Goal: Complete application form: Complete application form

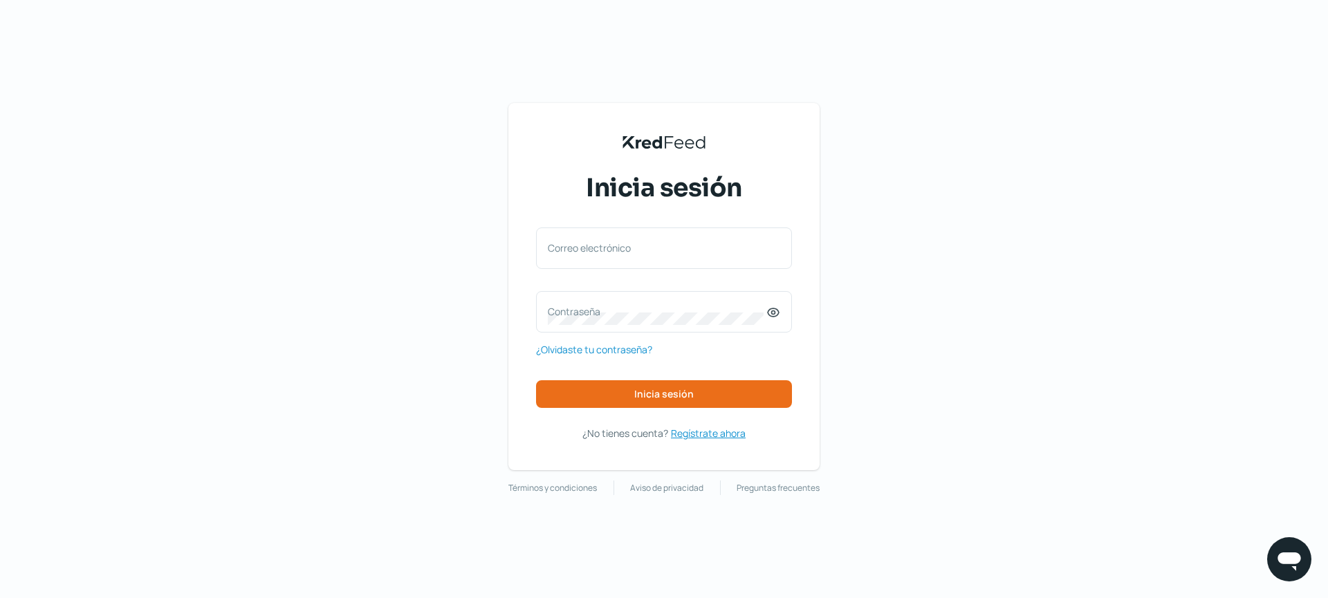
click at [711, 434] on span "Regístrate ahora" at bounding box center [708, 433] width 75 height 17
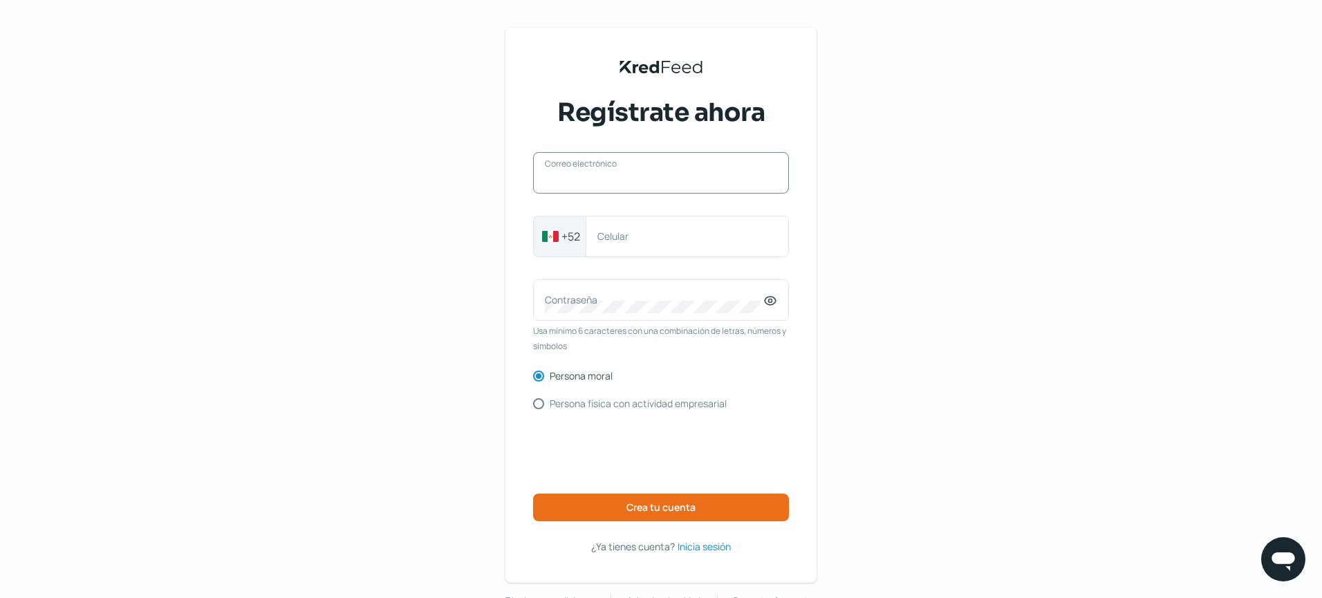
click at [613, 181] on input "Correo electrónico" at bounding box center [661, 180] width 232 height 12
type input "[PERSON_NAME][EMAIL_ADDRESS][DOMAIN_NAME]"
type input "4421863411"
click at [712, 304] on label "Contraseña" at bounding box center [654, 299] width 219 height 13
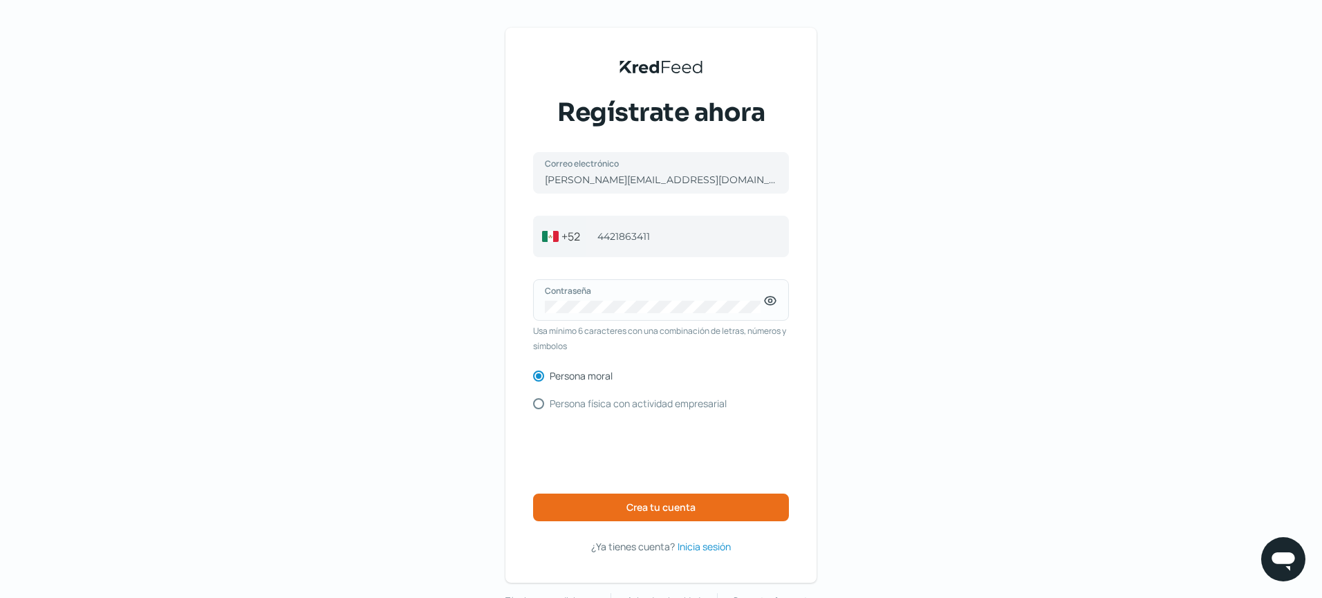
click at [773, 299] on icon at bounding box center [770, 300] width 3 height 3
click at [663, 504] on span "Crea tu cuenta" at bounding box center [661, 508] width 69 height 10
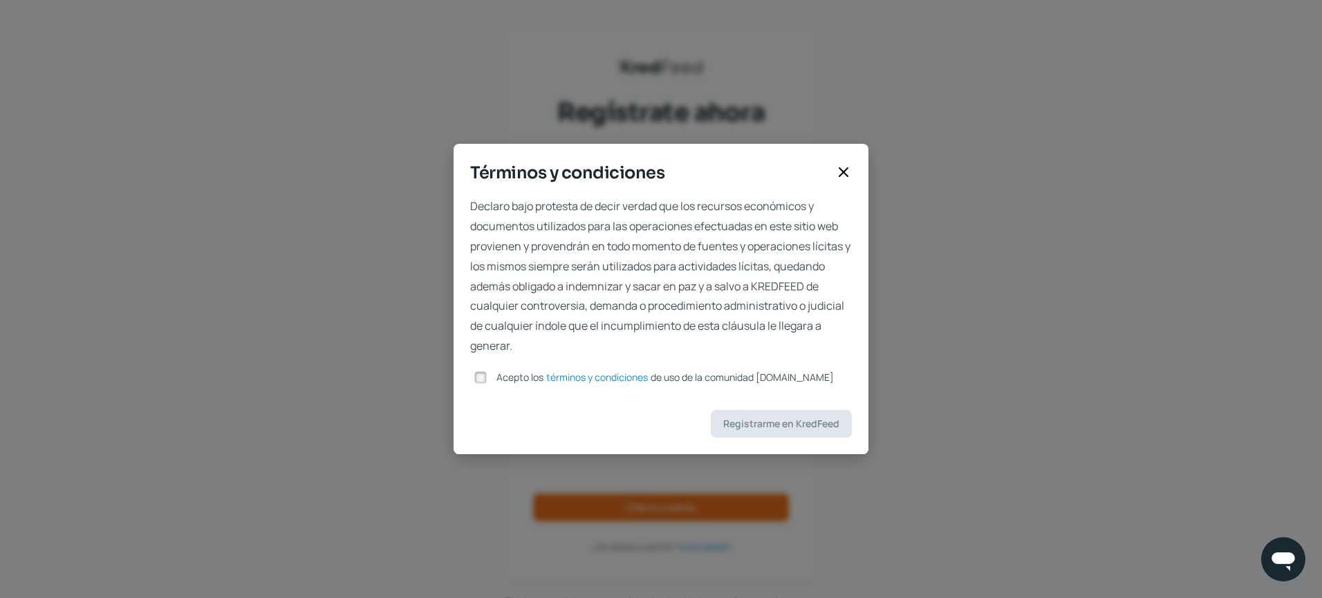
click at [497, 379] on label "Acepto los términos y condiciones de uso de la comunidad [DOMAIN_NAME]" at bounding box center [662, 378] width 343 height 10
click at [487, 379] on input "Acepto los términos y condiciones de uso de la comunidad [DOMAIN_NAME]" at bounding box center [480, 377] width 12 height 12
checkbox input "true"
click at [729, 428] on span "Registrarme en KredFeed" at bounding box center [781, 424] width 116 height 10
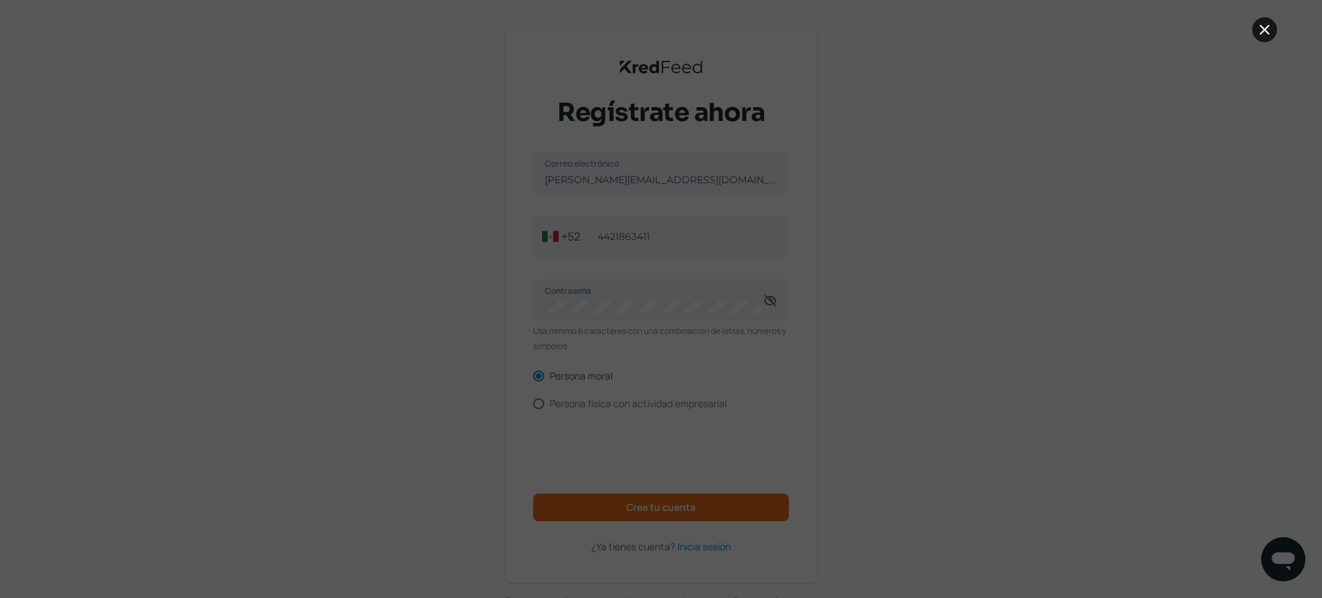
click at [1269, 29] on icon at bounding box center [1265, 29] width 17 height 17
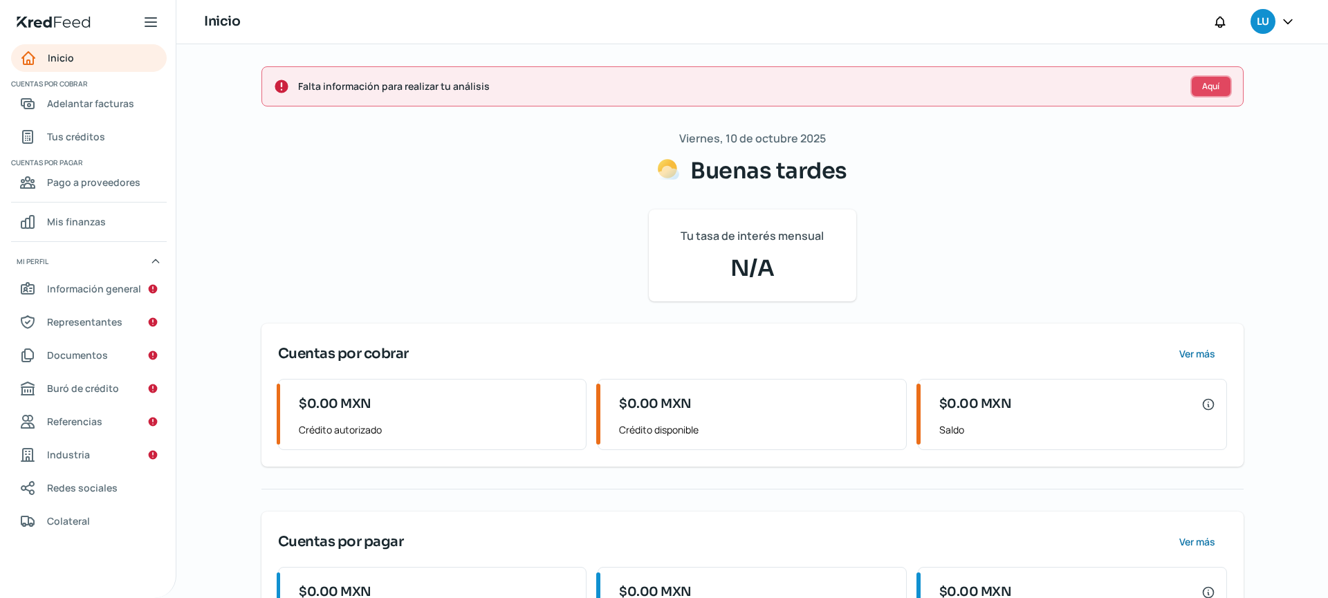
click at [1202, 87] on span "Aquí" at bounding box center [1210, 86] width 17 height 8
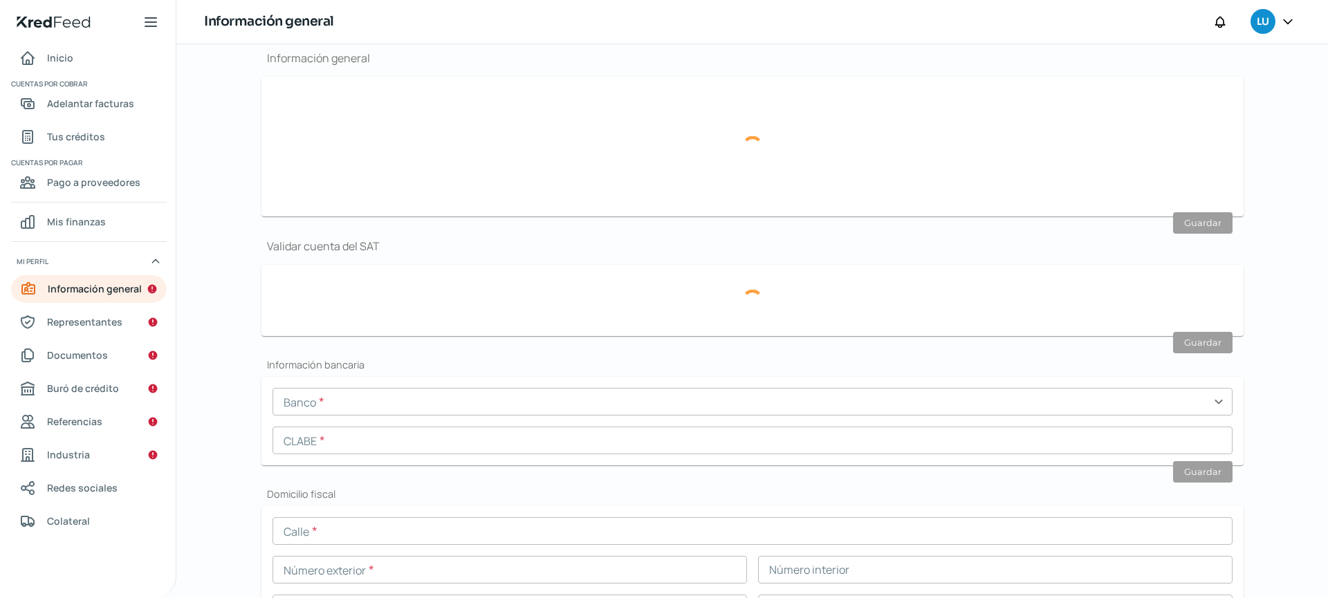
scroll to position [165, 0]
type input "[PERSON_NAME][EMAIL_ADDRESS][DOMAIN_NAME]"
type input "44 - 2186 - 3411"
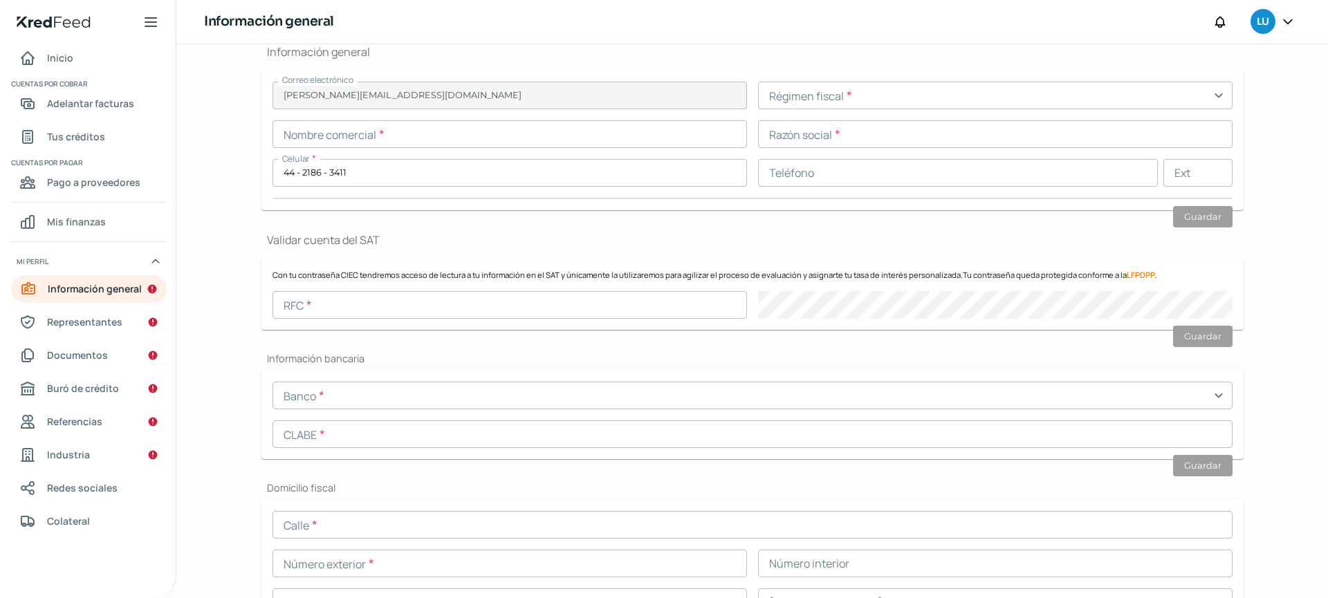
click at [894, 98] on input "text" at bounding box center [995, 96] width 474 height 28
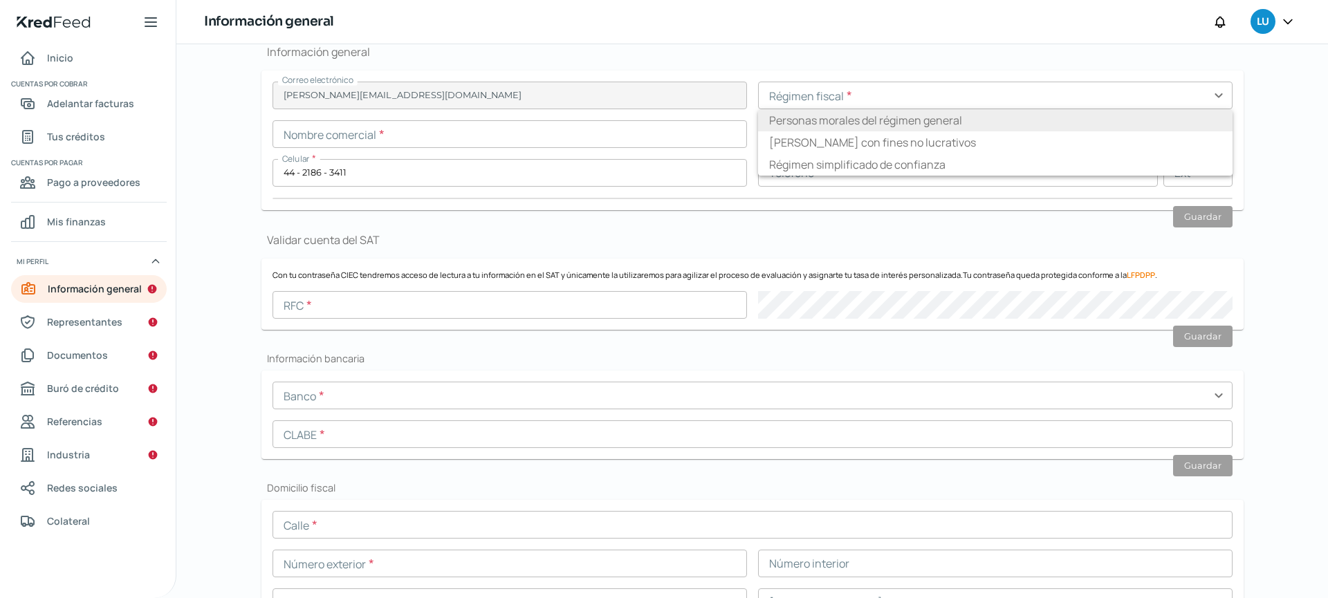
click at [898, 121] on li "Personas morales del régimen general" at bounding box center [995, 120] width 474 height 22
type input "Personas morales del régimen general"
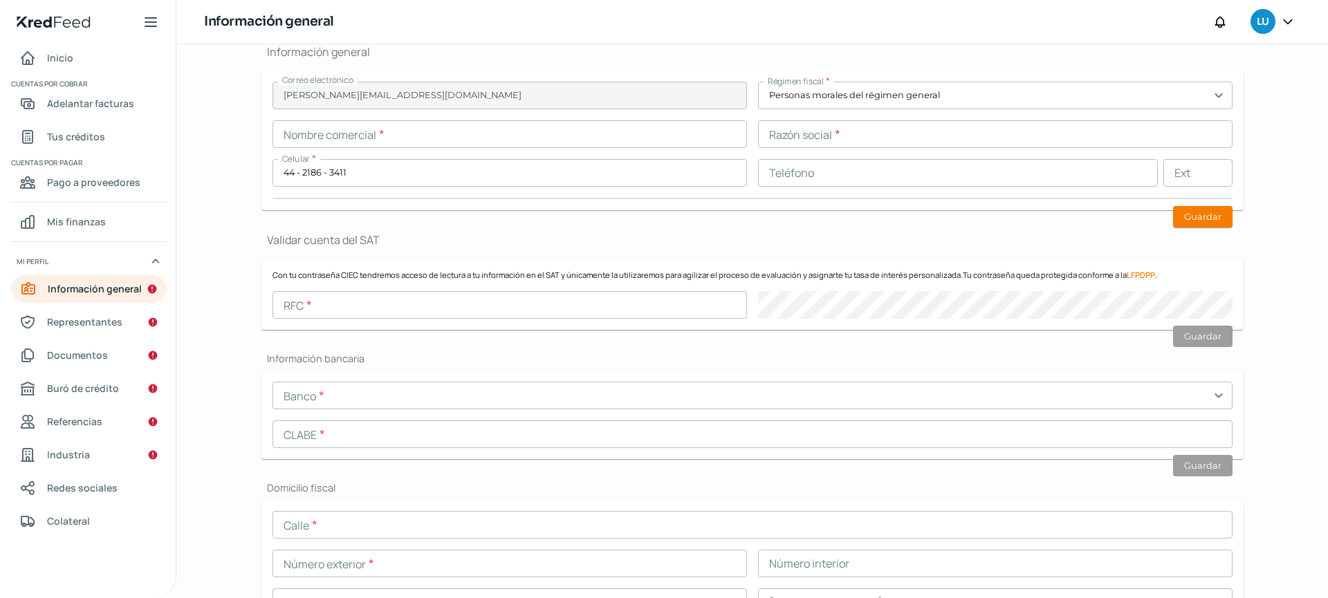
click at [682, 140] on input "text" at bounding box center [510, 134] width 474 height 28
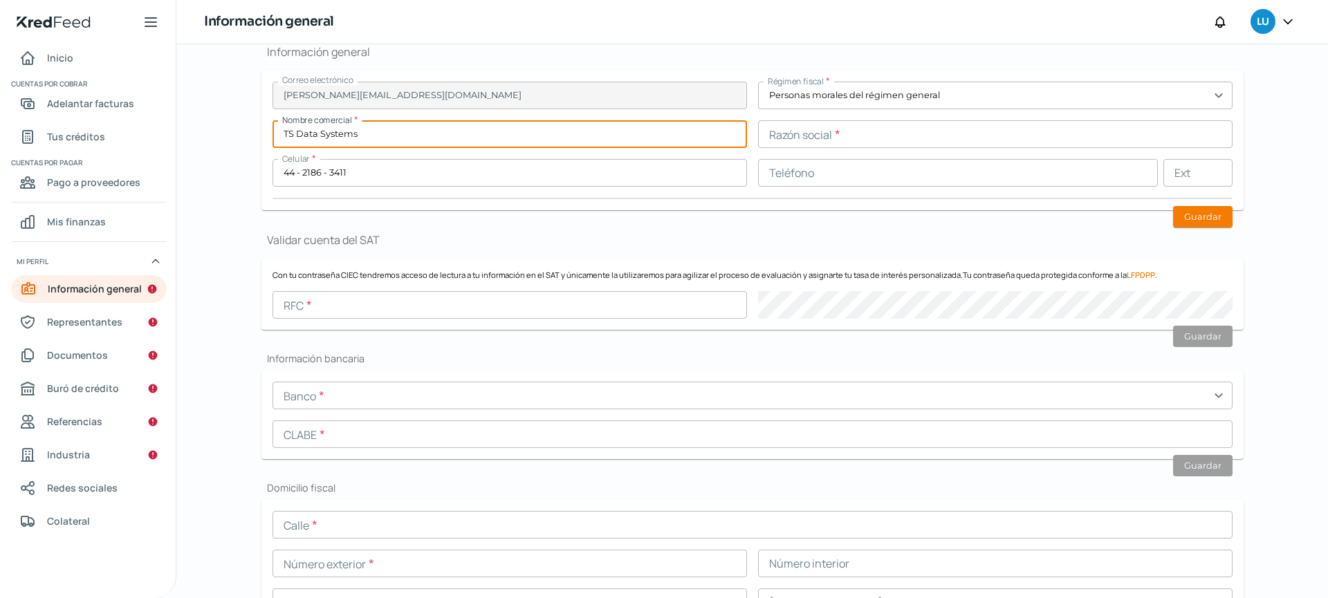
type input "TS Data Systems"
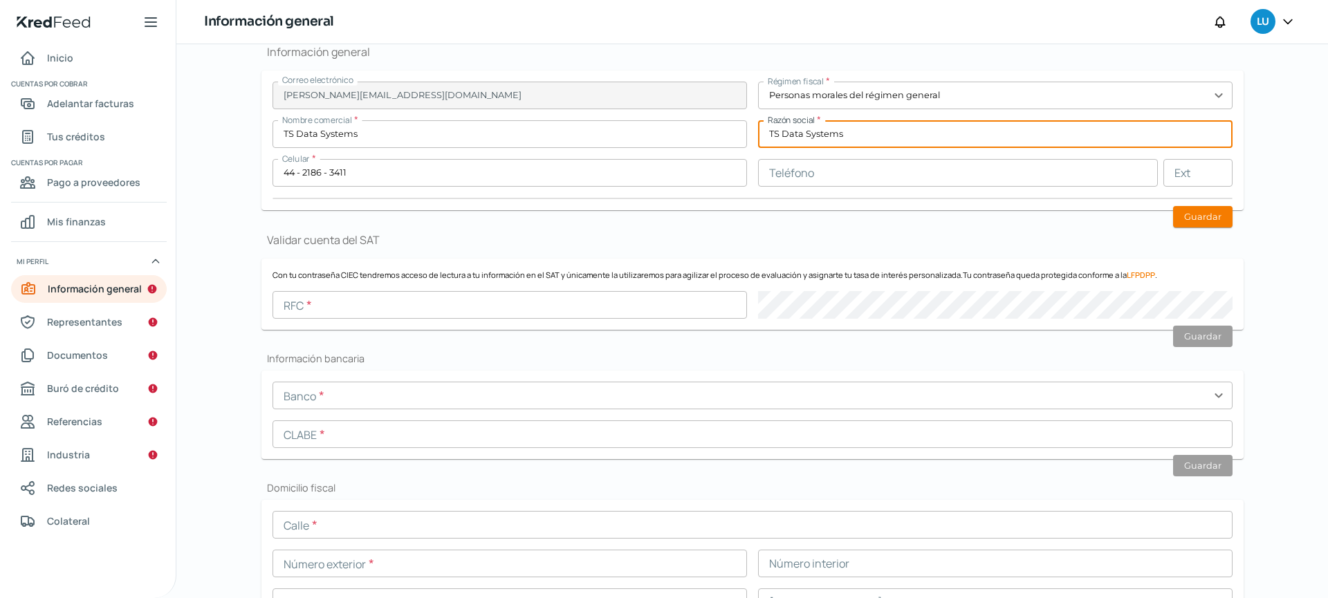
type input "TS Data Systems"
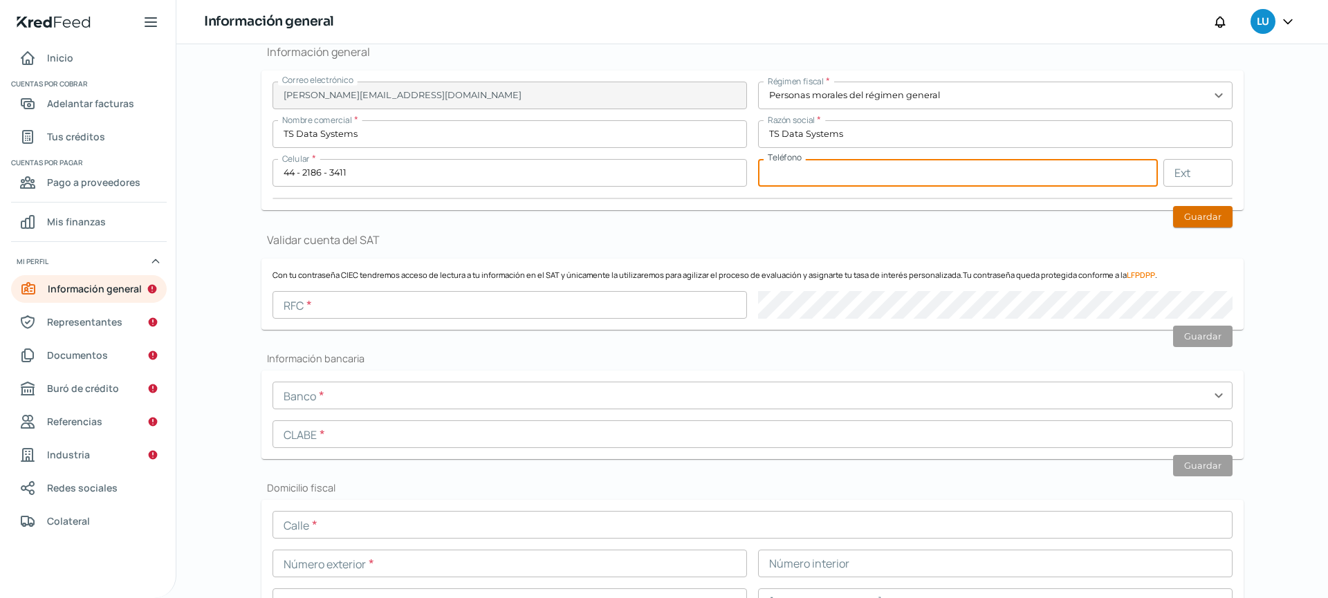
click at [1219, 219] on button "Guardar" at bounding box center [1202, 216] width 59 height 21
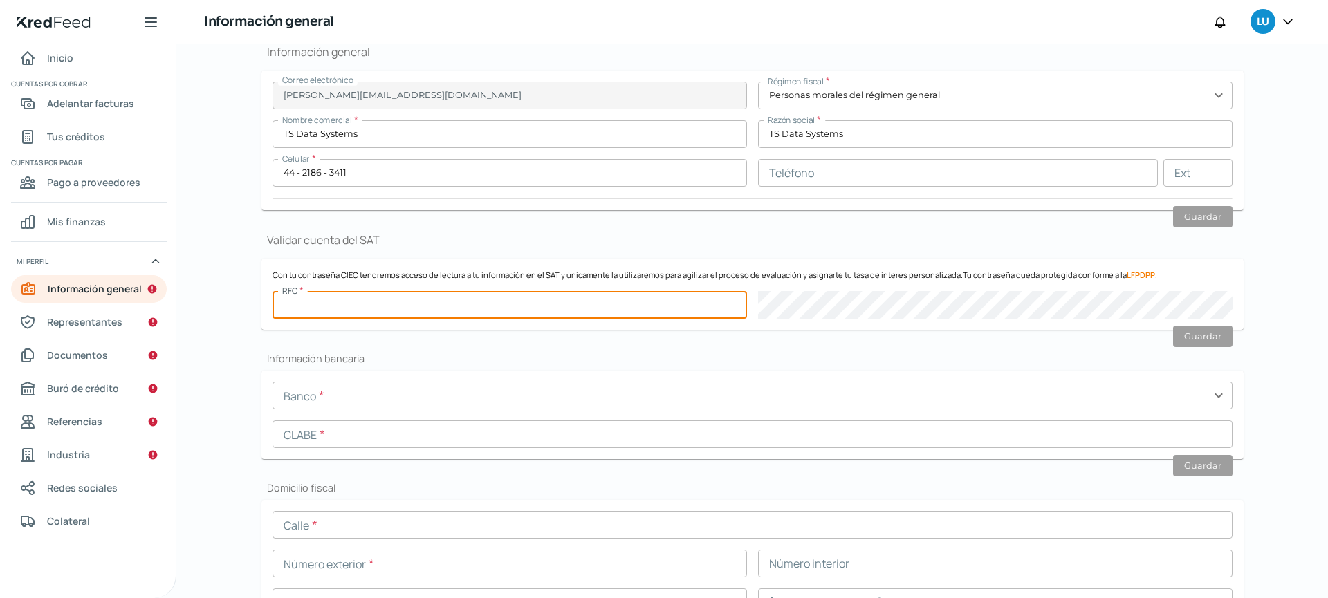
click at [516, 313] on input "text" at bounding box center [510, 305] width 474 height 28
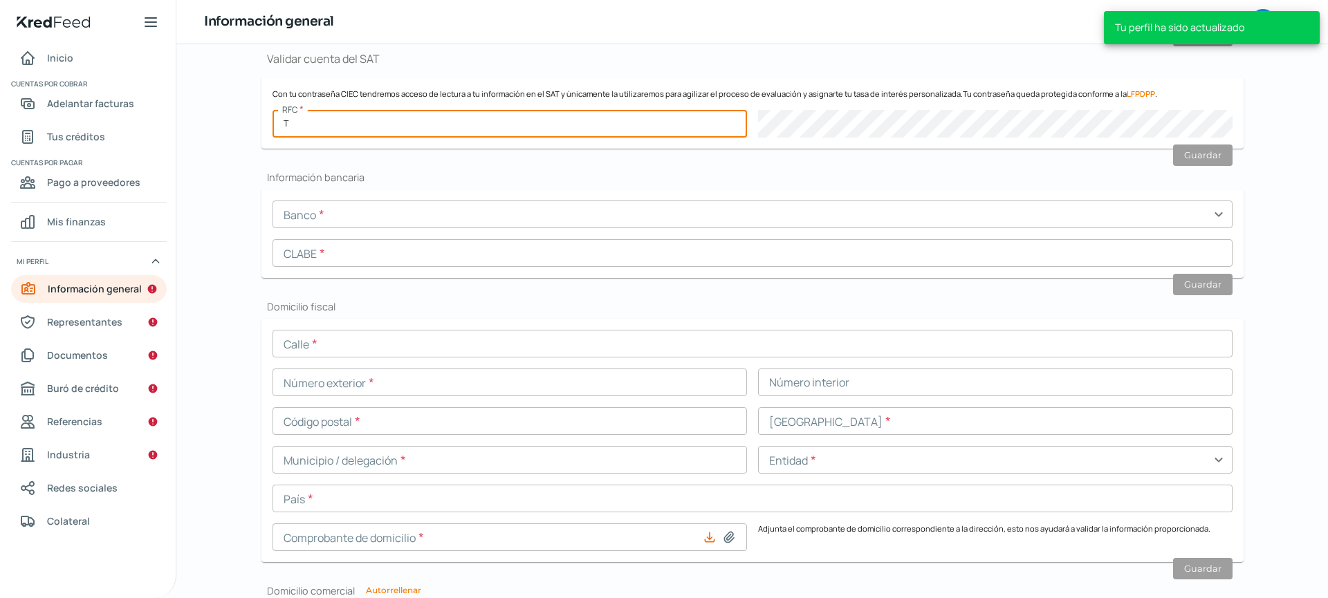
scroll to position [353, 0]
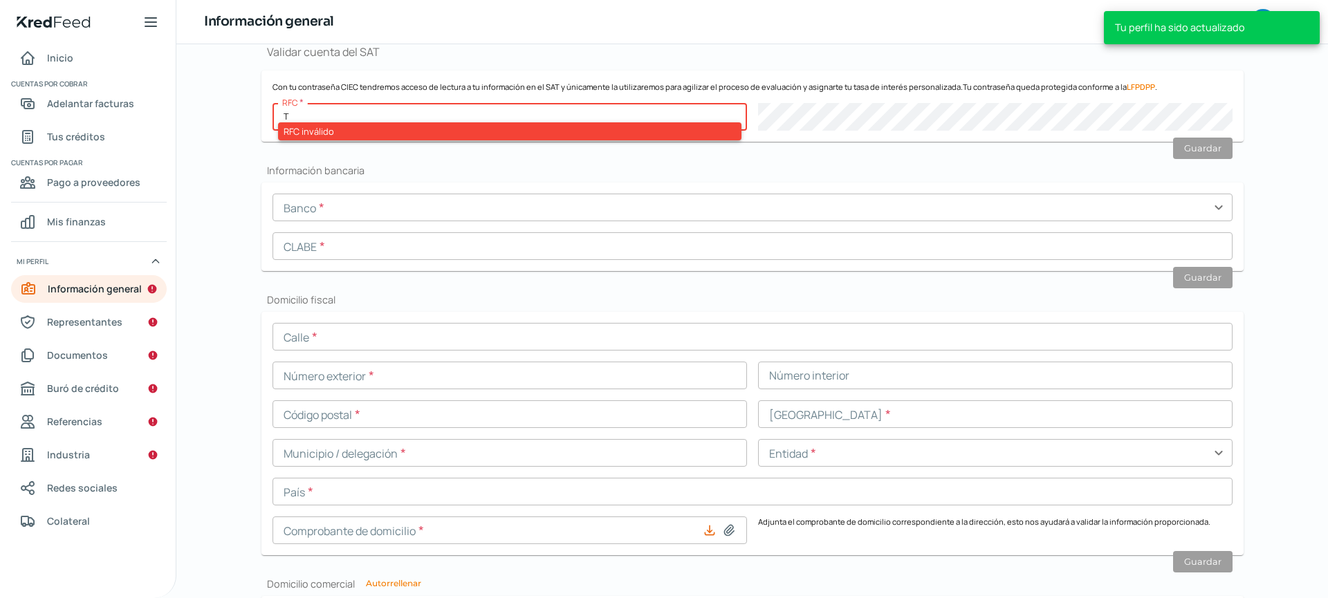
type input "TDS131008V18"
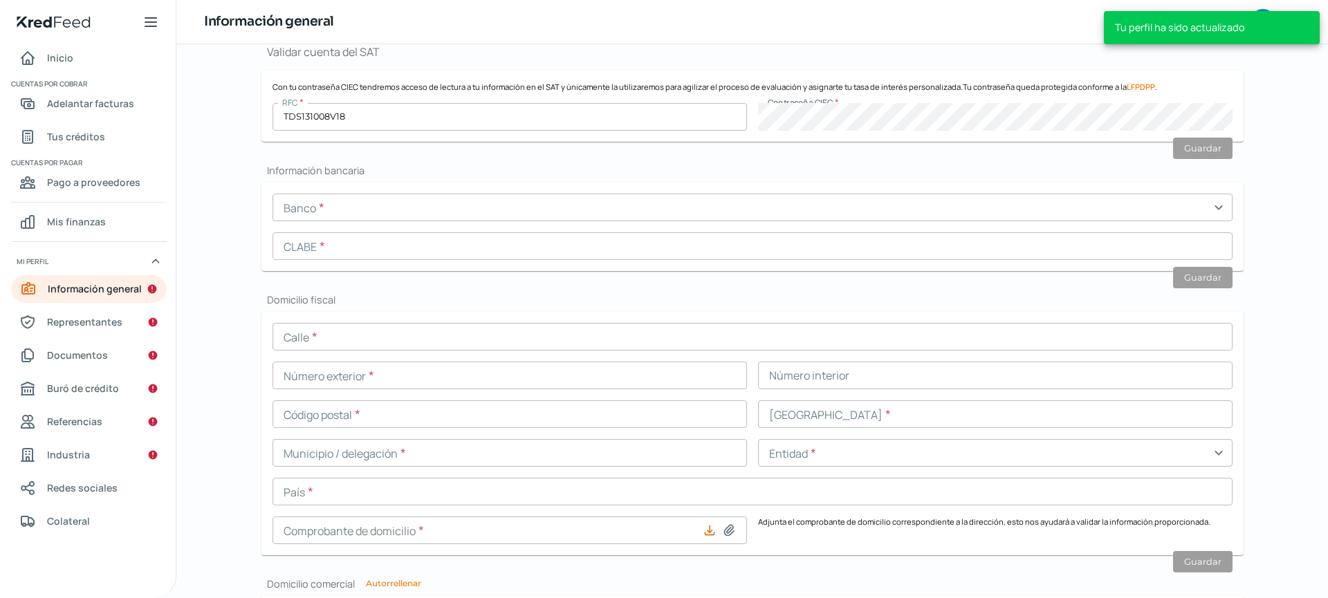
scroll to position [295, 0]
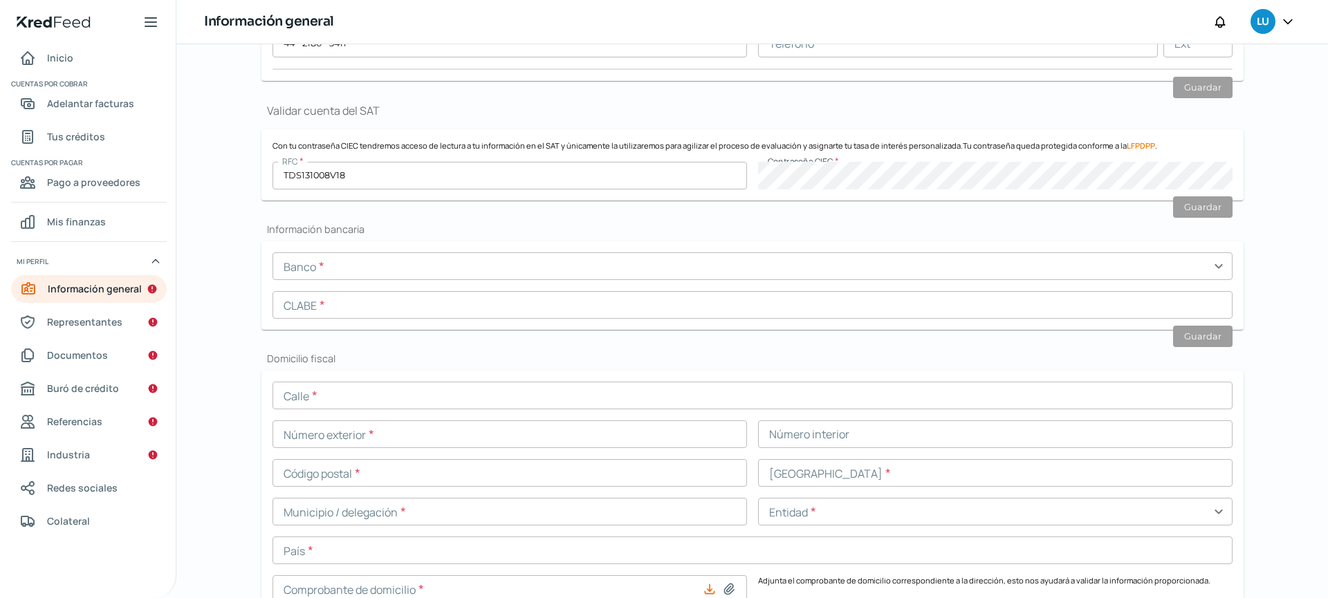
click at [1270, 151] on div "Falta información para realizar tu análisis Aquí [DATE] Información general ¿Qu…" at bounding box center [752, 321] width 1152 height 554
click at [428, 273] on input "text" at bounding box center [753, 266] width 960 height 28
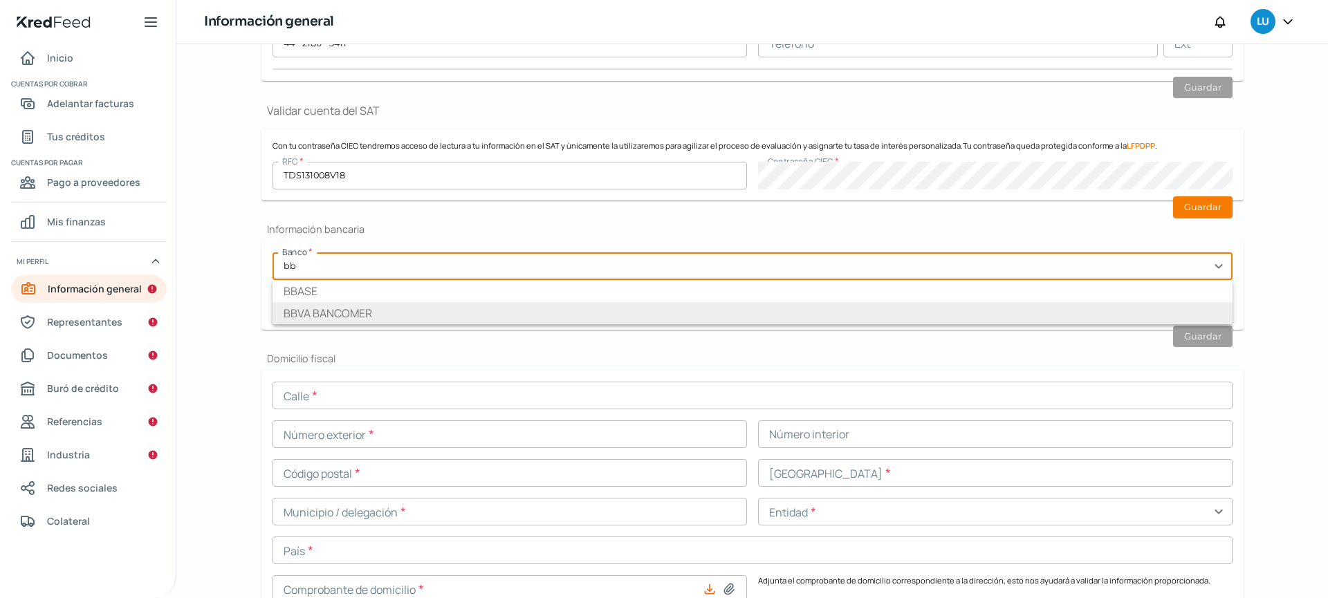
click at [396, 311] on li "BBVA BANCOMER" at bounding box center [753, 313] width 960 height 22
type input "BBVA BANCOMER"
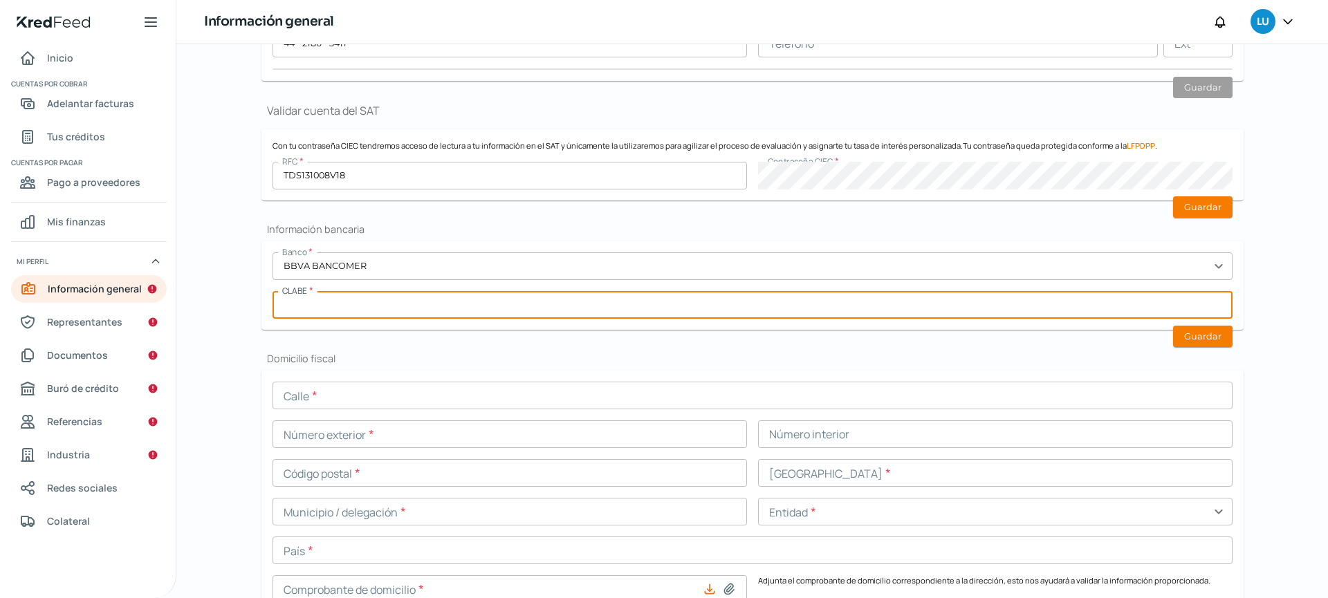
click at [390, 295] on input "text" at bounding box center [753, 305] width 960 height 28
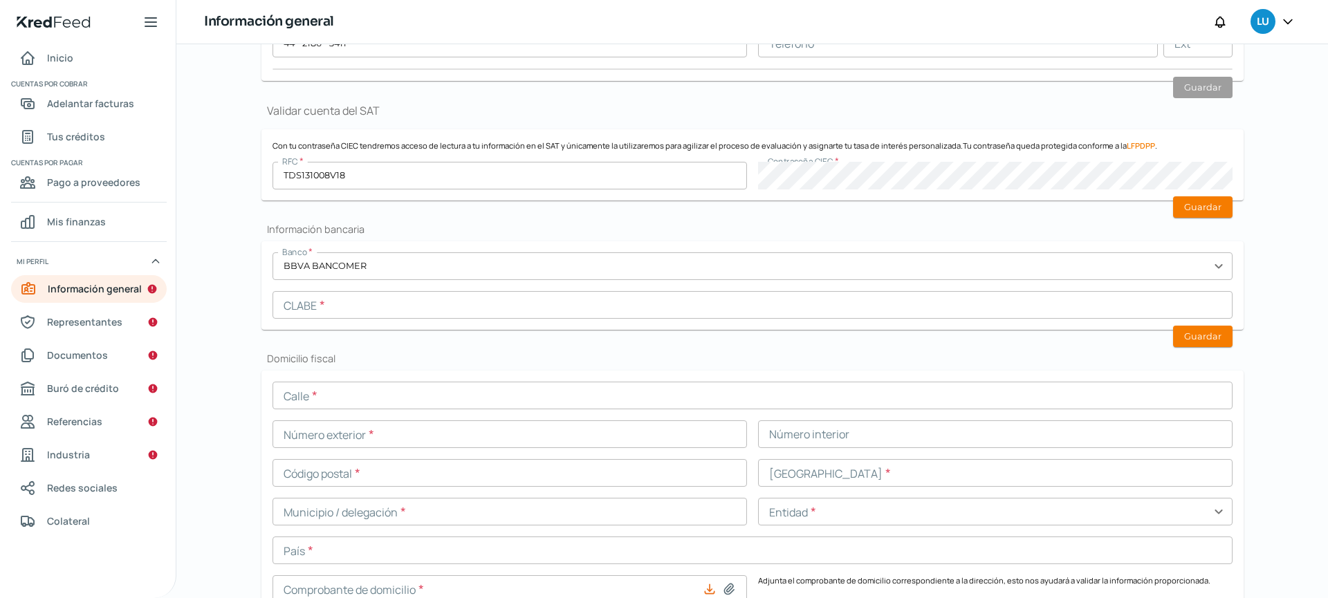
click at [546, 341] on div "Información general Correo electrónico [EMAIL_ADDRESS][DOMAIN_NAME] Régimen fis…" at bounding box center [752, 457] width 982 height 1129
click at [575, 299] on input "text" at bounding box center [753, 305] width 960 height 28
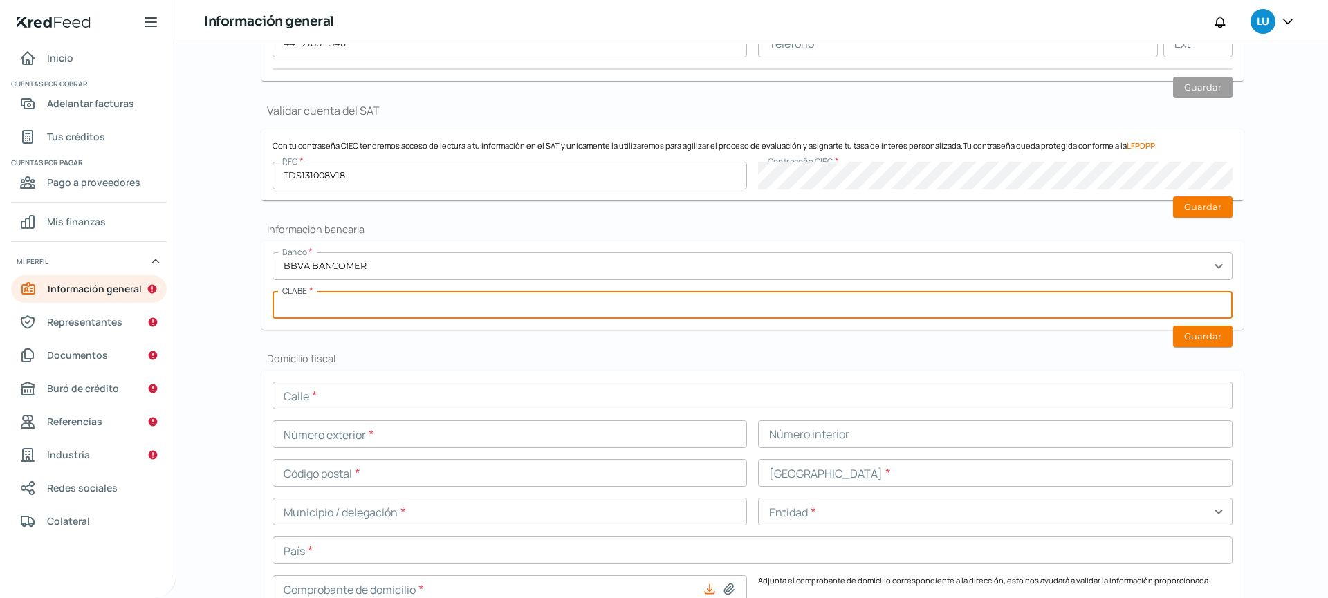
paste input "012680001255667469"
type input "012680001255667469"
click at [1197, 208] on button "Guardar" at bounding box center [1202, 206] width 59 height 21
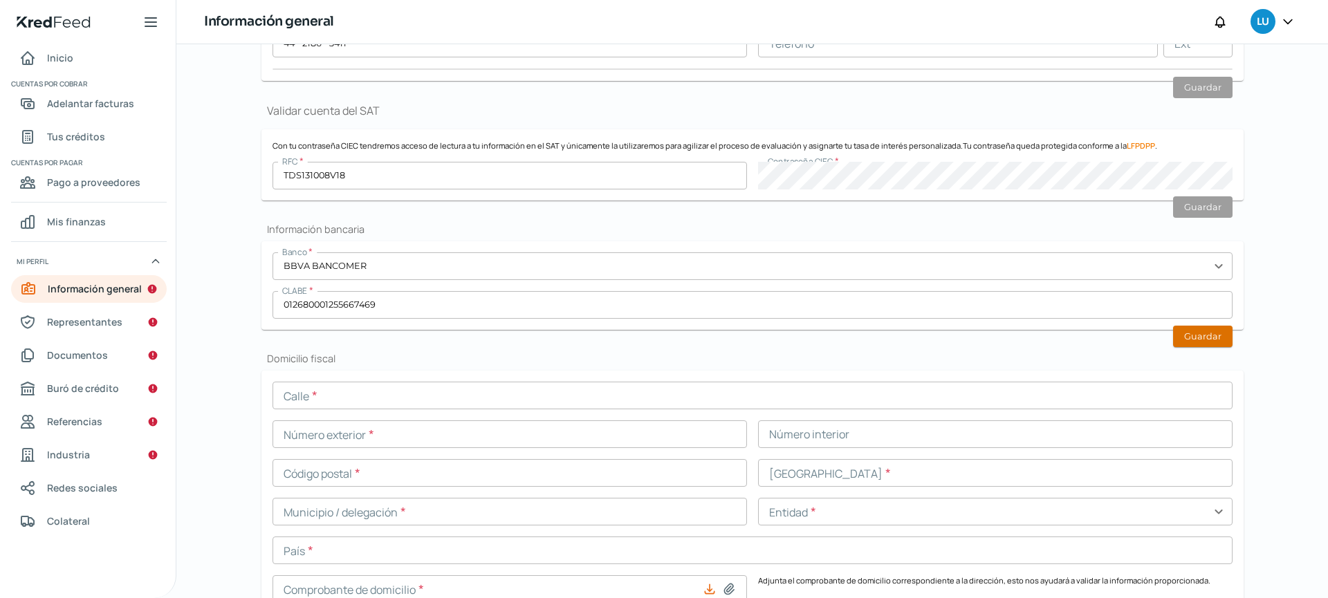
click at [1199, 334] on button "Guardar" at bounding box center [1202, 336] width 59 height 21
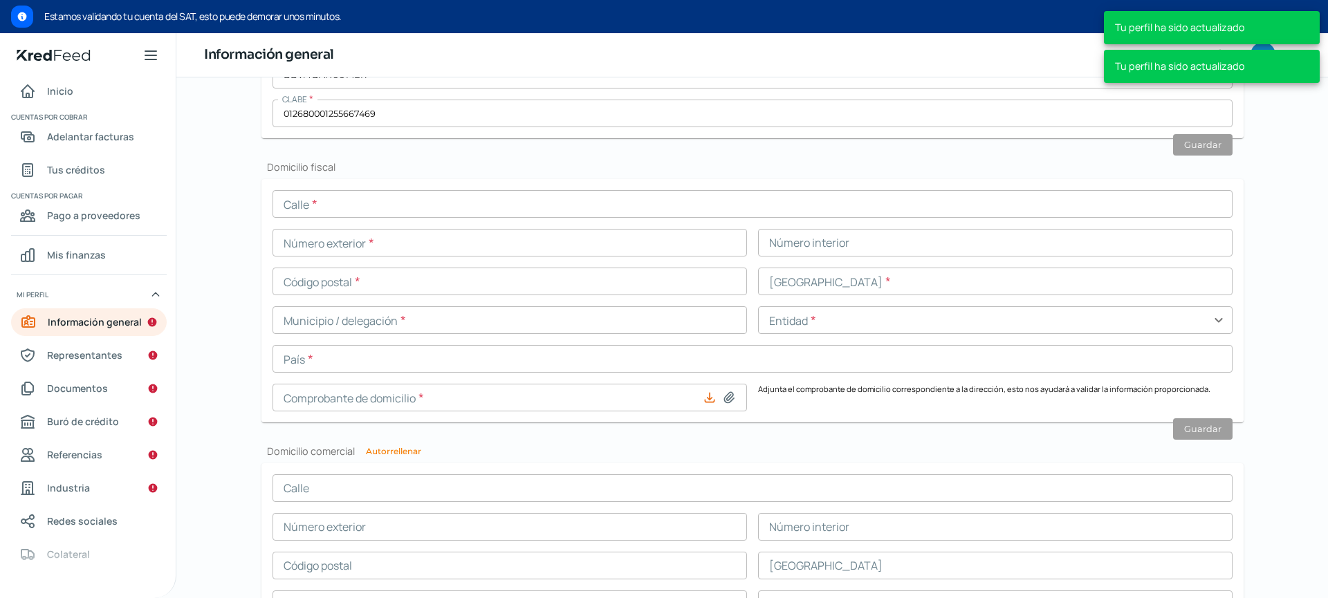
scroll to position [635, 0]
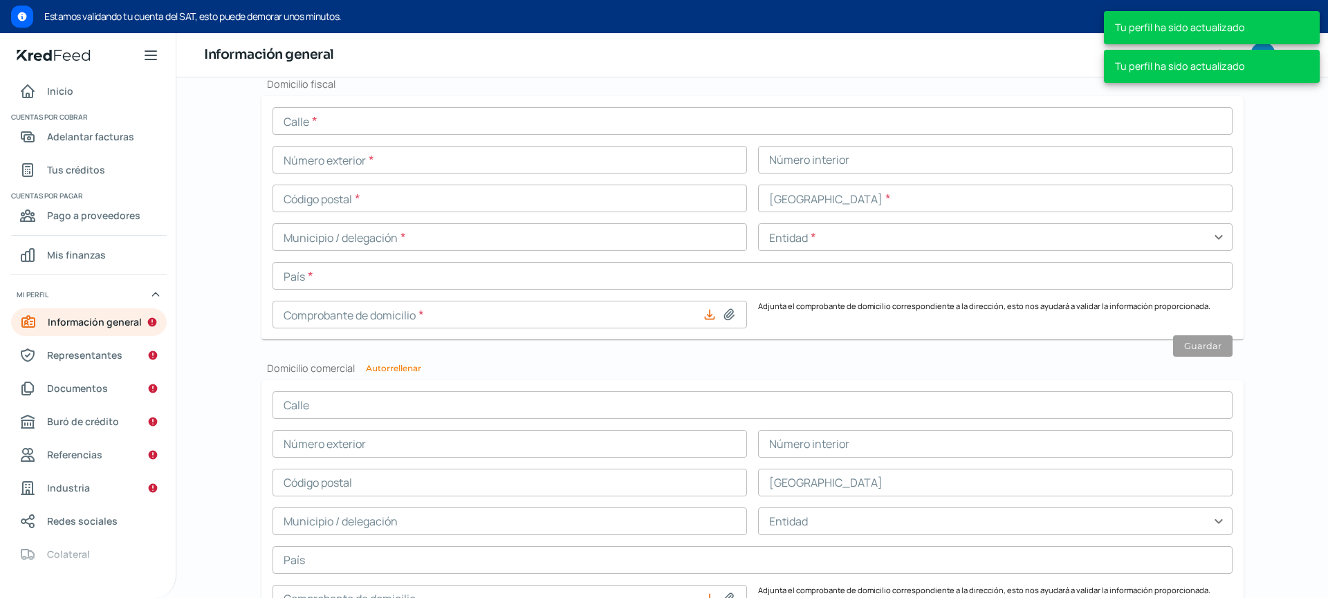
click at [434, 126] on input "text" at bounding box center [753, 121] width 960 height 28
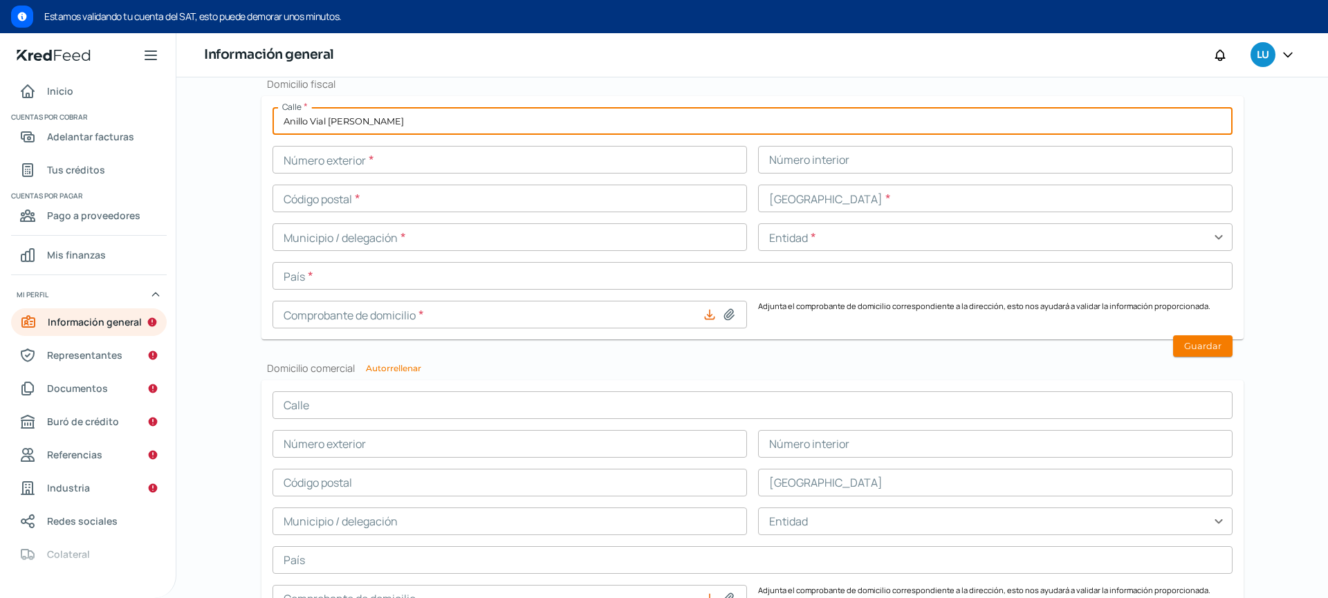
type input "Anillo Vial [PERSON_NAME]"
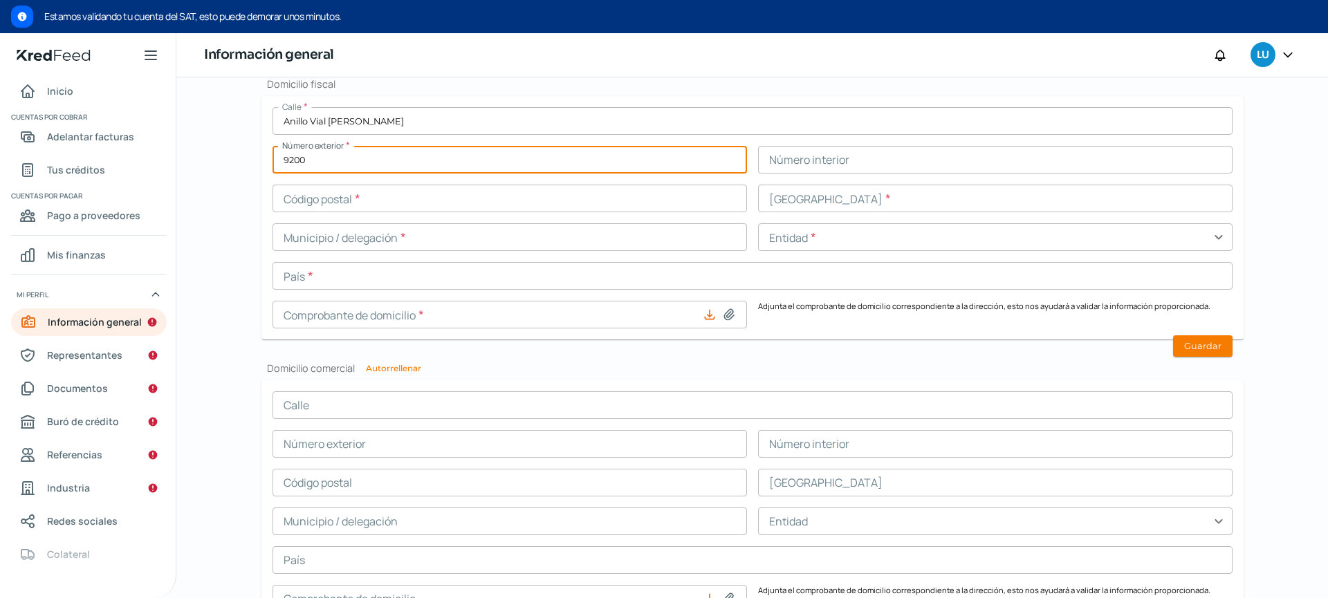
type input "9200"
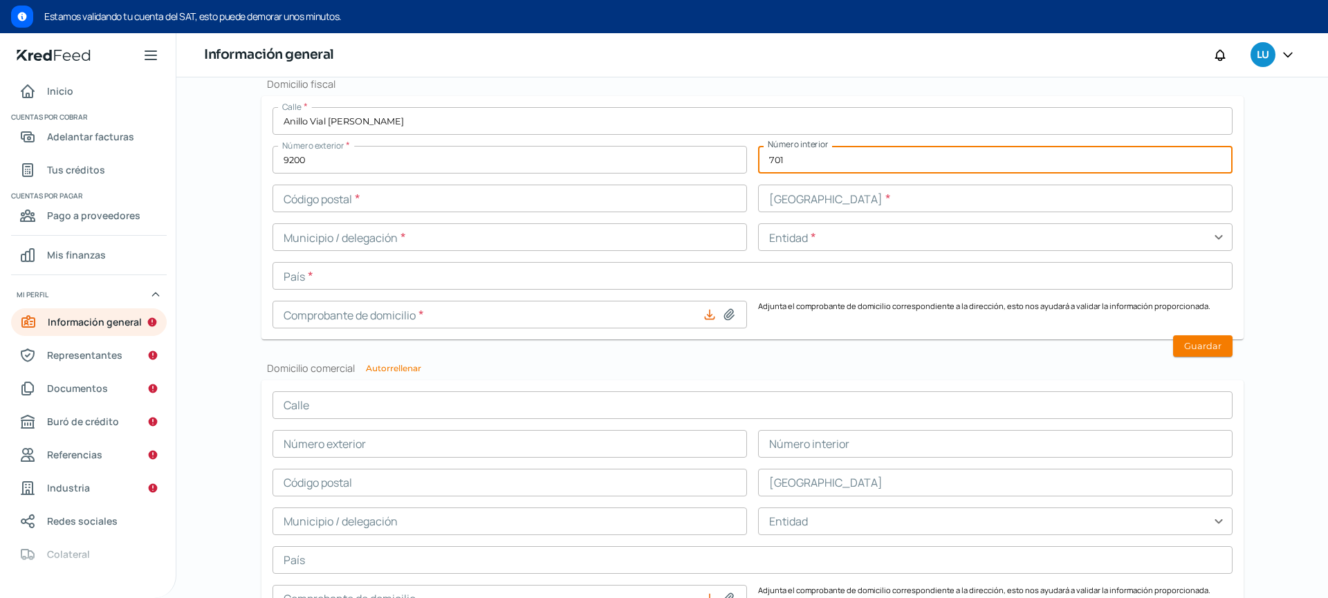
type input "701"
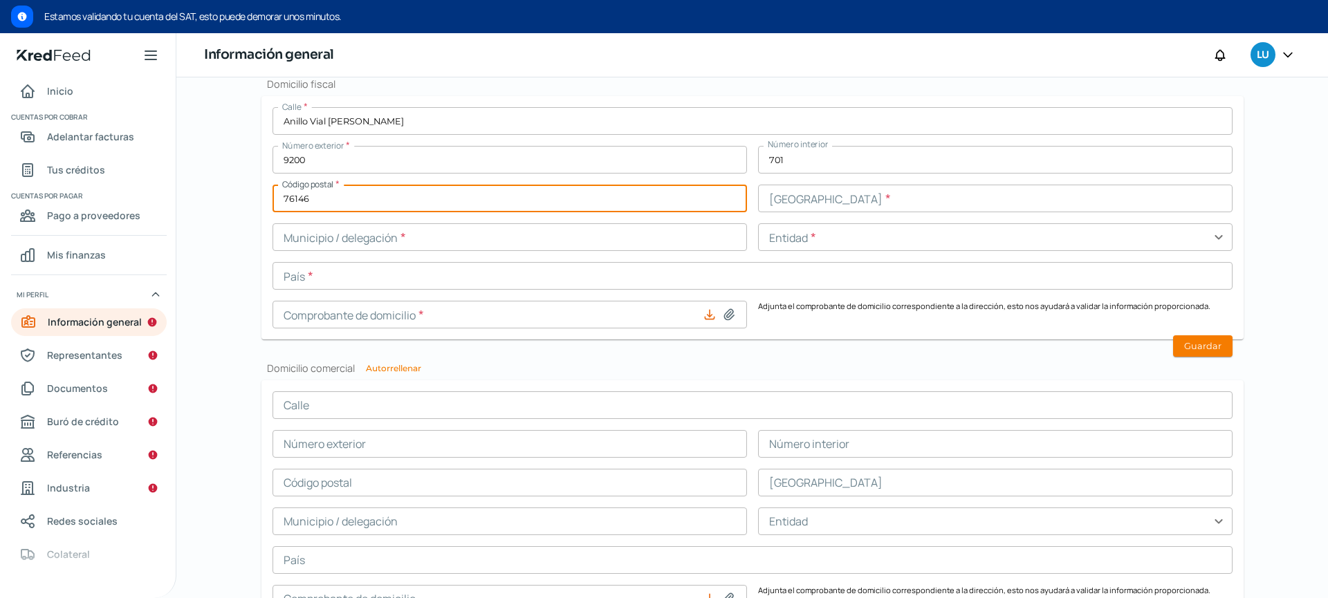
type input "76146"
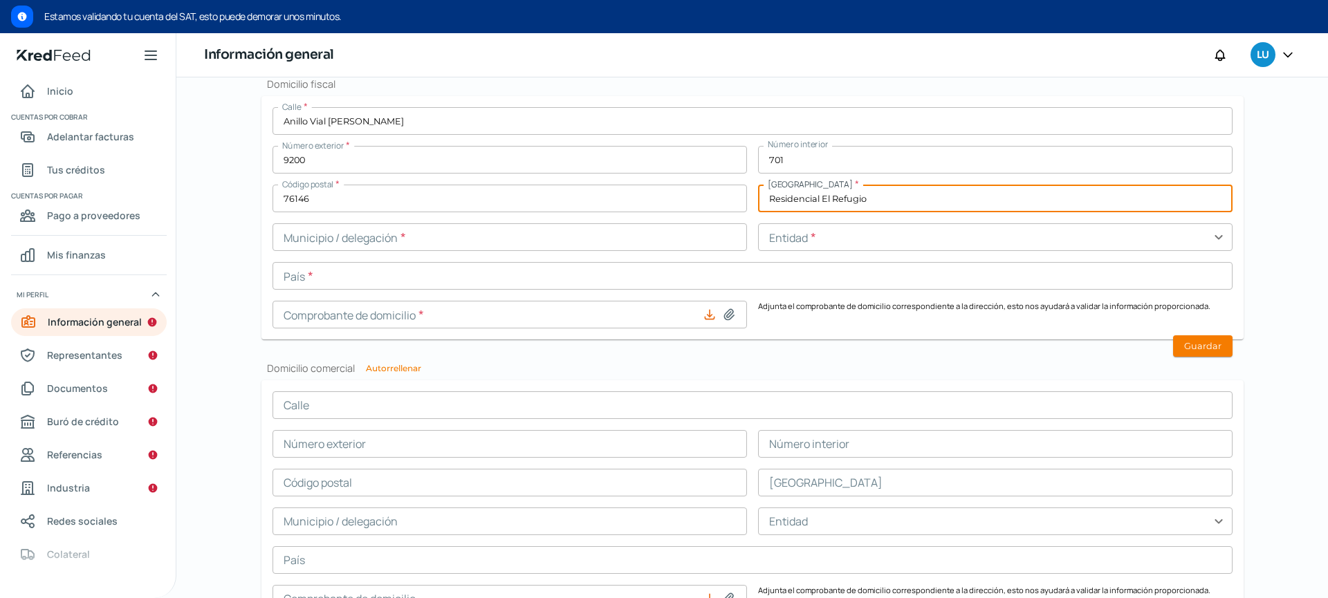
type input "Residencial El Refugio"
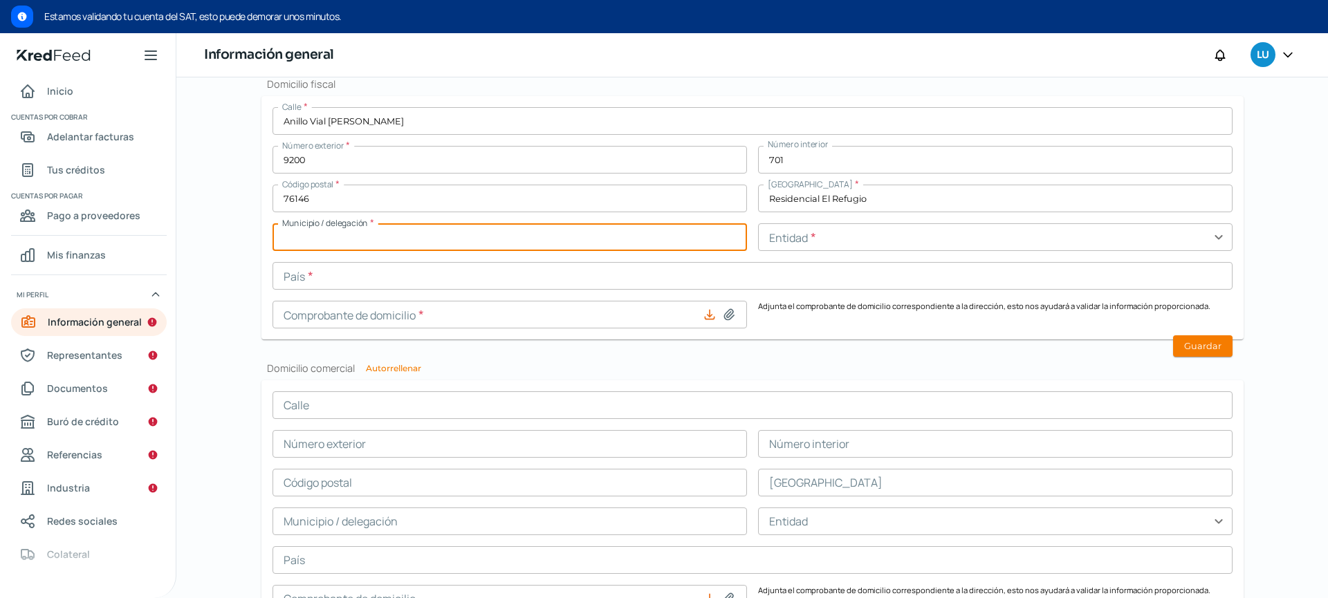
type input "E"
type input "Queretaro"
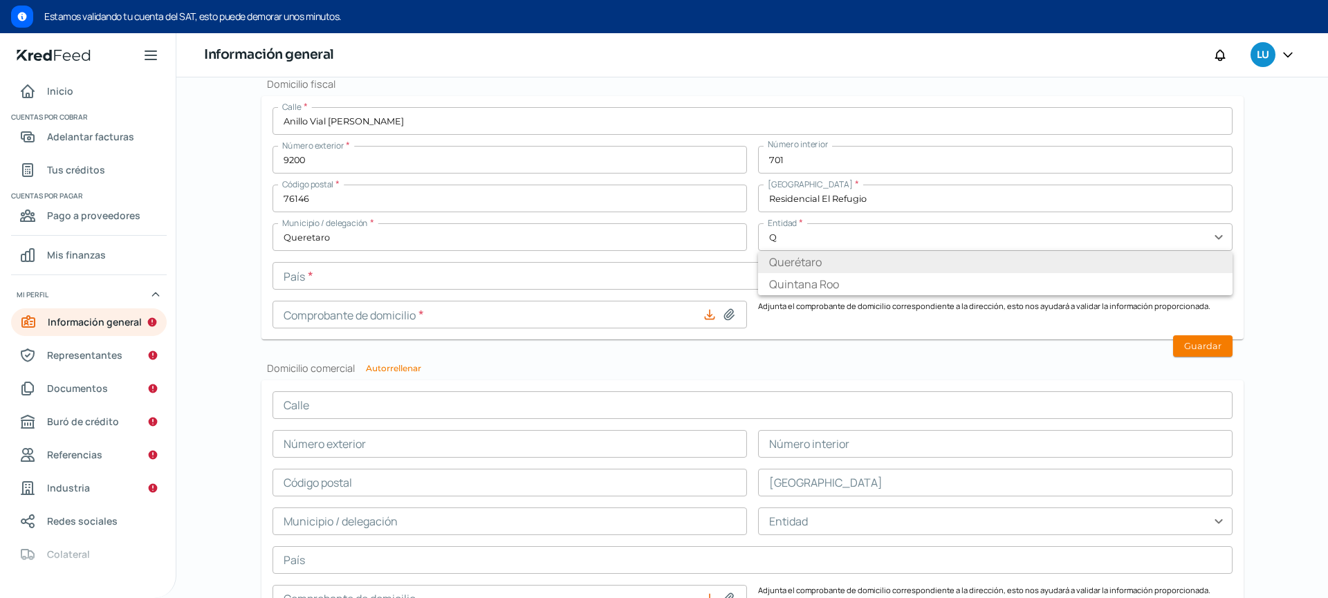
click at [793, 265] on li "Querétaro" at bounding box center [995, 262] width 474 height 22
type input "Querétaro"
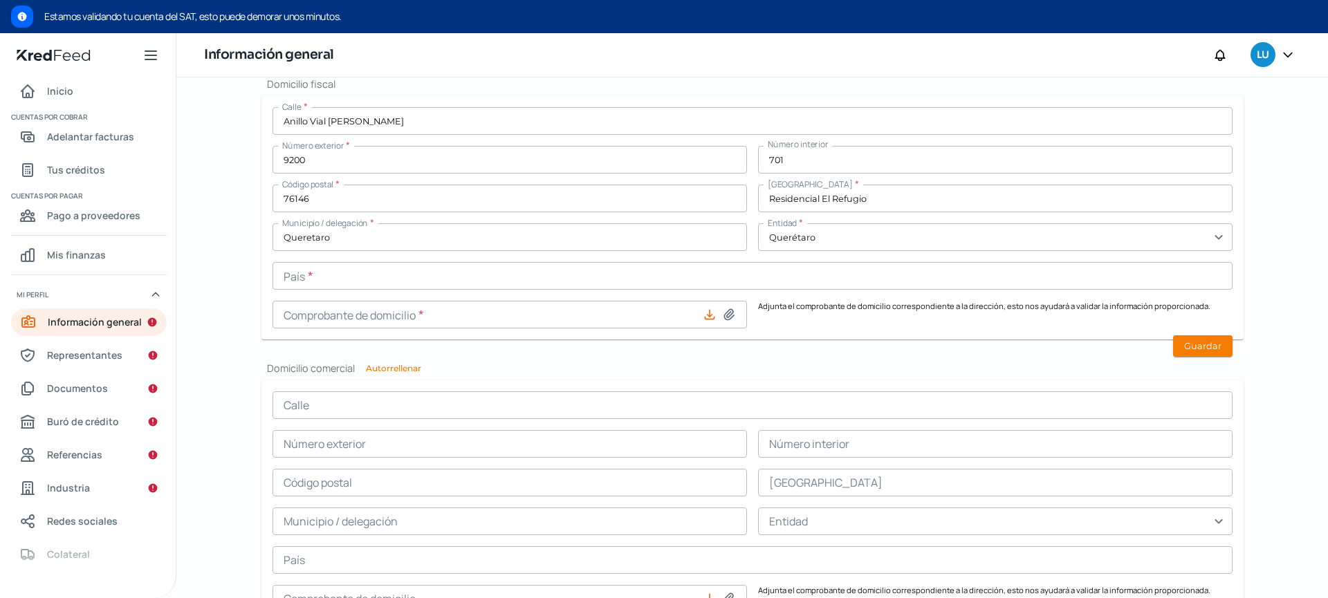
click at [712, 366] on h2 "Domicilio comercial Autorrellenar" at bounding box center [752, 368] width 982 height 13
click at [729, 316] on icon at bounding box center [729, 315] width 10 height 10
type input "C:\fakepath\Comprobante de inscripcion TS Data.pdf"
type input "Comprobante de inscripcion TS Data.pdf"
click at [728, 314] on icon at bounding box center [729, 315] width 10 height 10
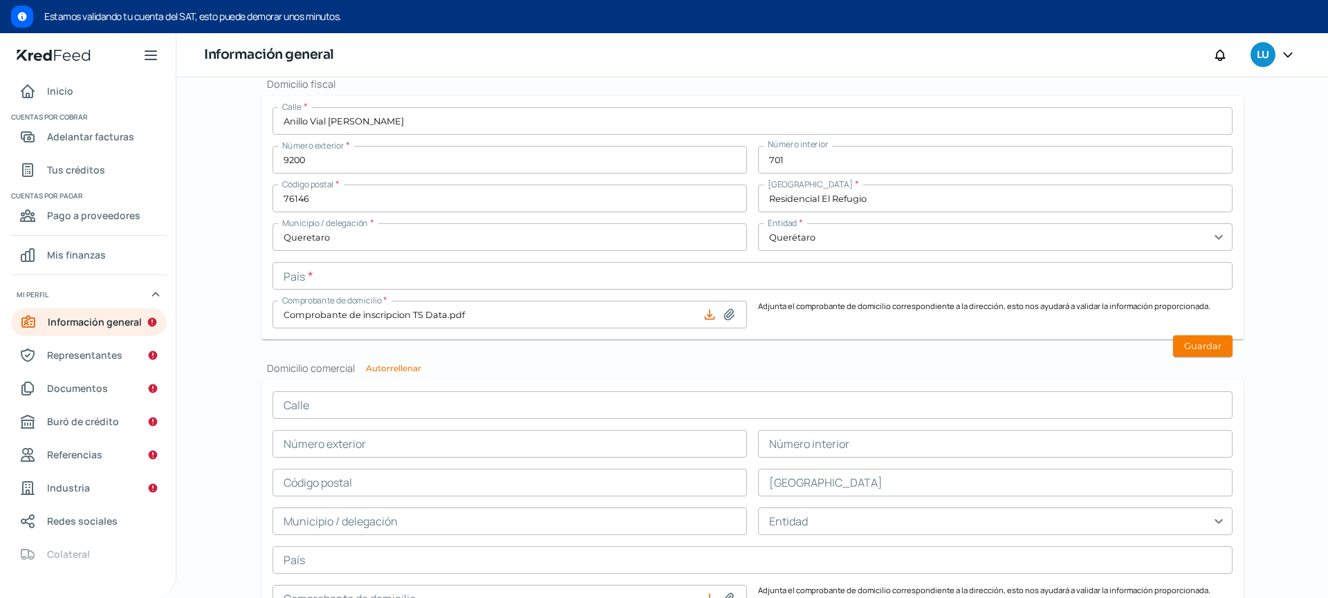
type input "C:\fakepath\Comprobante_Domicilio_TDS.pdf"
type input "Comprobante_Domicilio_TDS.pdf"
click at [1187, 344] on button "Guardar" at bounding box center [1202, 345] width 59 height 21
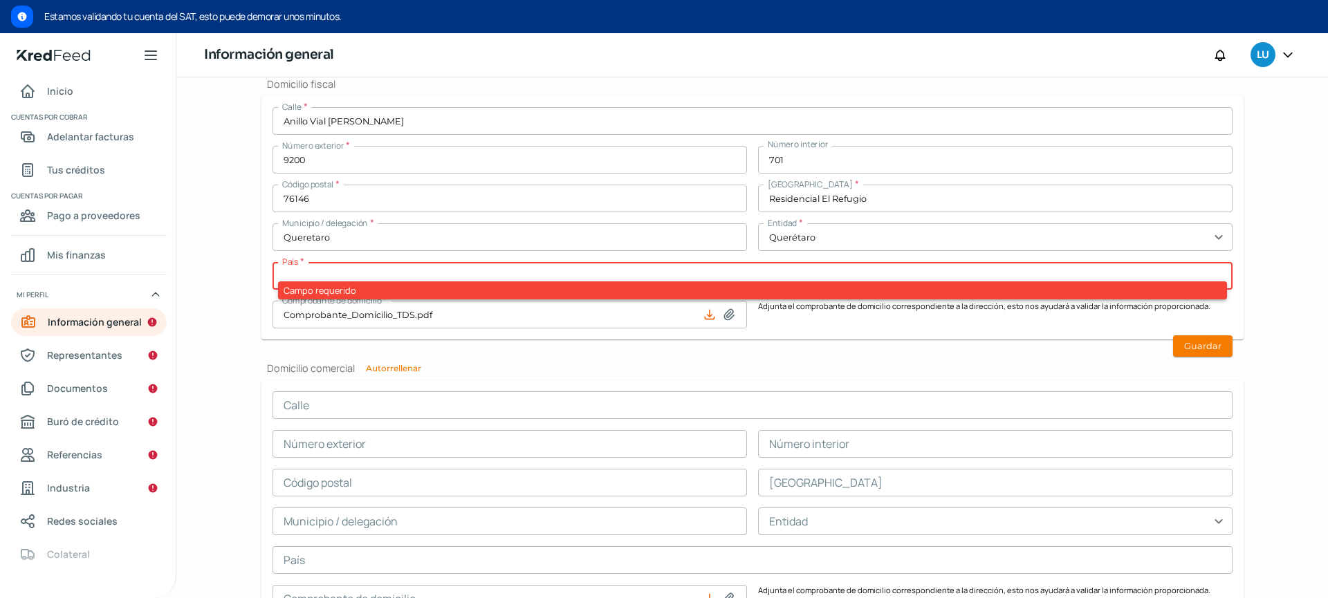
click at [694, 284] on div "Campo requerido" at bounding box center [752, 291] width 949 height 18
click at [684, 276] on input "text" at bounding box center [753, 276] width 960 height 28
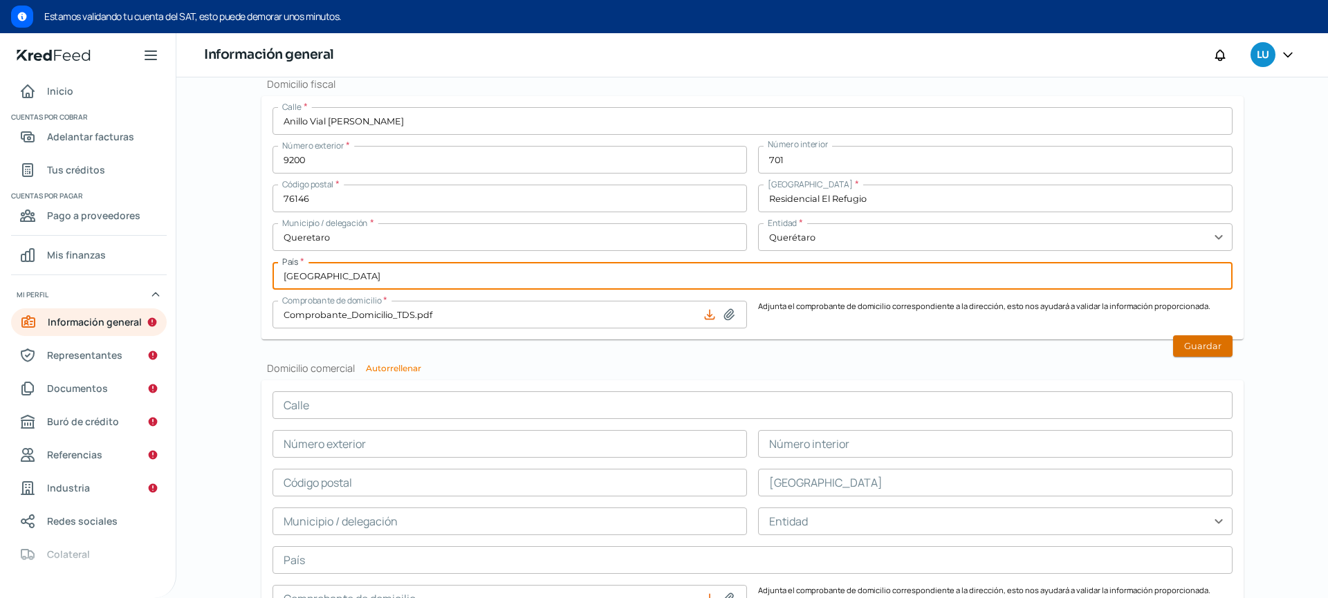
type input "[GEOGRAPHIC_DATA]"
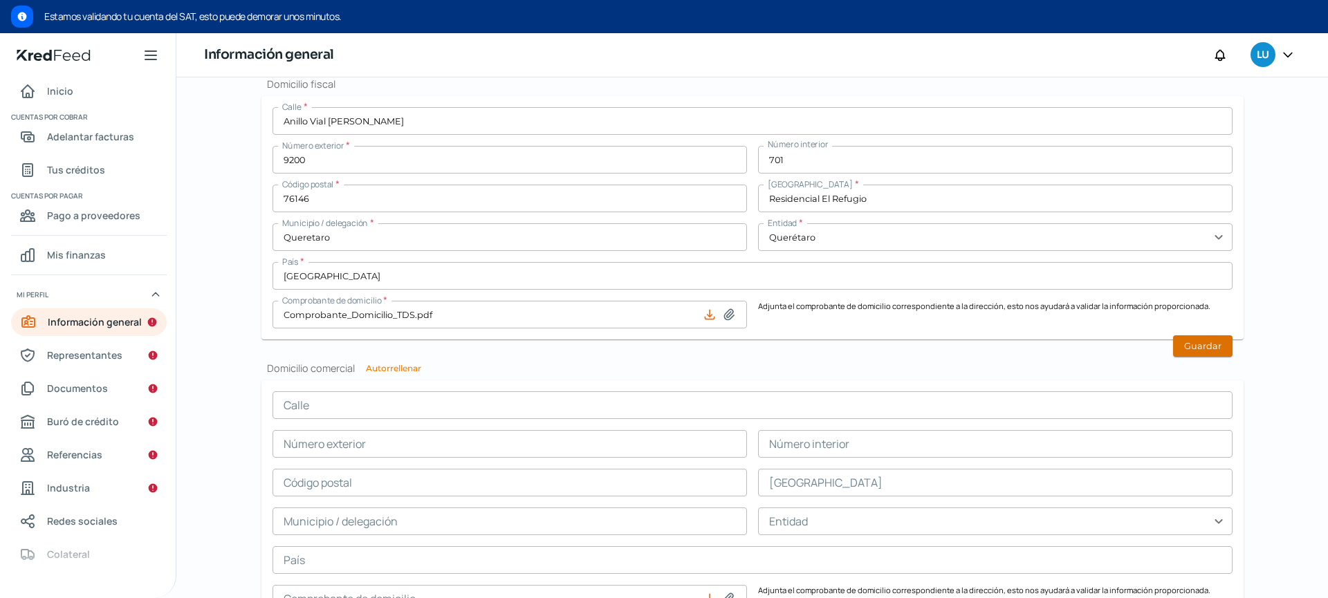
click at [1192, 349] on button "Guardar" at bounding box center [1202, 345] width 59 height 21
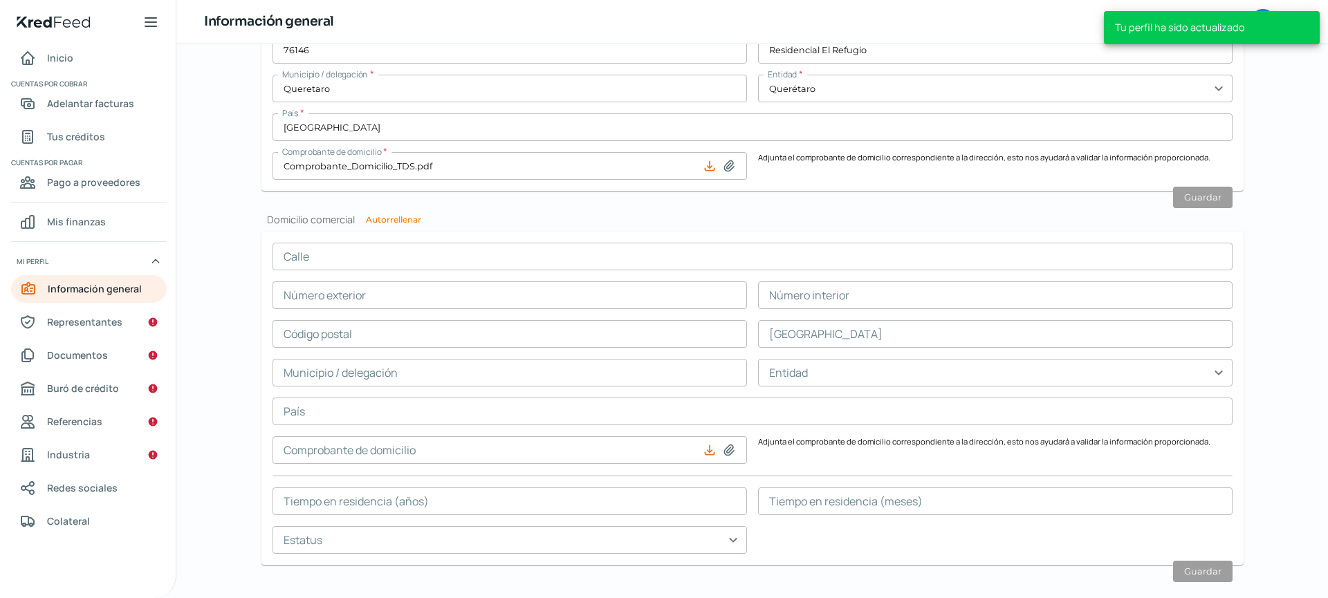
scroll to position [732, 0]
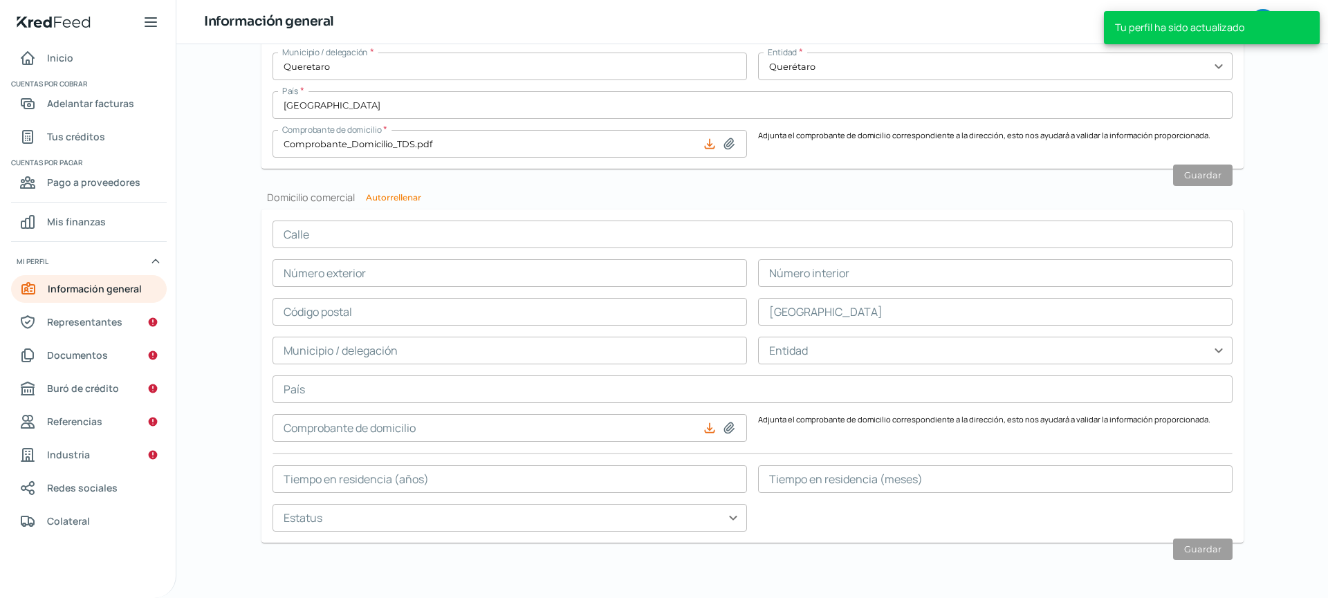
click at [389, 201] on button "Autorrellenar" at bounding box center [393, 198] width 55 height 8
type input "Anillo Vial [PERSON_NAME]"
type input "9200"
type input "701"
type input "76146"
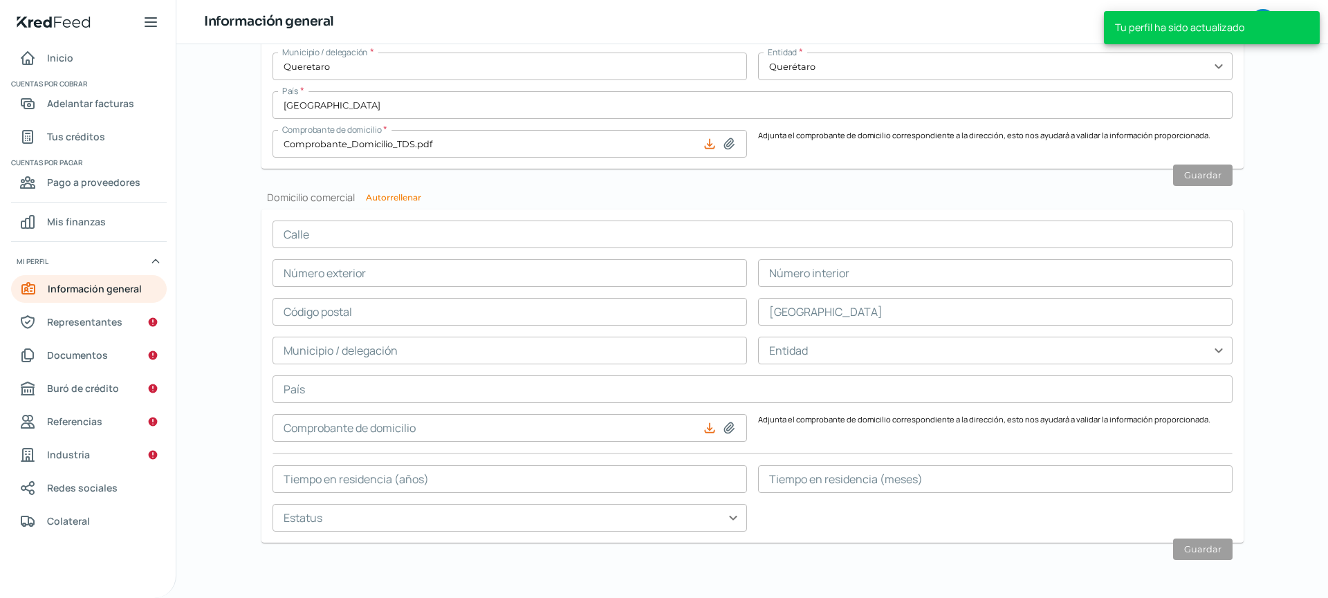
type input "Residencial El Refugio"
type input "Queretaro"
type input "Querétaro"
type input "[GEOGRAPHIC_DATA]"
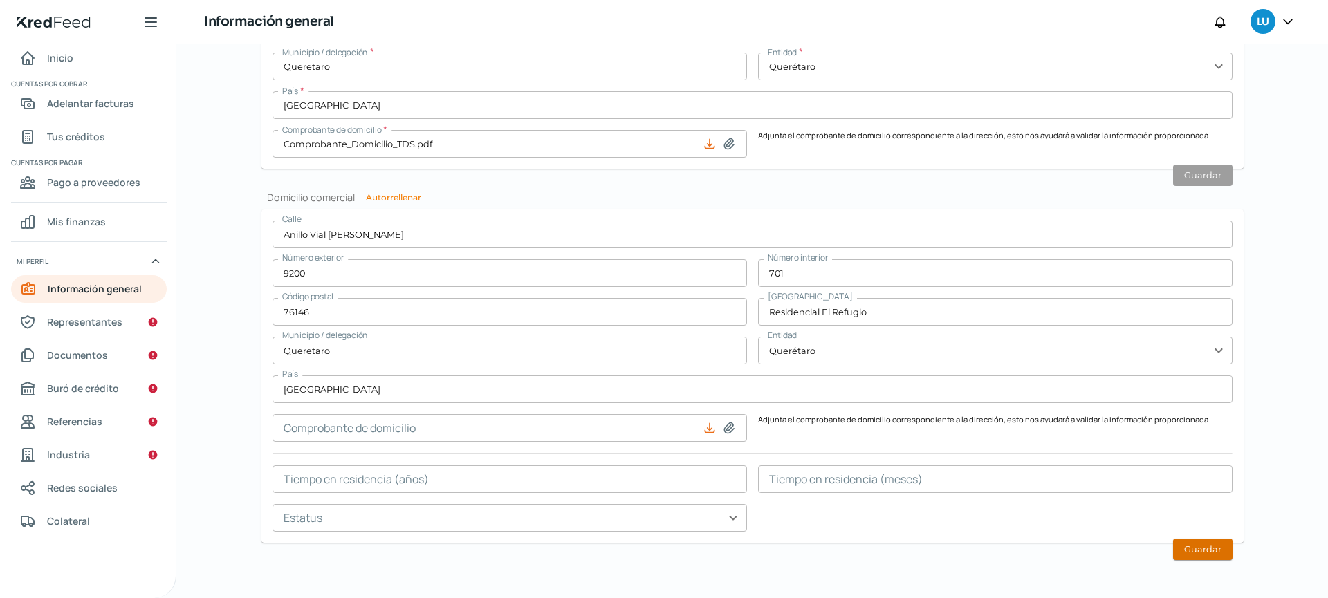
click at [1210, 549] on button "Guardar" at bounding box center [1202, 549] width 59 height 21
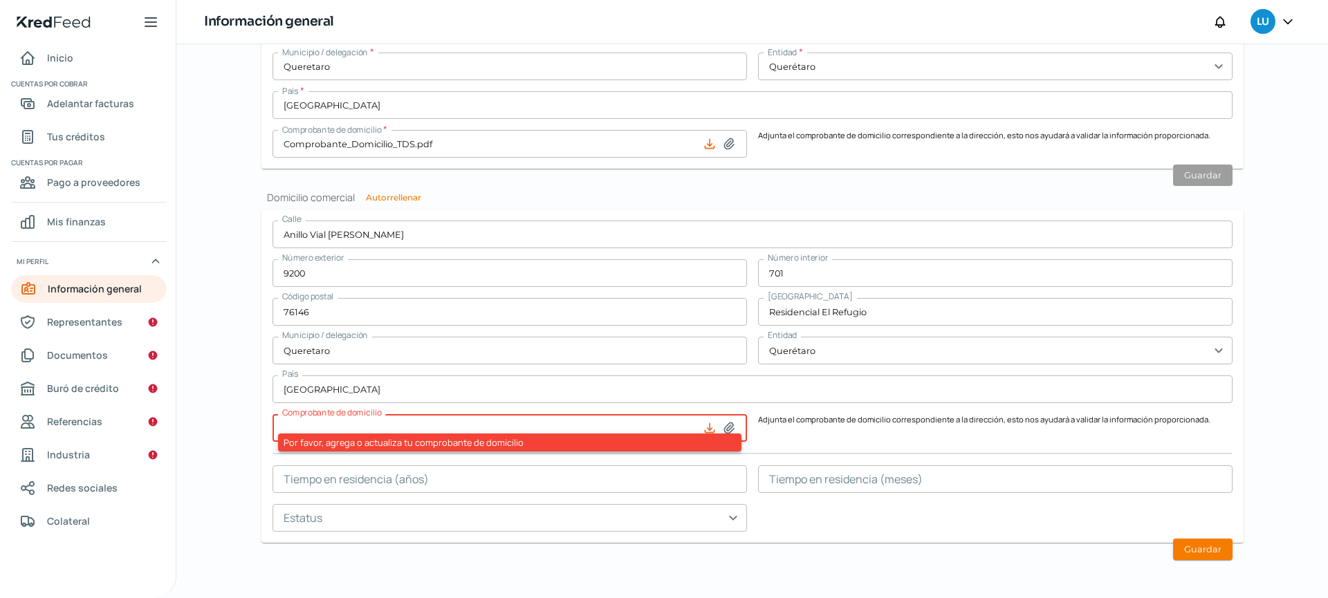
click at [725, 430] on icon at bounding box center [729, 428] width 14 height 14
type input "C:\fakepath\Comprobante_Domicilio_TDS.pdf"
type input "Comprobante_Domicilio_TDS.pdf"
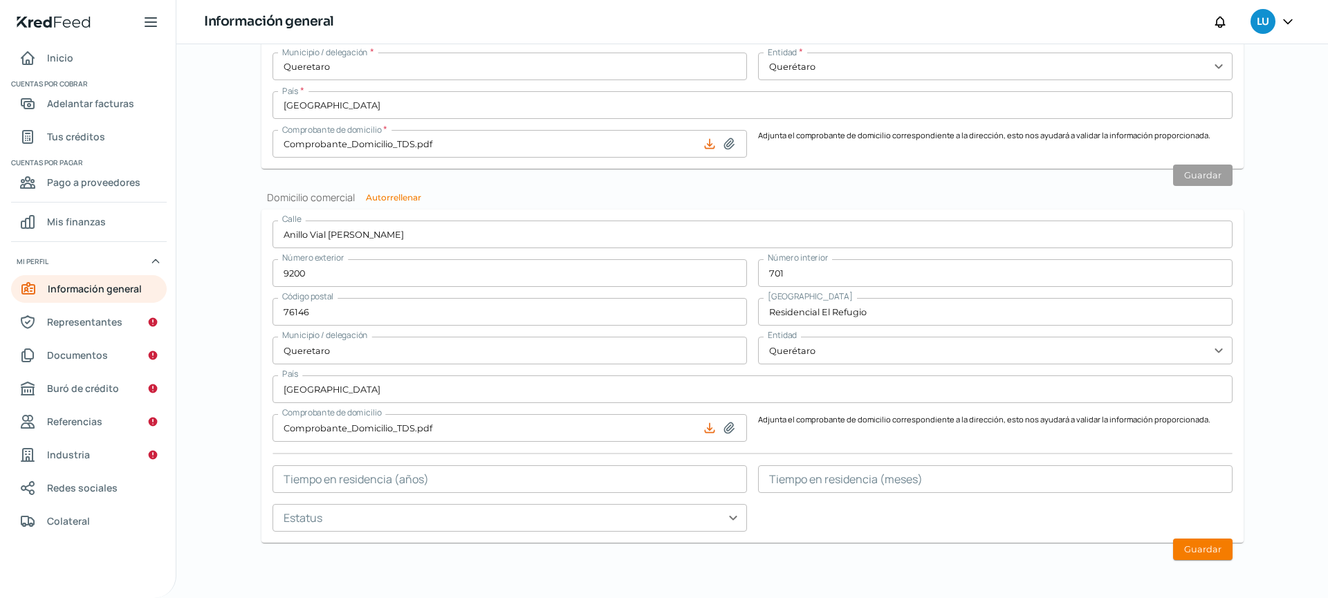
click at [541, 478] on input "text" at bounding box center [510, 479] width 474 height 28
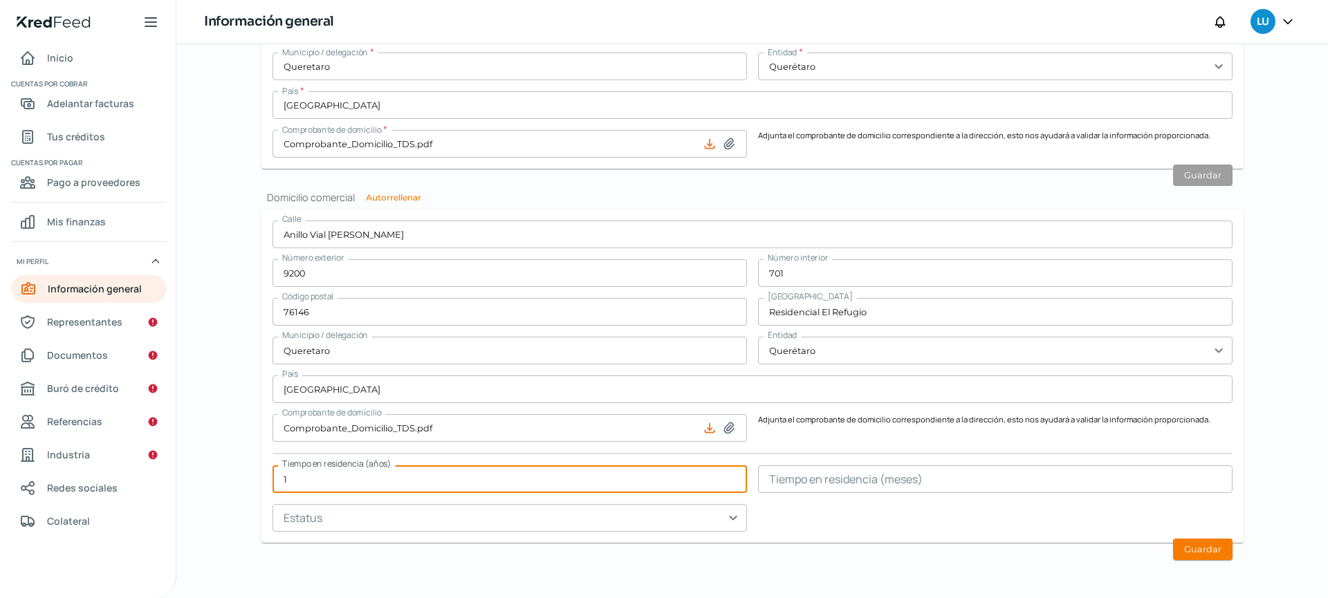
type input "1"
click at [616, 512] on input "text" at bounding box center [510, 518] width 474 height 28
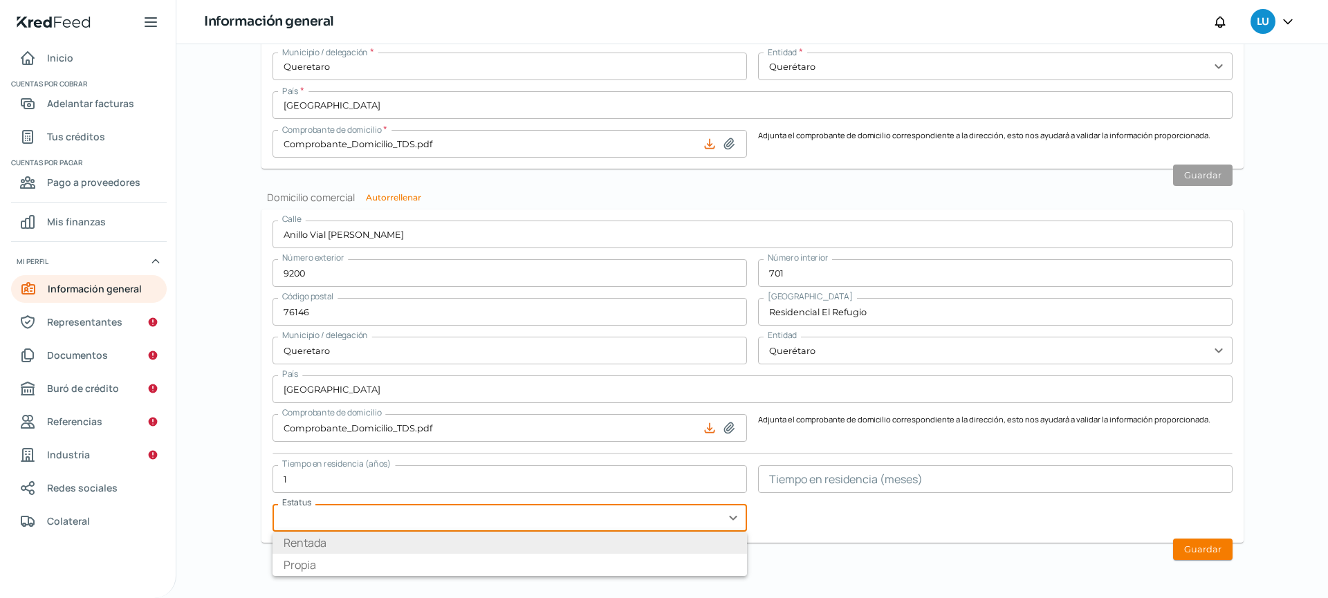
click at [396, 545] on li "Rentada" at bounding box center [510, 543] width 474 height 22
type input "Rentada"
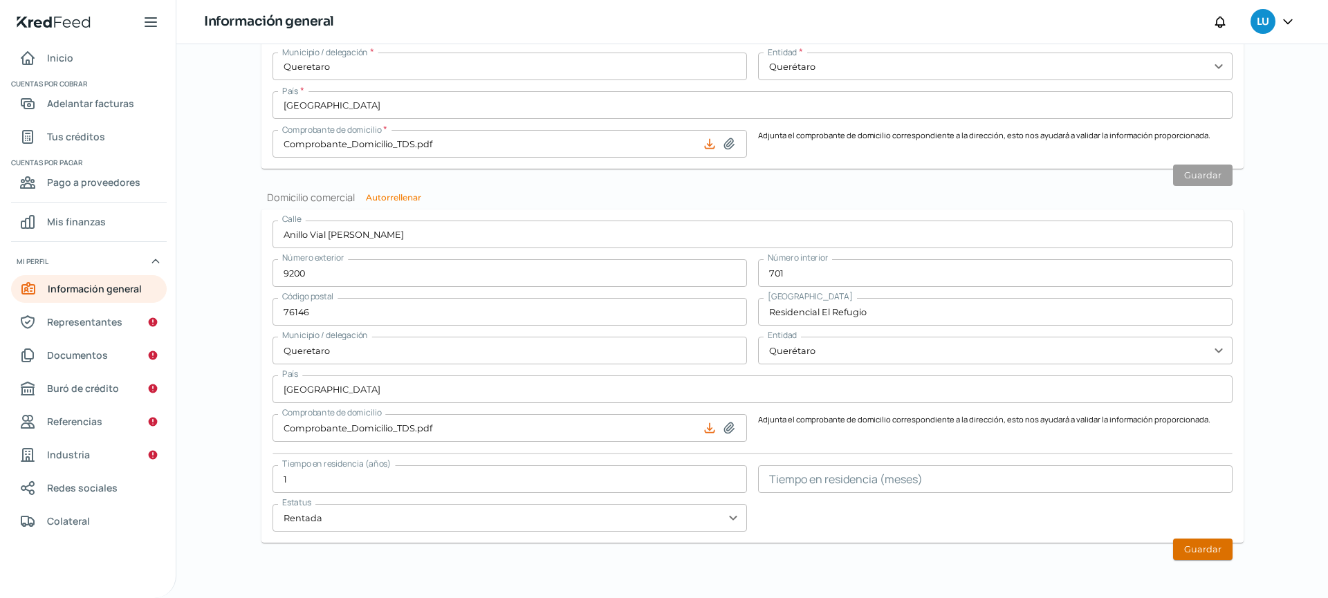
click at [1202, 551] on button "Guardar" at bounding box center [1202, 549] width 59 height 21
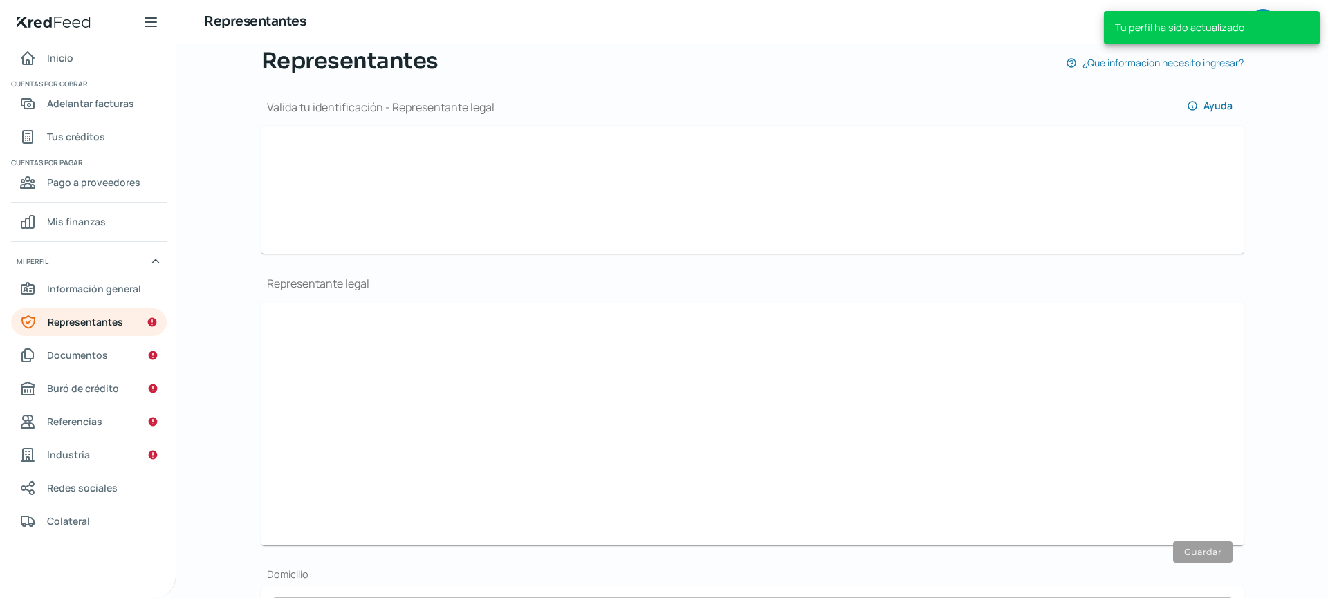
scroll to position [143, 0]
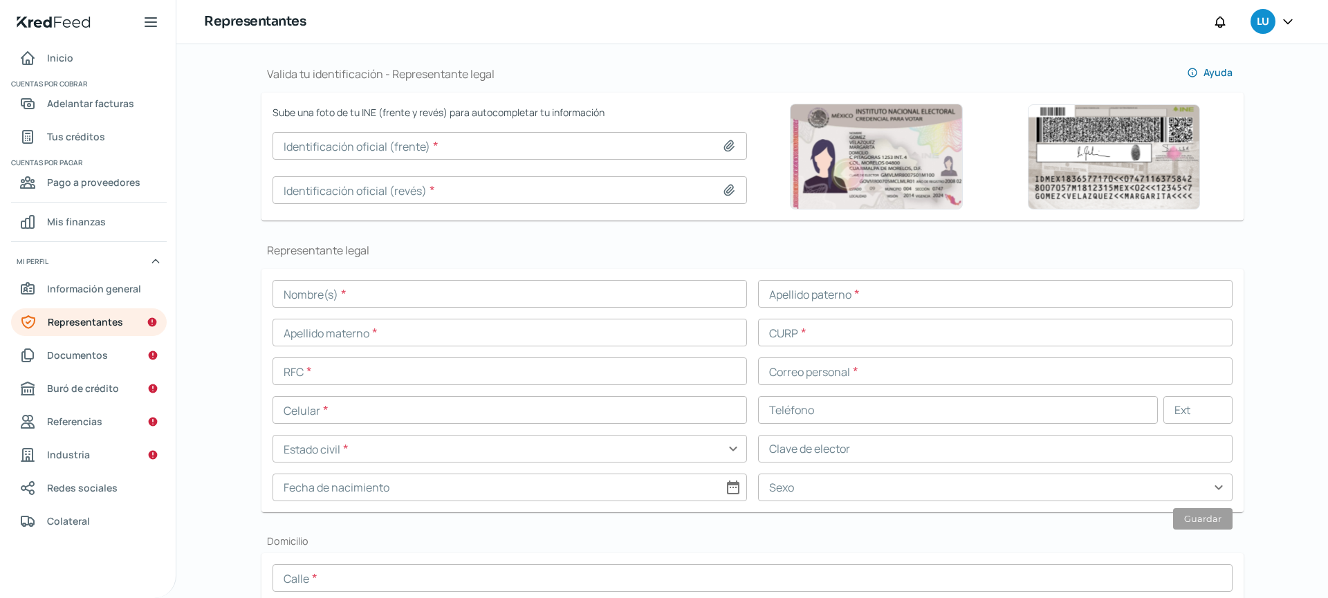
click at [722, 148] on icon at bounding box center [729, 146] width 14 height 14
type input "C:\fakepath\INE_Frente_LFGU_06.jpg"
type input "INE_Frente_LFGU_06.jpg"
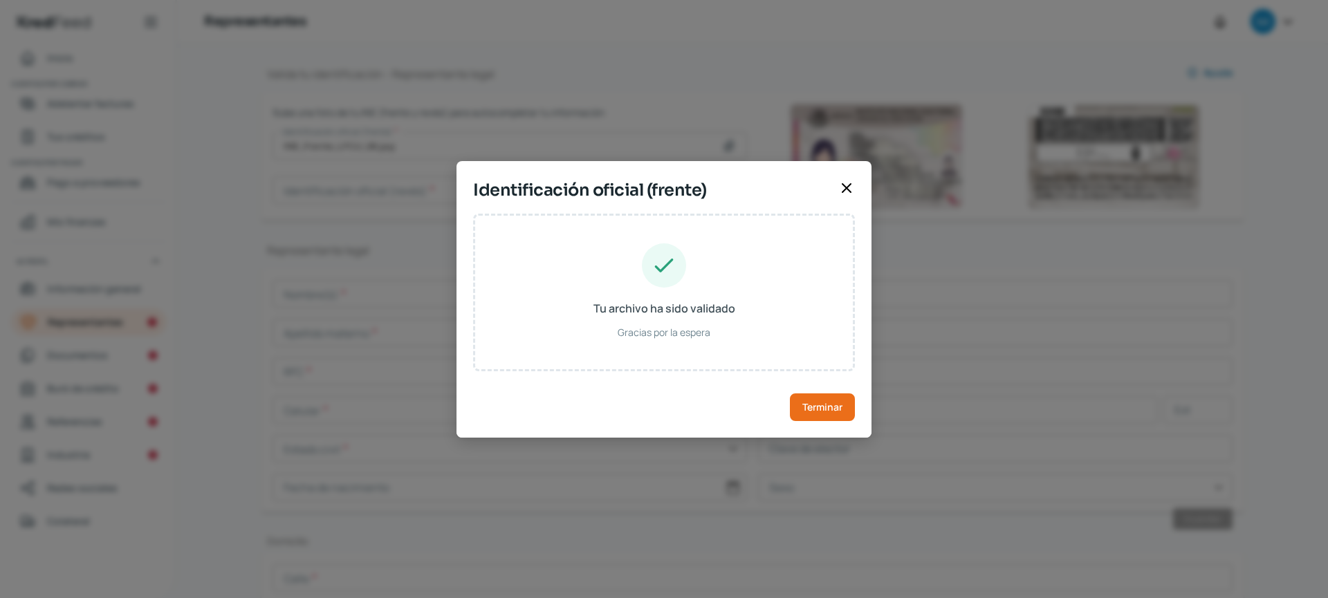
type input "[PERSON_NAME]"
type input "ULIBARRI"
type input "GAUL810102HGTRLS08"
type input "GRULLS81010211H500"
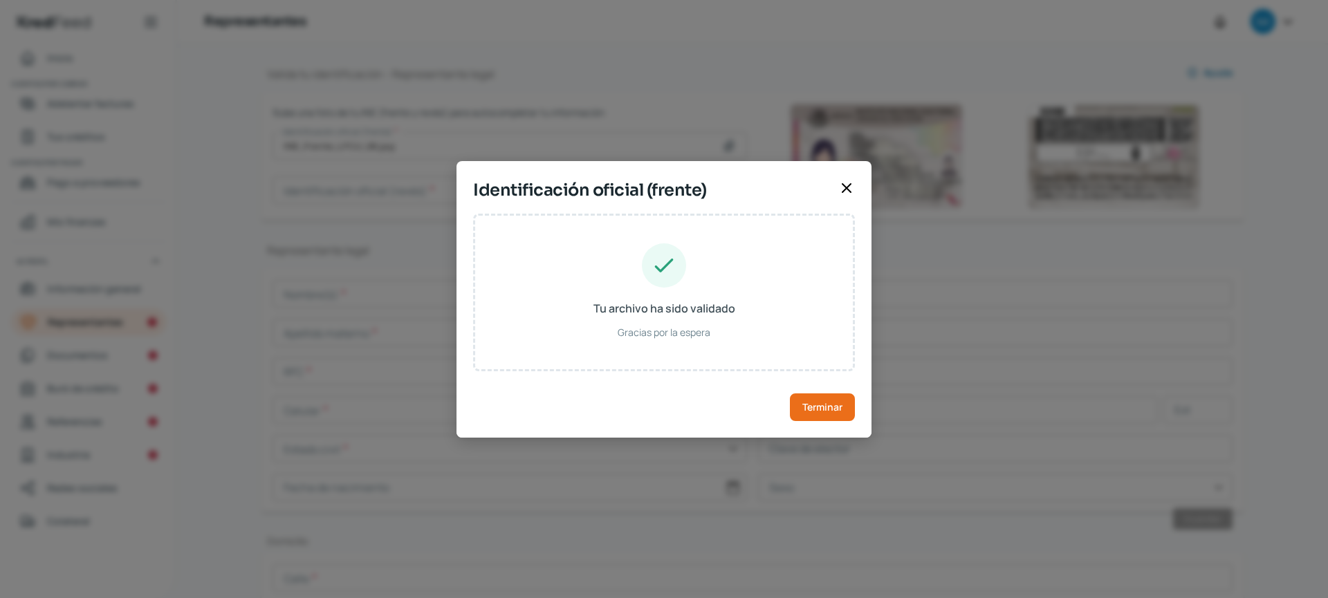
type input "[DATE]"
type input "Hombre"
click at [842, 412] on span "Terminar" at bounding box center [822, 408] width 40 height 10
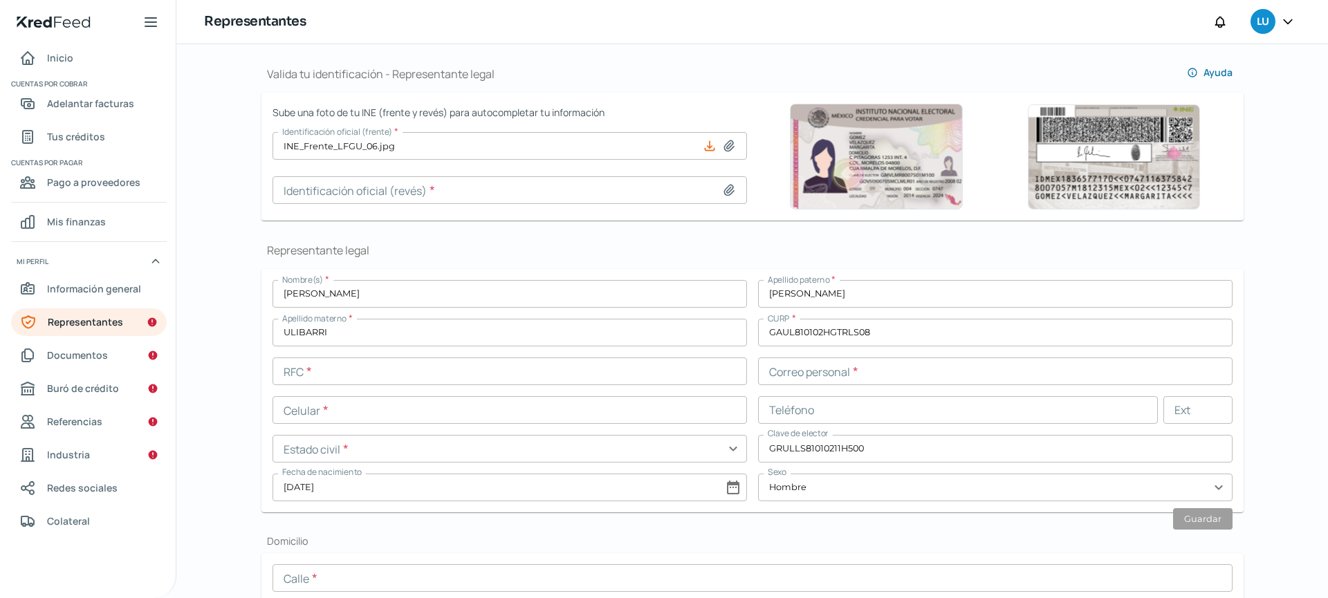
click at [729, 192] on icon at bounding box center [729, 190] width 10 height 10
type input "C:\fakepath\INE_Vuelta_LFGU_06.jpg"
type input "INE_Vuelta_LFGU_06.jpg"
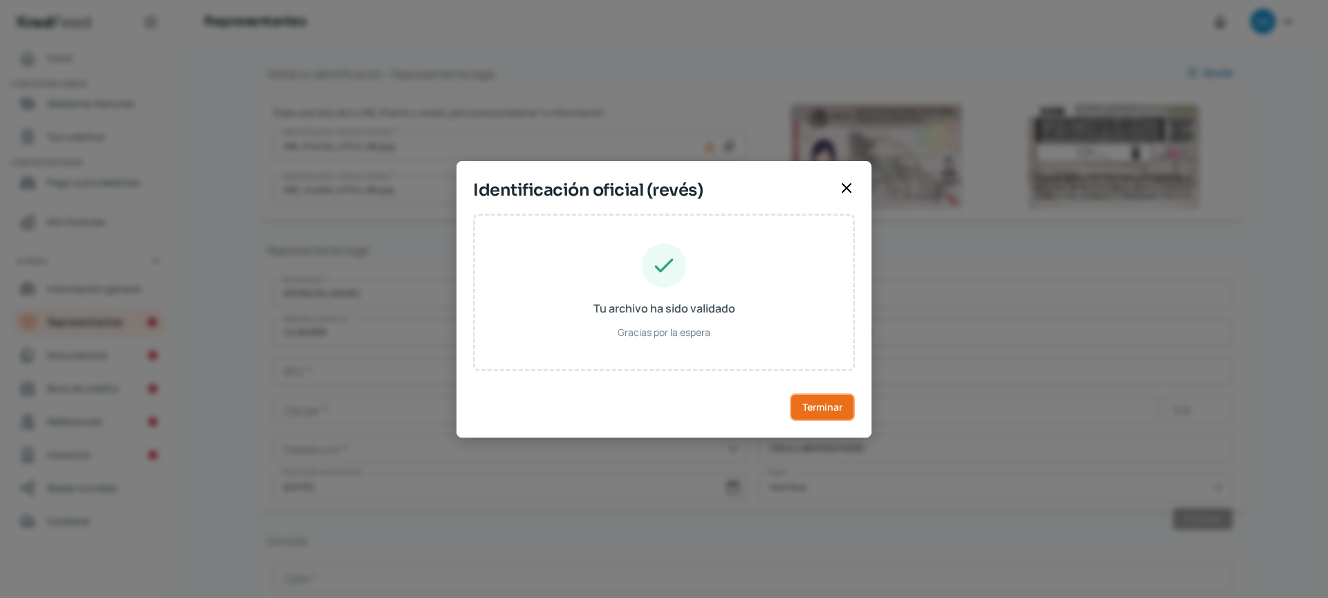
click at [838, 403] on span "Terminar" at bounding box center [822, 408] width 40 height 10
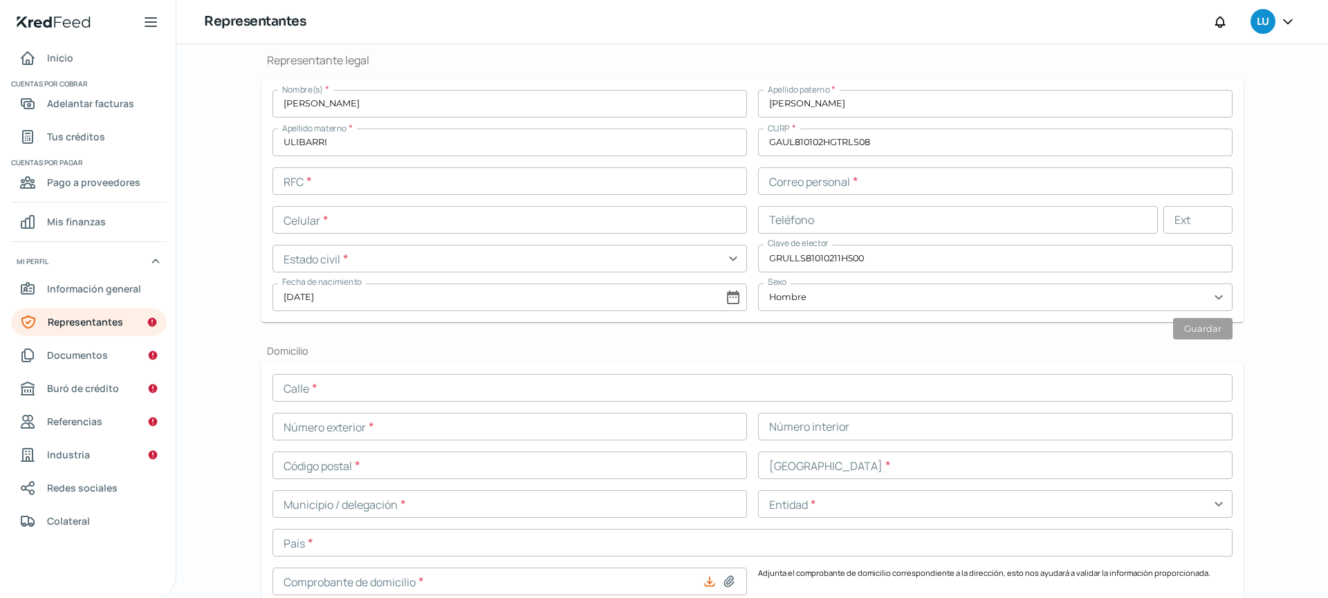
scroll to position [342, 0]
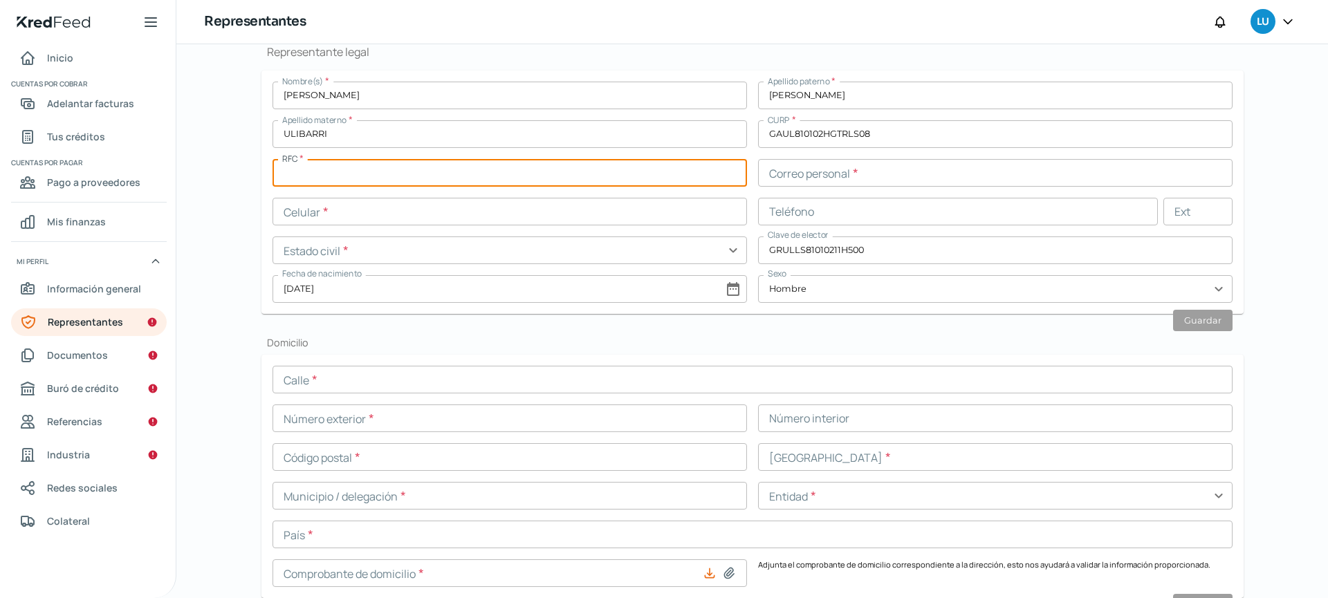
click at [663, 172] on input "text" at bounding box center [510, 173] width 474 height 28
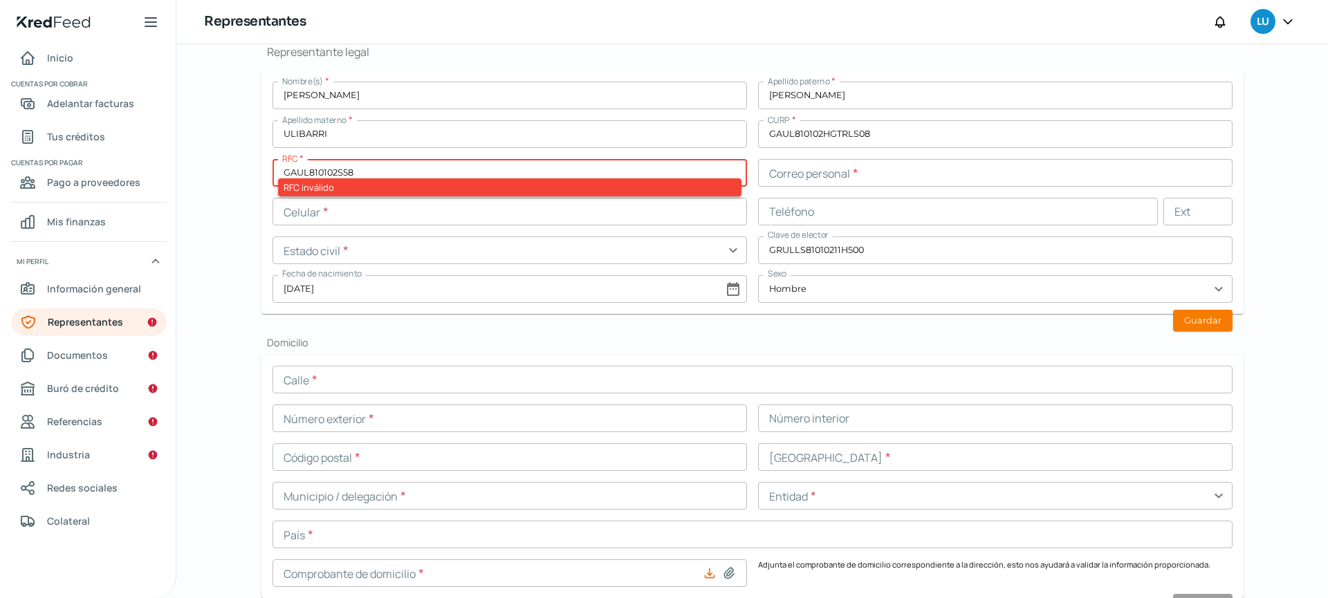
type input "GAUL810102S58"
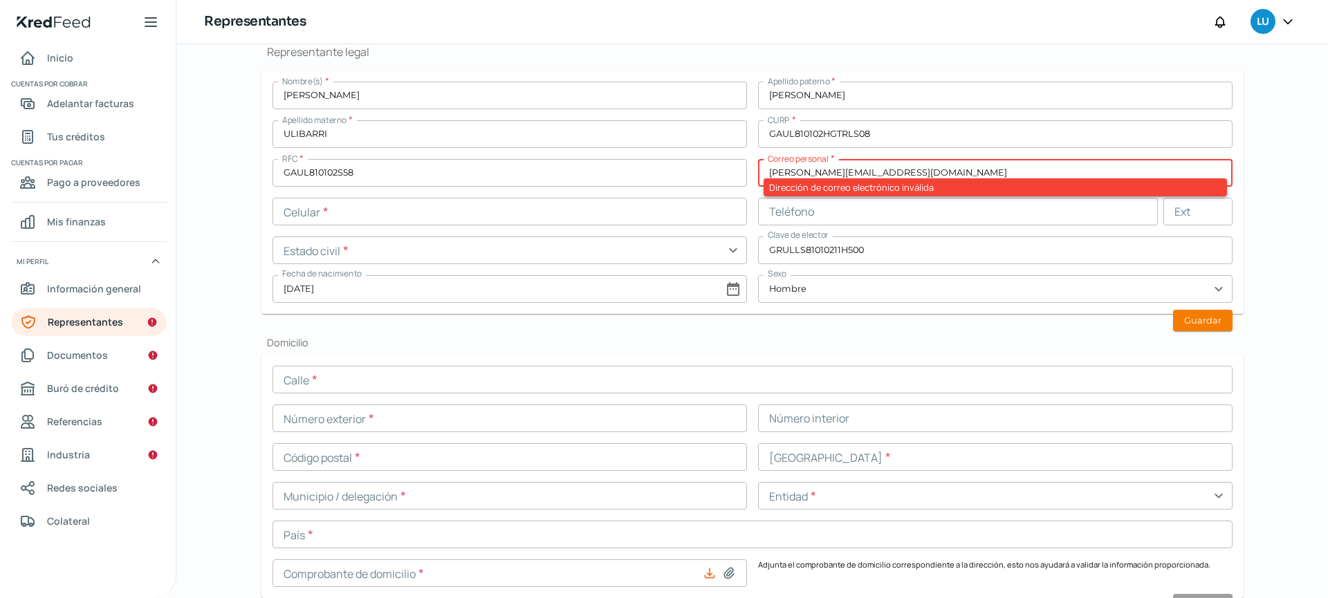
type input "[PERSON_NAME][EMAIL_ADDRESS][DOMAIN_NAME]"
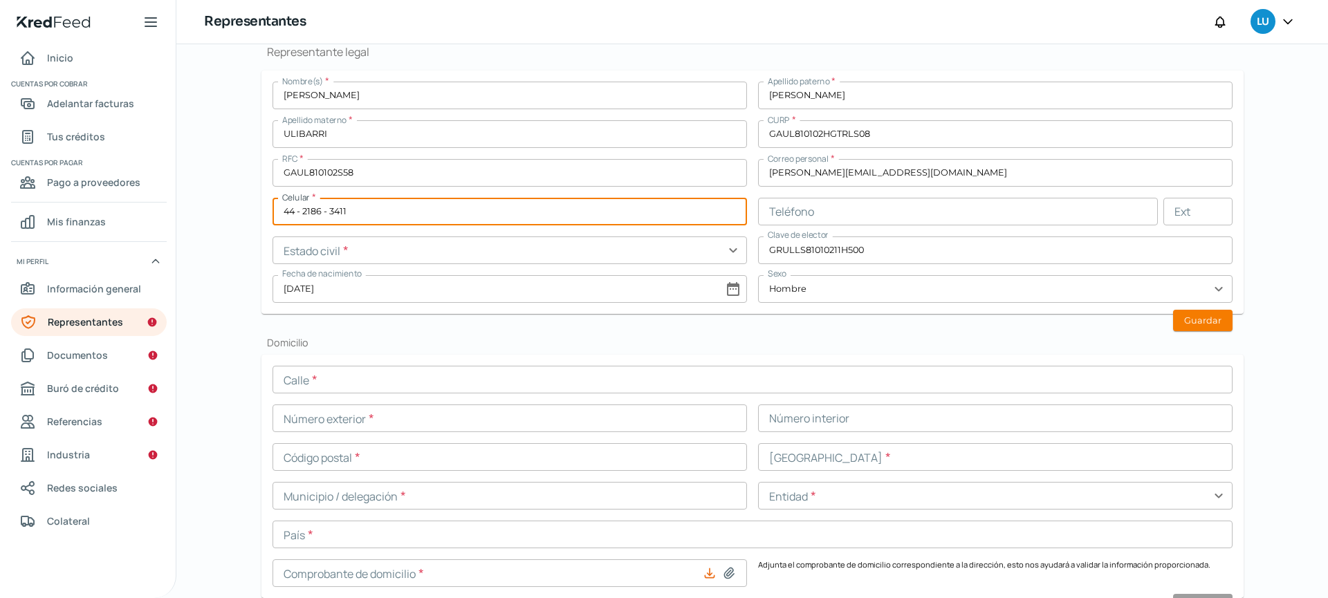
type input "44 - 2186 - 3411"
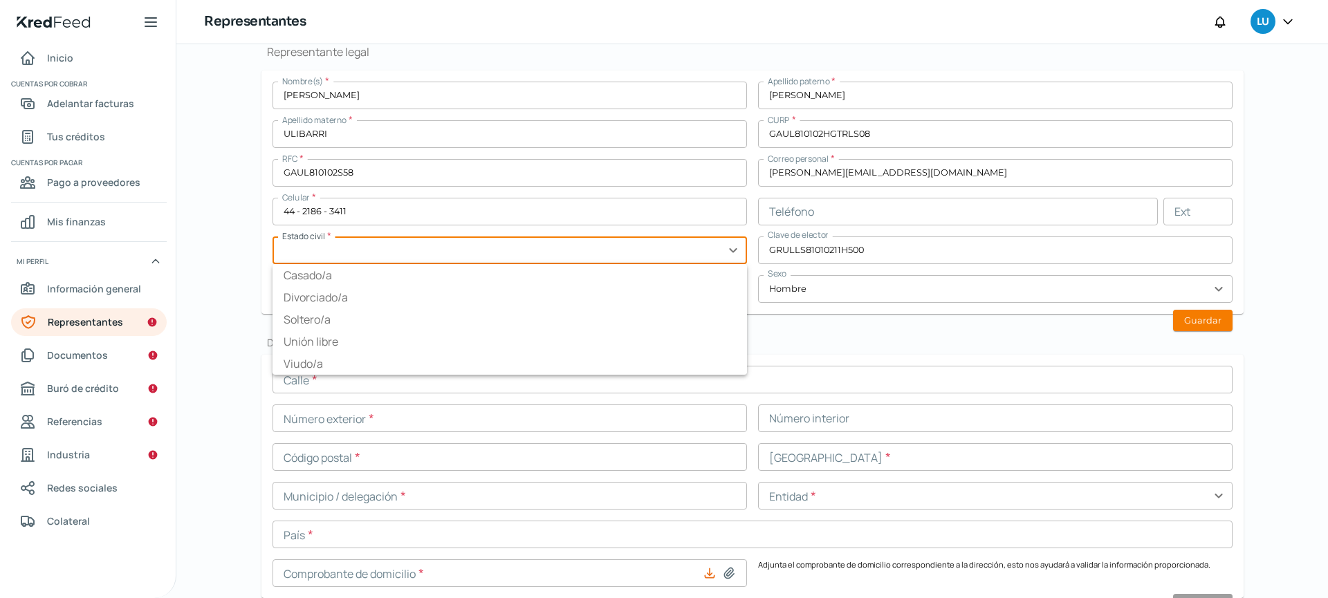
click at [542, 248] on input "text" at bounding box center [510, 251] width 474 height 28
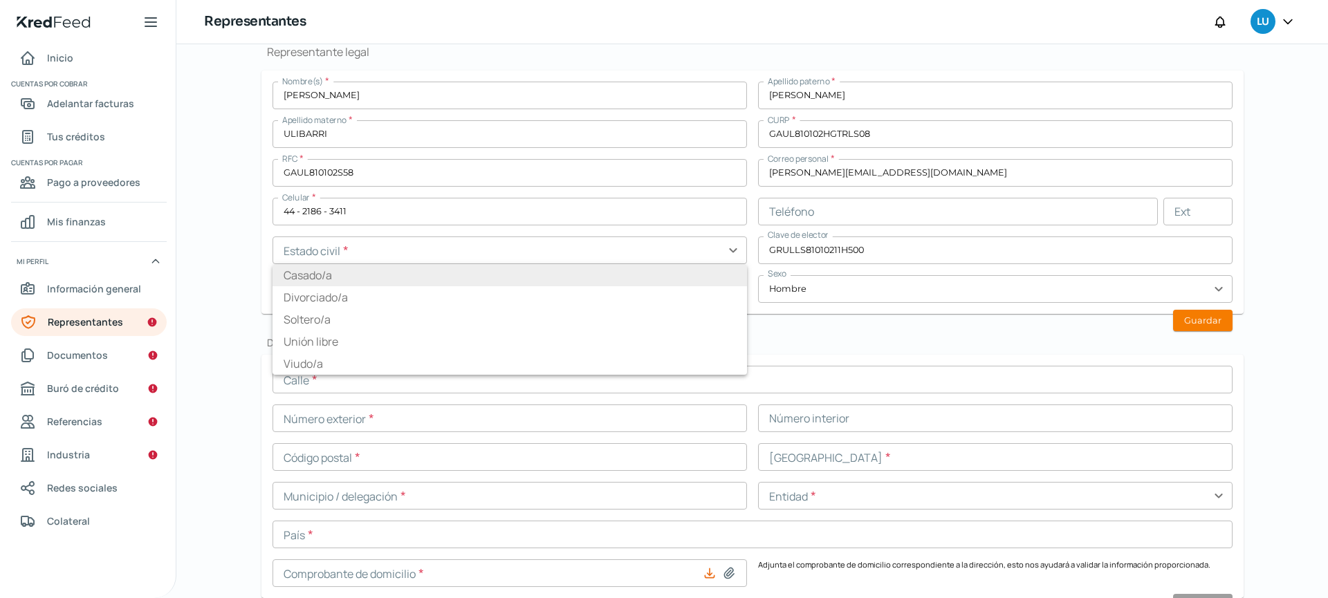
click at [324, 280] on li "Casado/a" at bounding box center [510, 275] width 474 height 22
type input "Casado/a"
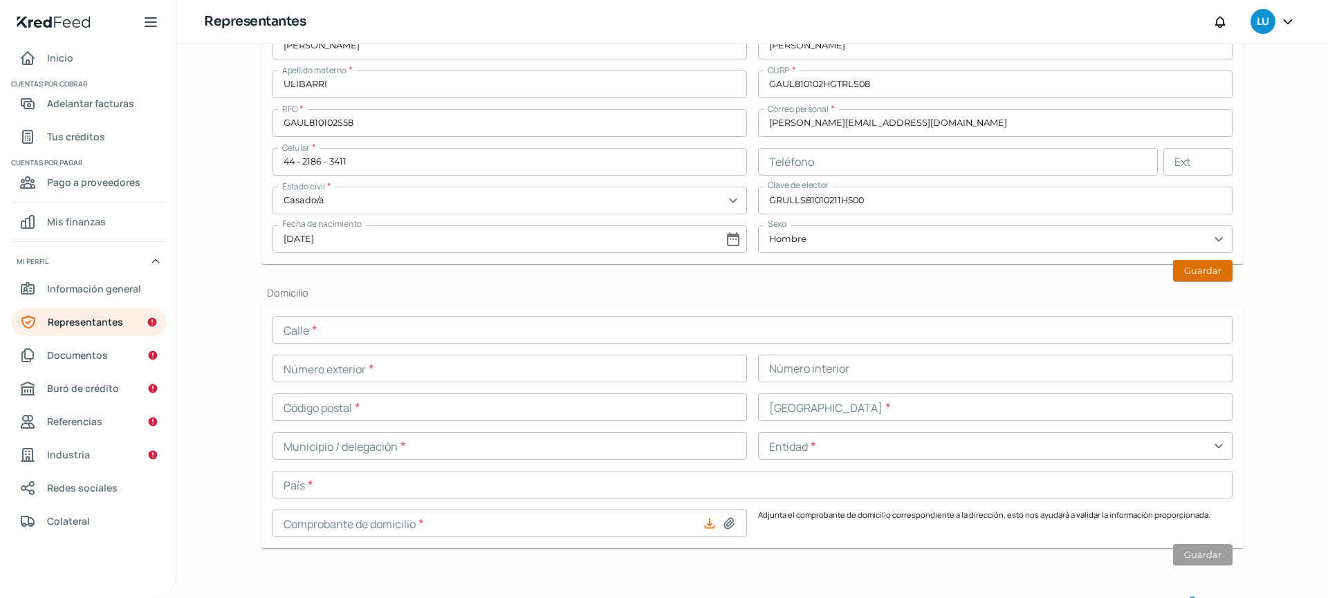
click at [1199, 273] on button "Guardar" at bounding box center [1202, 270] width 59 height 21
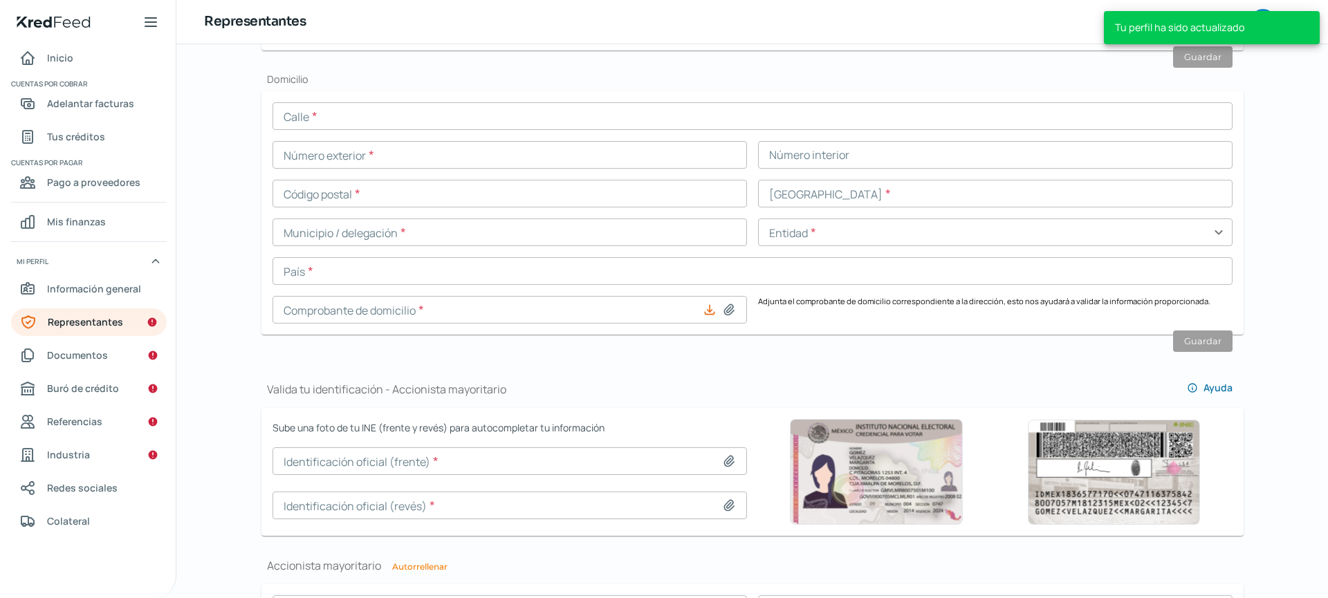
scroll to position [600, 0]
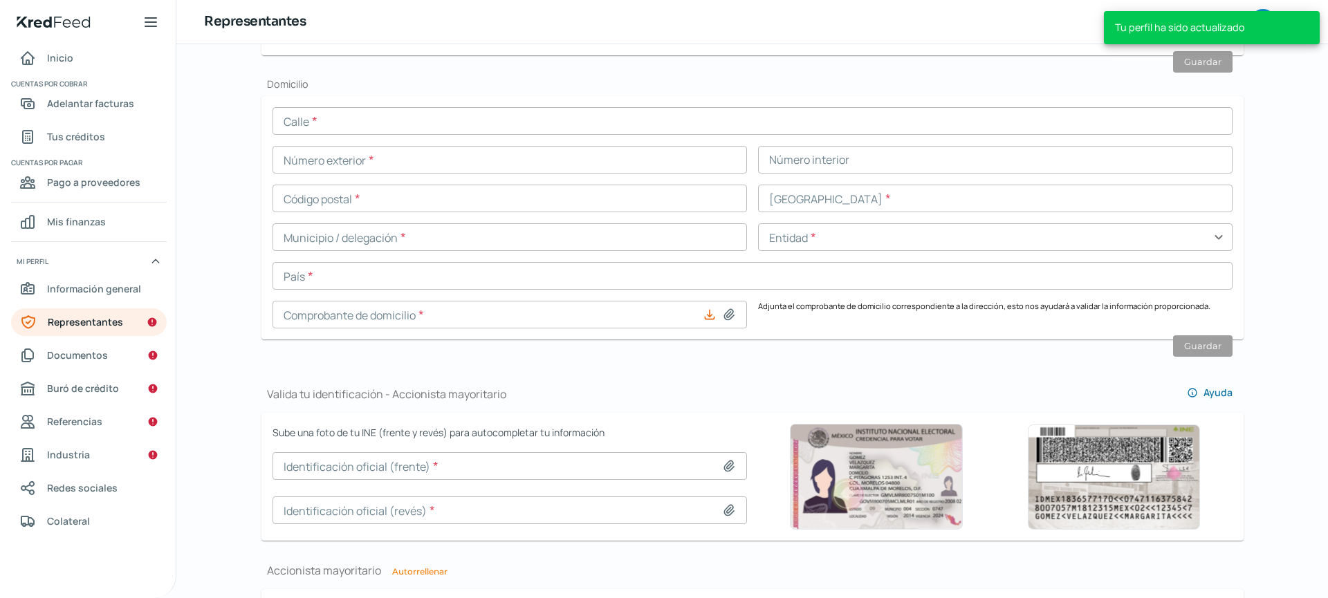
click at [419, 122] on input "text" at bounding box center [753, 121] width 960 height 28
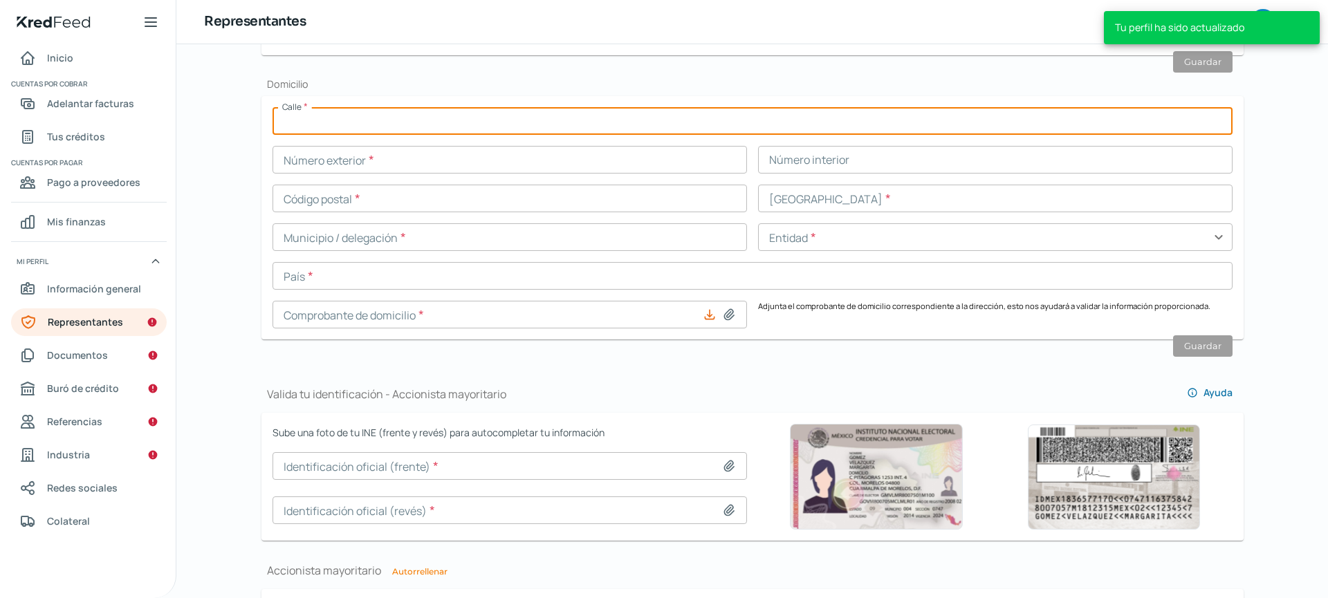
type input "[STREET_ADDRESS]"
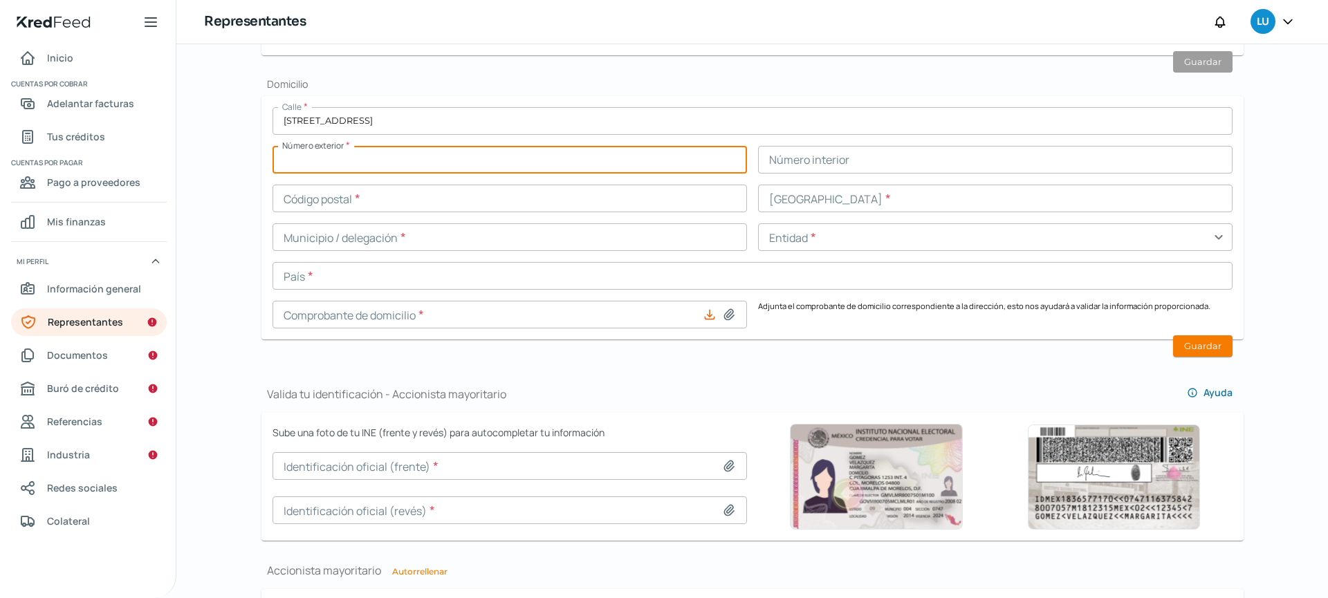
click at [399, 163] on input "text" at bounding box center [510, 160] width 474 height 28
type input "200"
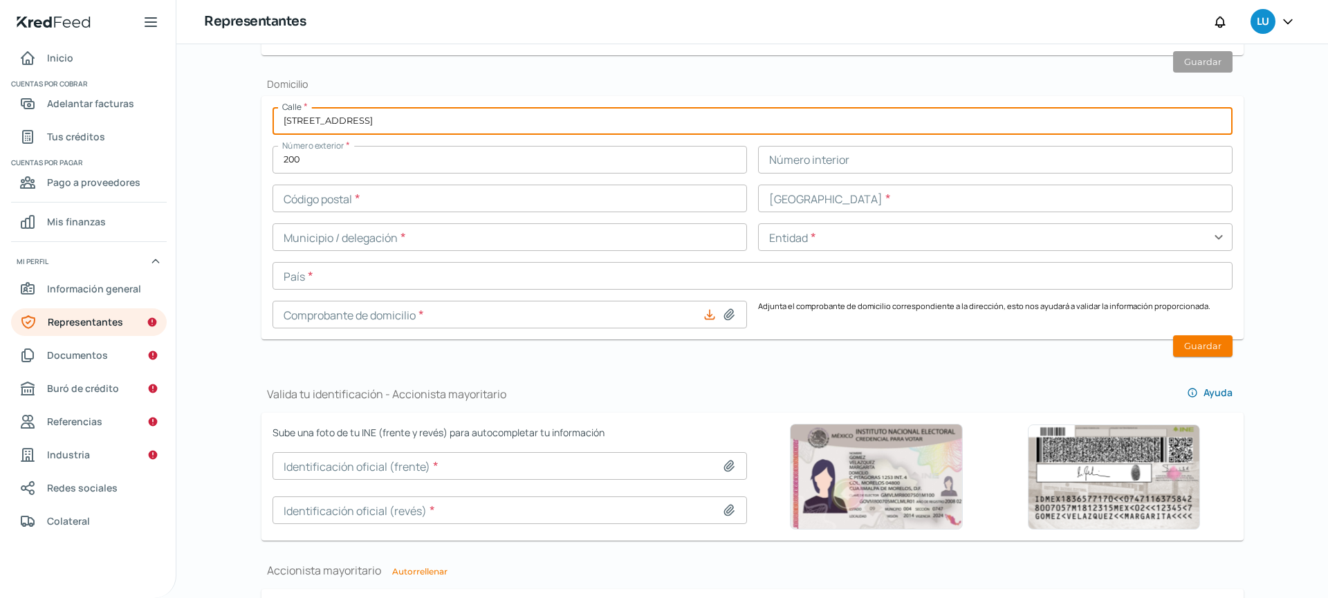
drag, startPoint x: 454, startPoint y: 123, endPoint x: 515, endPoint y: 123, distance: 60.9
click at [515, 123] on input "[STREET_ADDRESS]" at bounding box center [753, 121] width 960 height 28
type input "Paseo Villa Carriedo"
click at [886, 166] on input "text" at bounding box center [995, 160] width 474 height 28
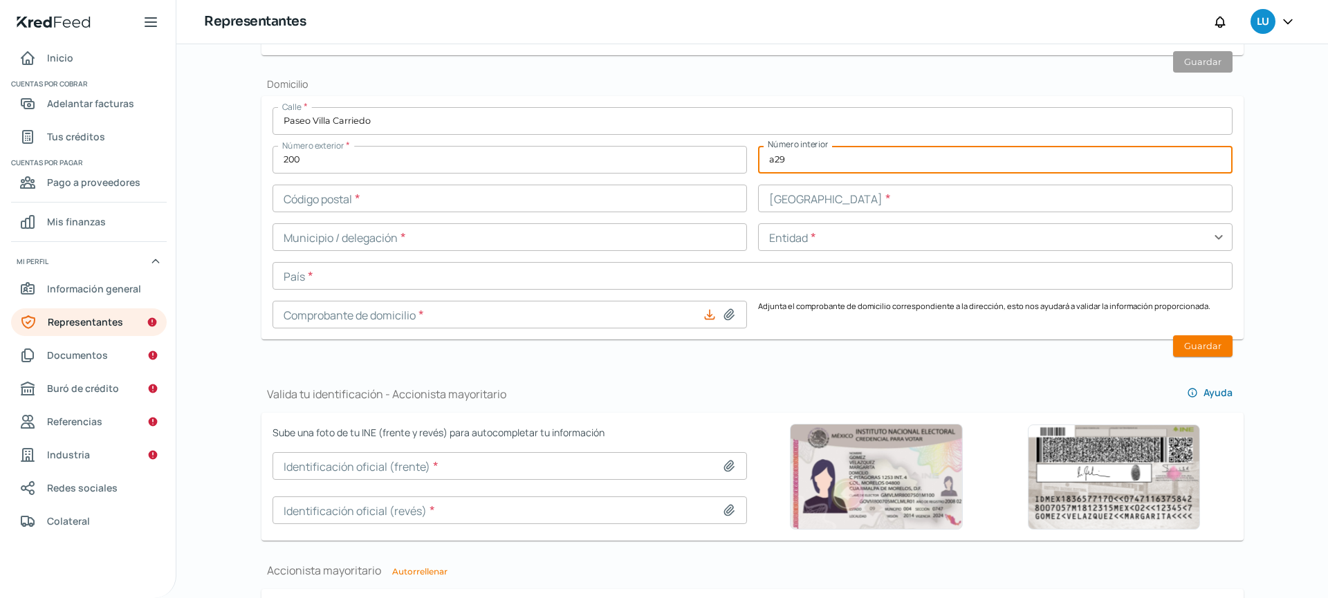
type input "a29"
click at [572, 201] on input "text" at bounding box center [510, 199] width 474 height 28
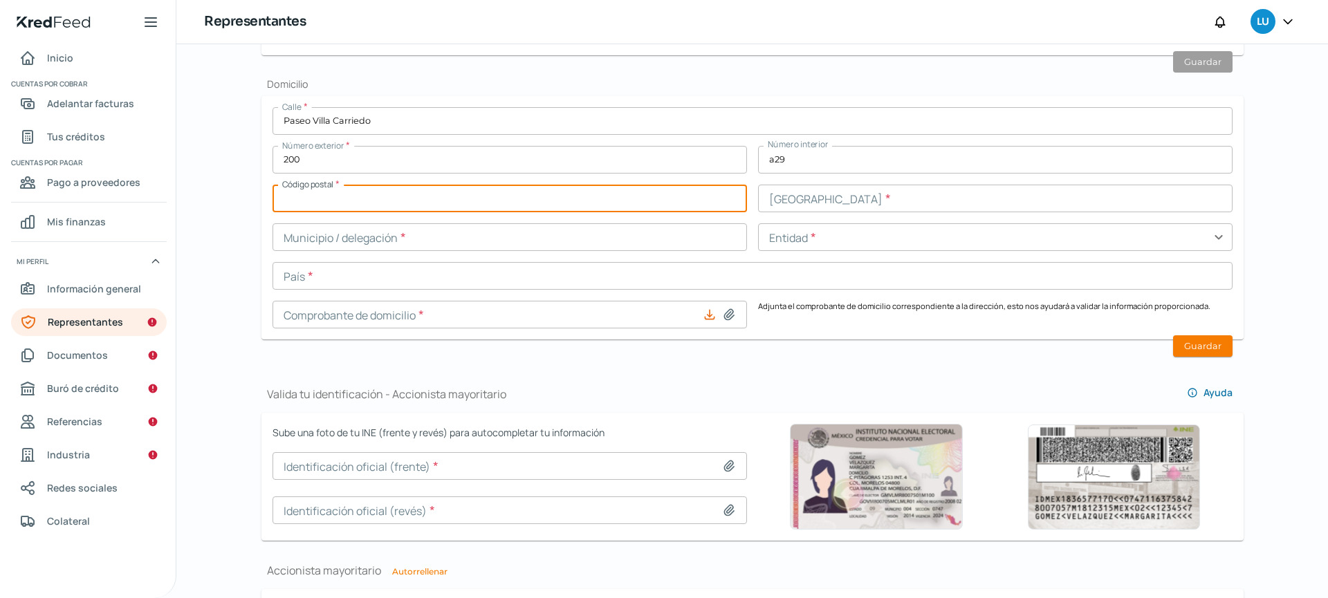
click at [382, 198] on input "text" at bounding box center [510, 199] width 474 height 28
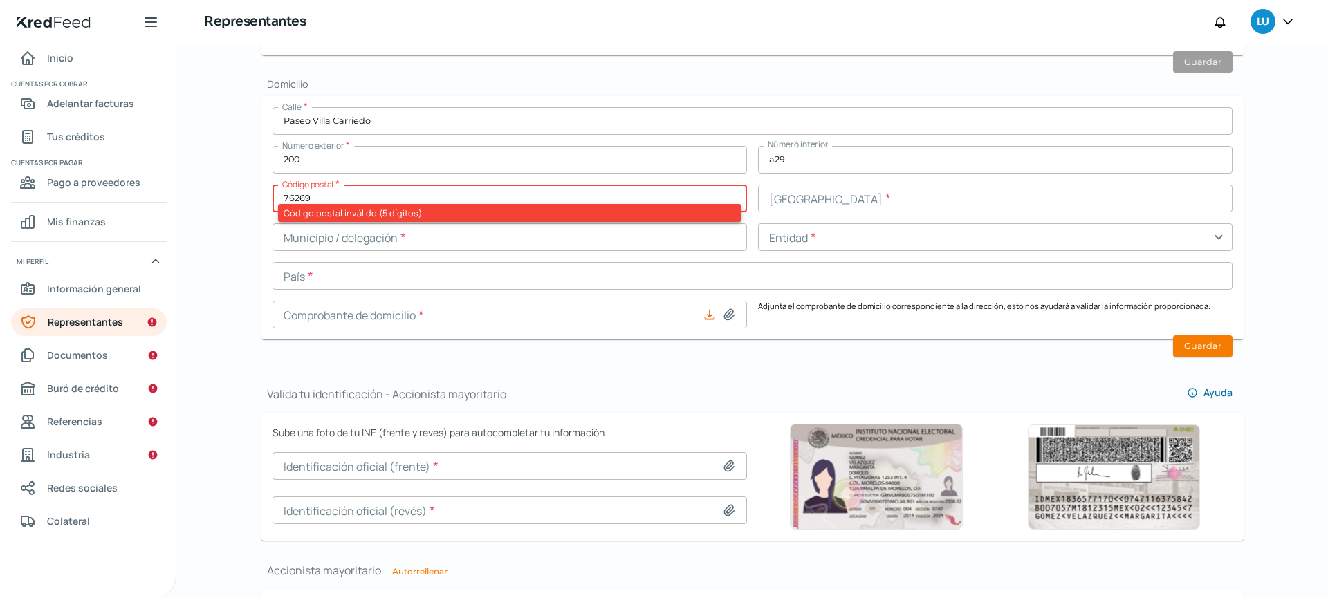
type input "76269"
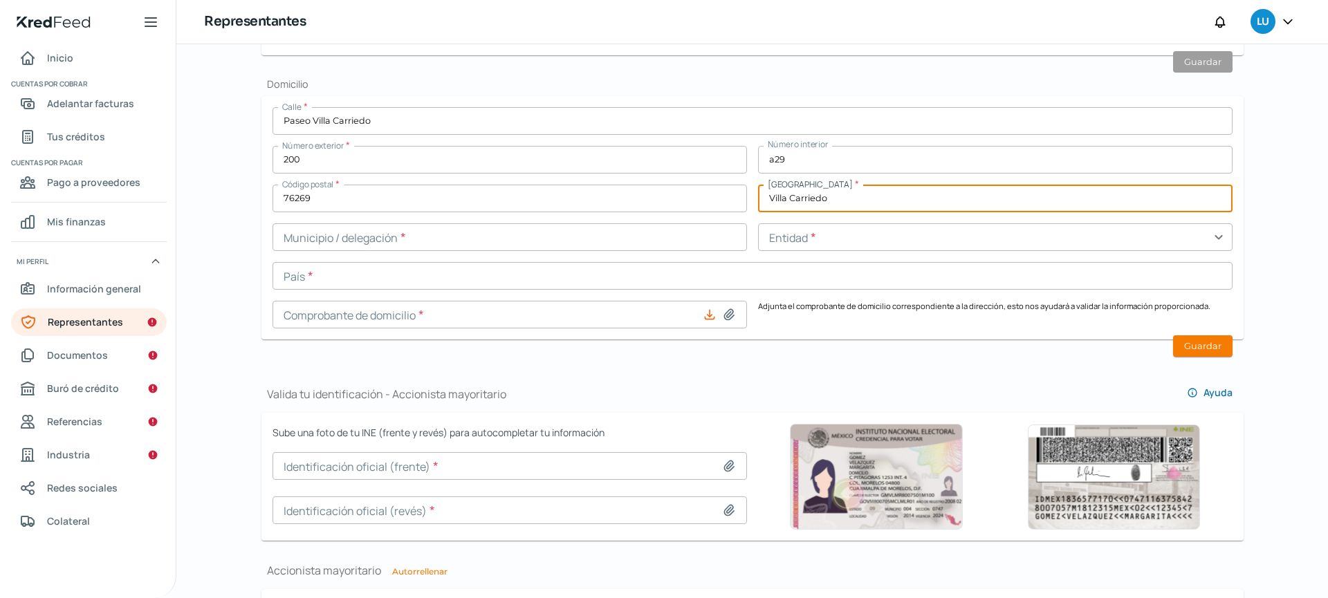
type input "Villa Carriedo"
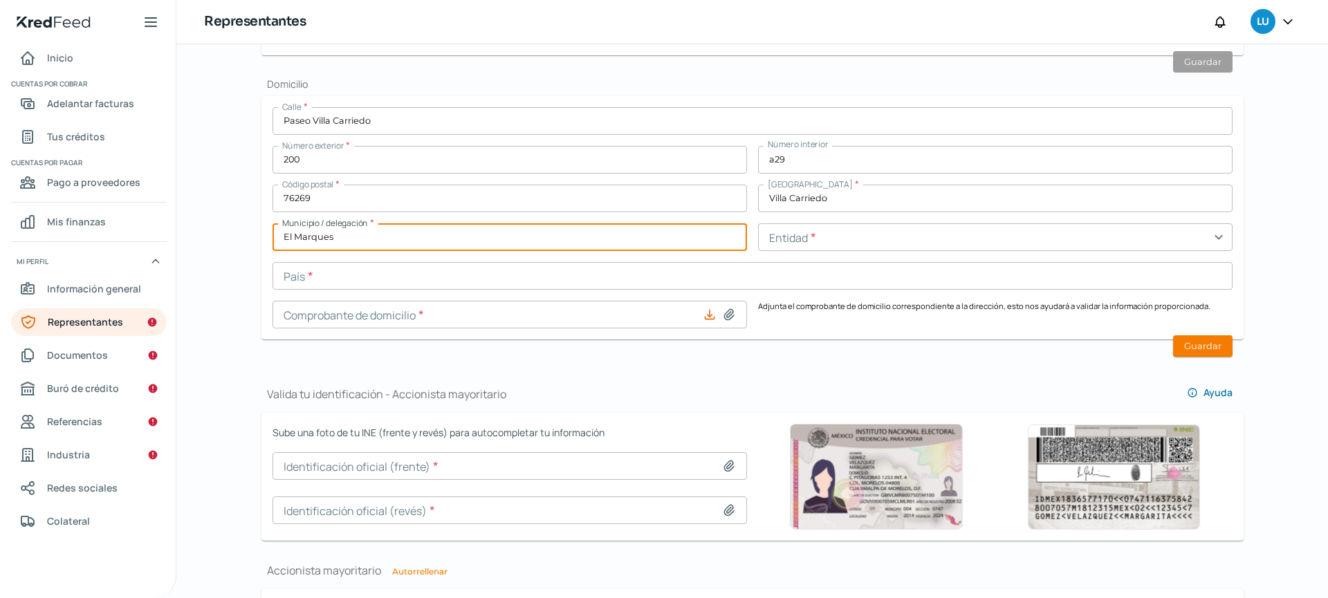
type input "El Marques"
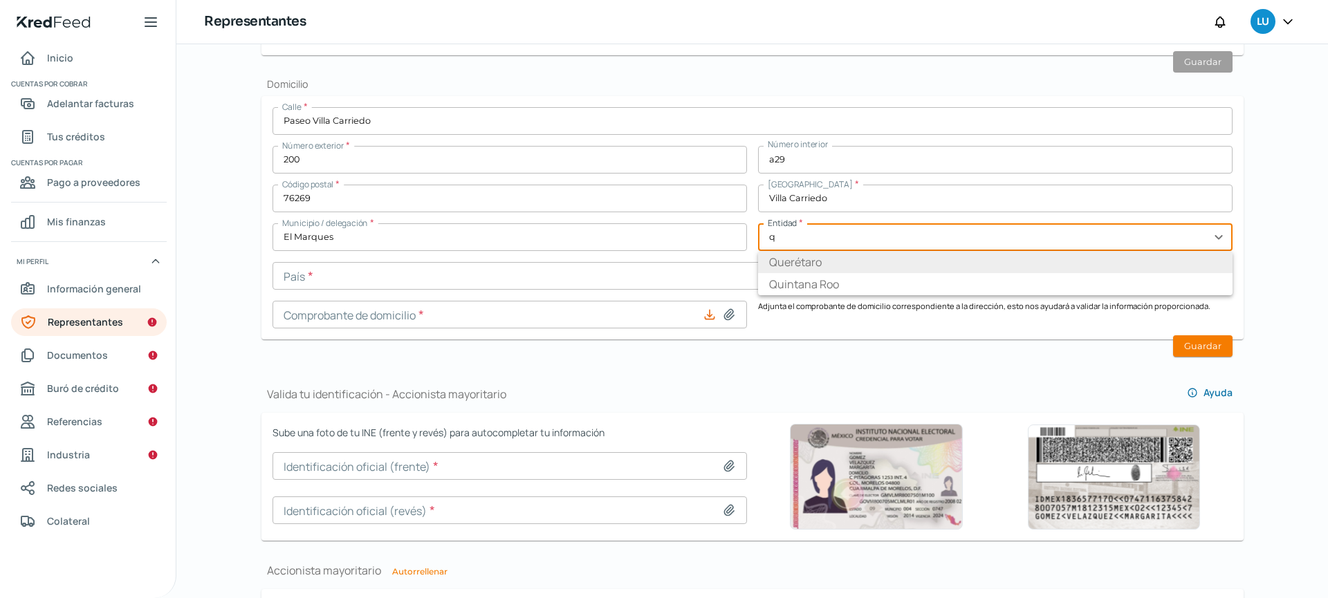
click at [796, 262] on li "Querétaro" at bounding box center [995, 262] width 474 height 22
type input "Querétaro"
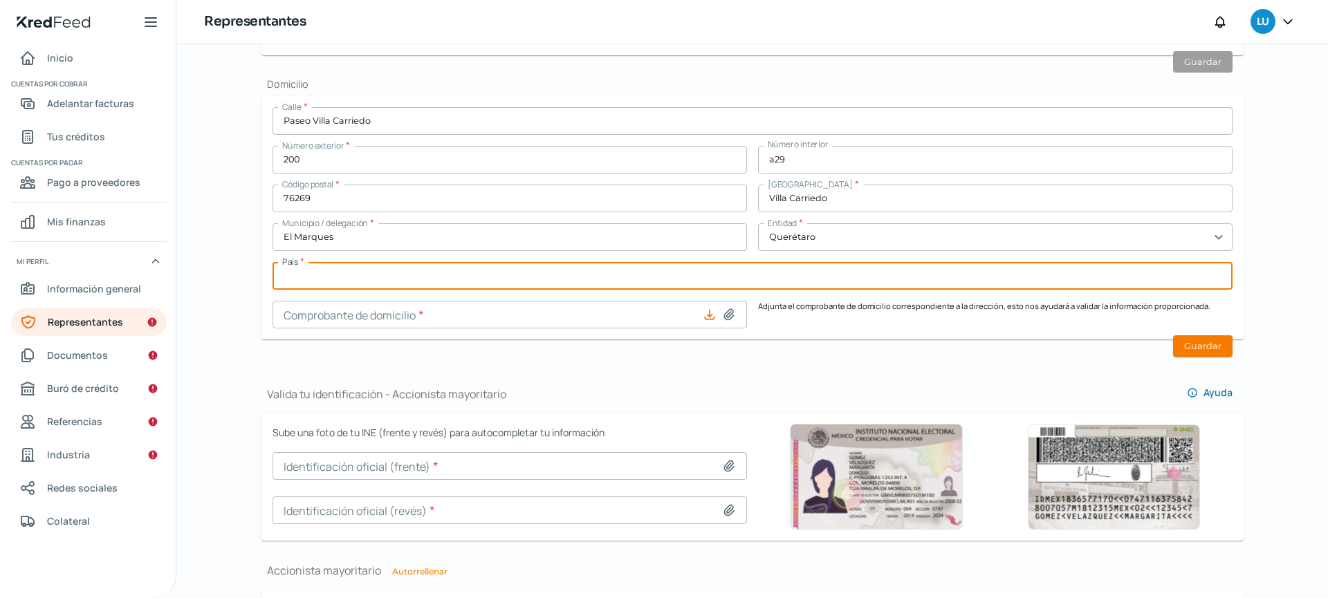
click at [728, 276] on input "text" at bounding box center [753, 276] width 960 height 28
type input "[GEOGRAPHIC_DATA]"
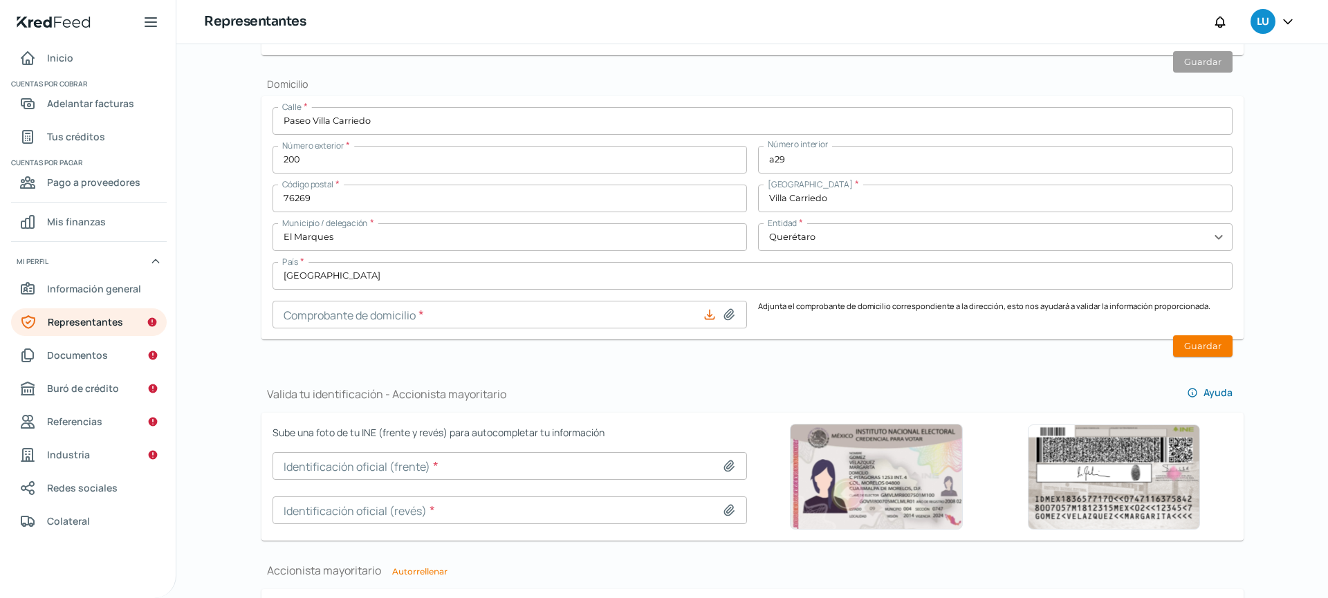
click at [729, 317] on icon at bounding box center [729, 315] width 14 height 14
type input "C:\fakepath\077210204329.pdf"
type input "077210204329.pdf"
click at [1213, 348] on button "Guardar" at bounding box center [1202, 345] width 59 height 21
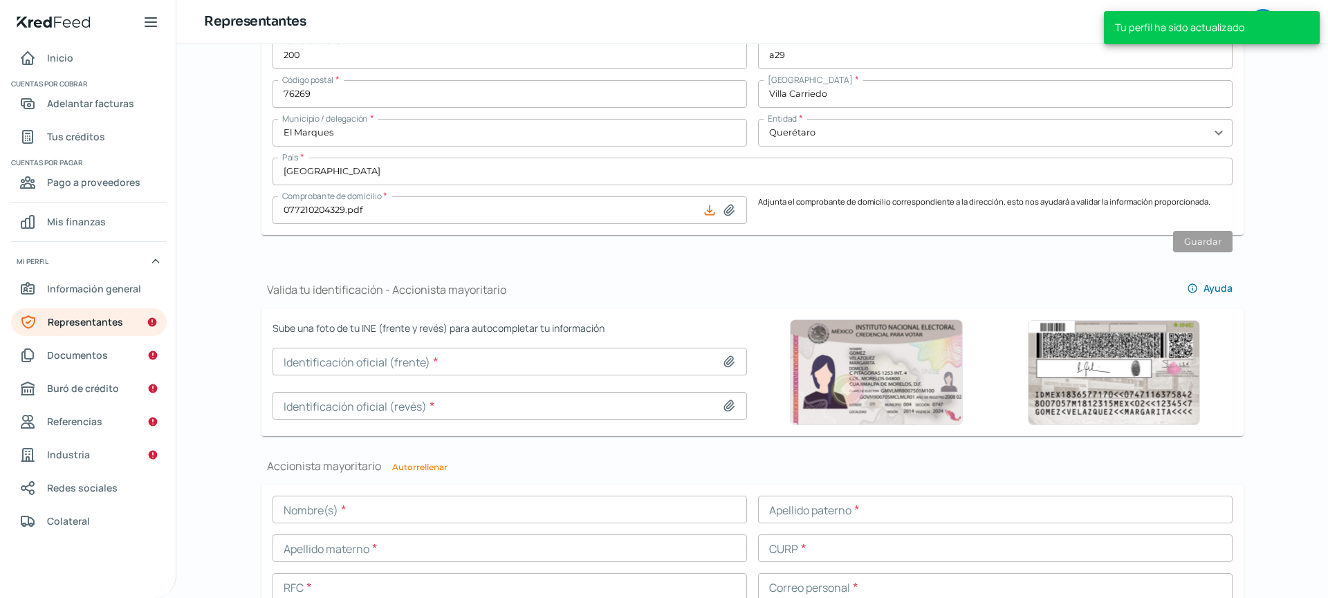
scroll to position [750, 0]
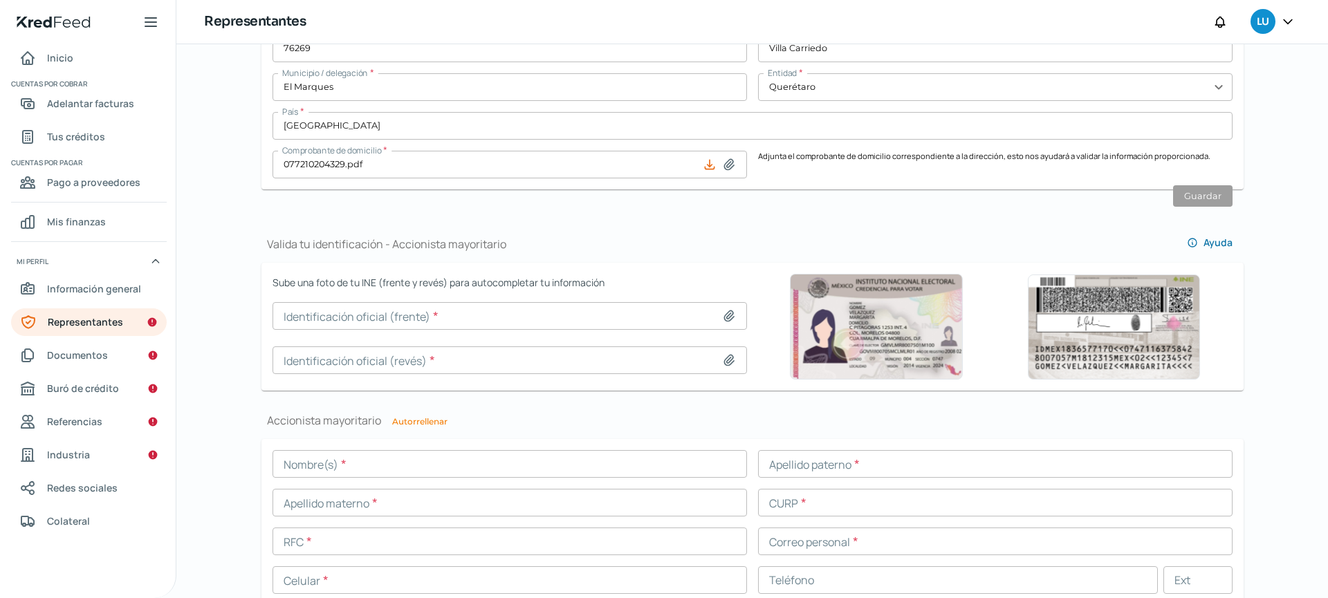
click at [429, 425] on button "Autorrellenar" at bounding box center [419, 422] width 55 height 8
type input "[PERSON_NAME]"
type input "ULIBARRI"
type input "GAUL810102HGTRLS08"
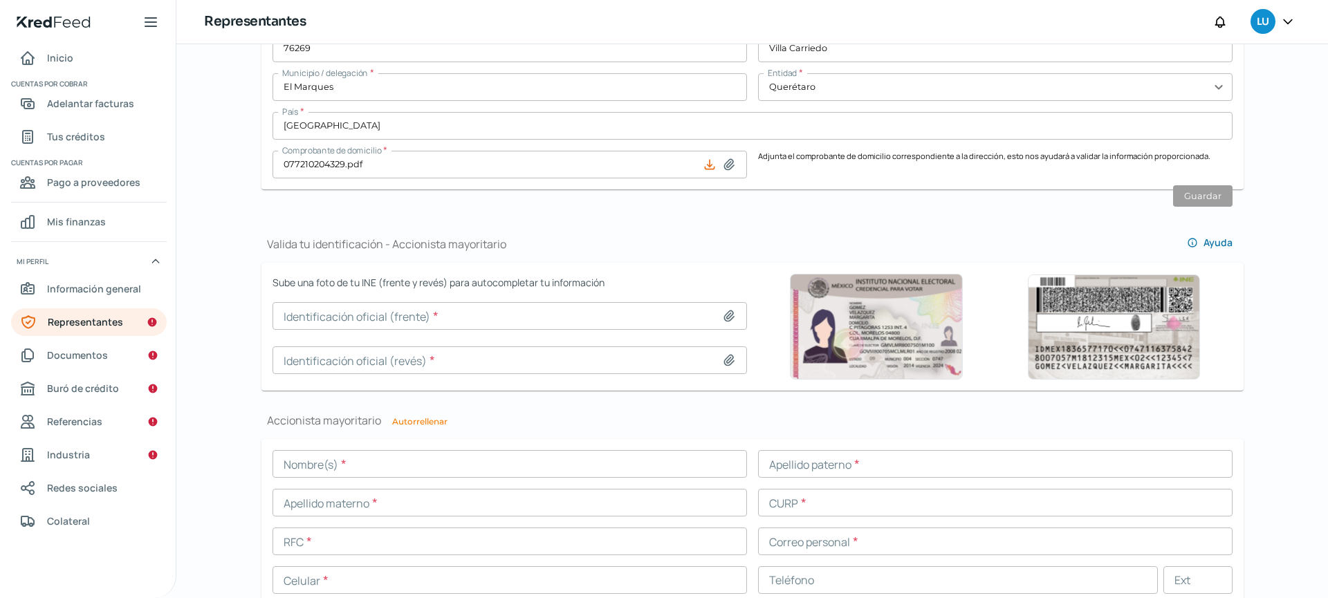
type input "GAUL810102S58"
type input "[PERSON_NAME][EMAIL_ADDRESS][DOMAIN_NAME]"
type input "44 - 2186 - 3411"
type input "Casado/a"
type input "GRULLS81010211H500"
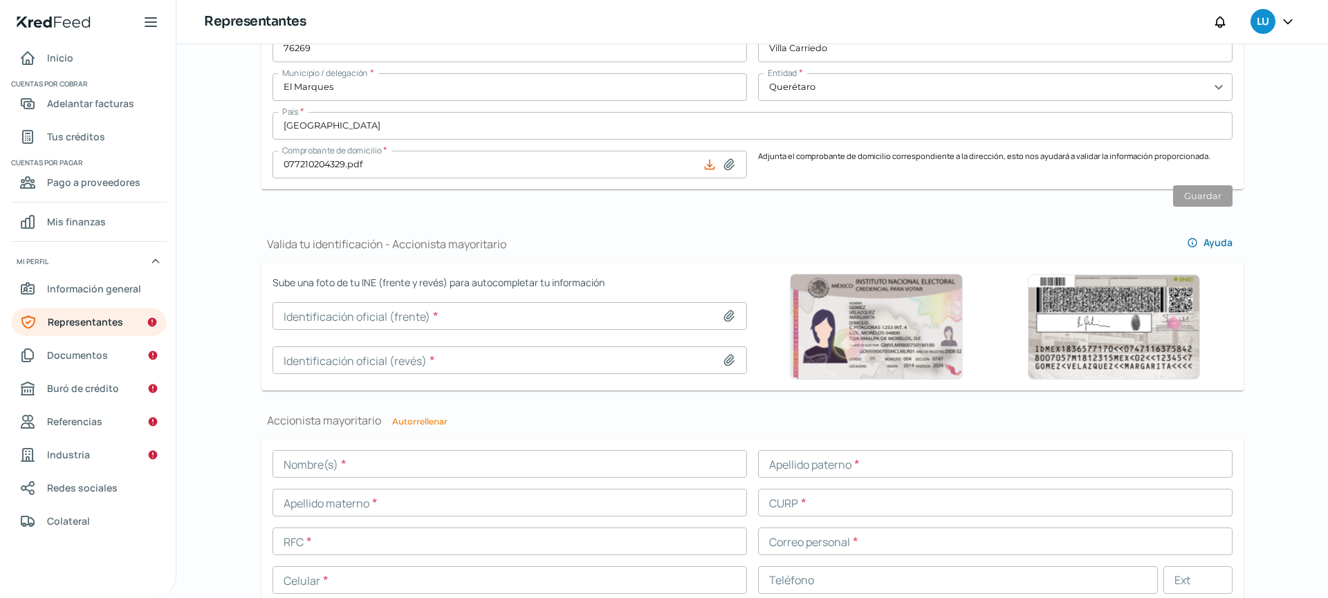
type input "[DATE]"
type input "Hombre"
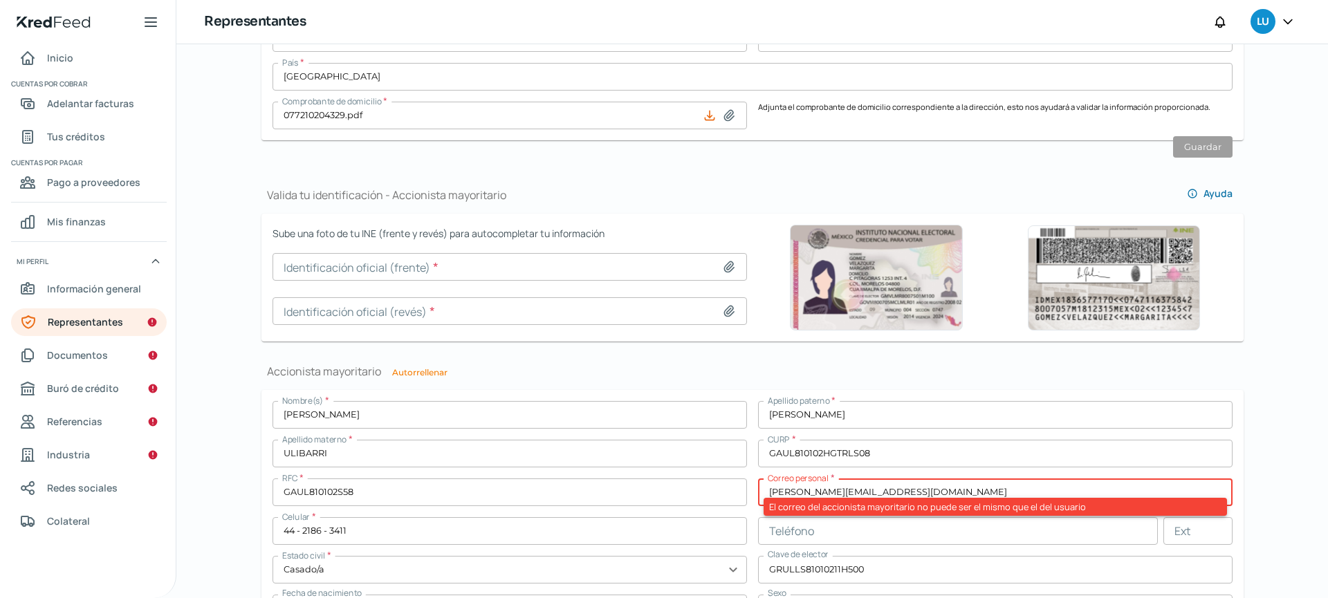
scroll to position [800, 0]
click at [903, 489] on input "[PERSON_NAME][EMAIL_ADDRESS][DOMAIN_NAME]" at bounding box center [995, 492] width 474 height 28
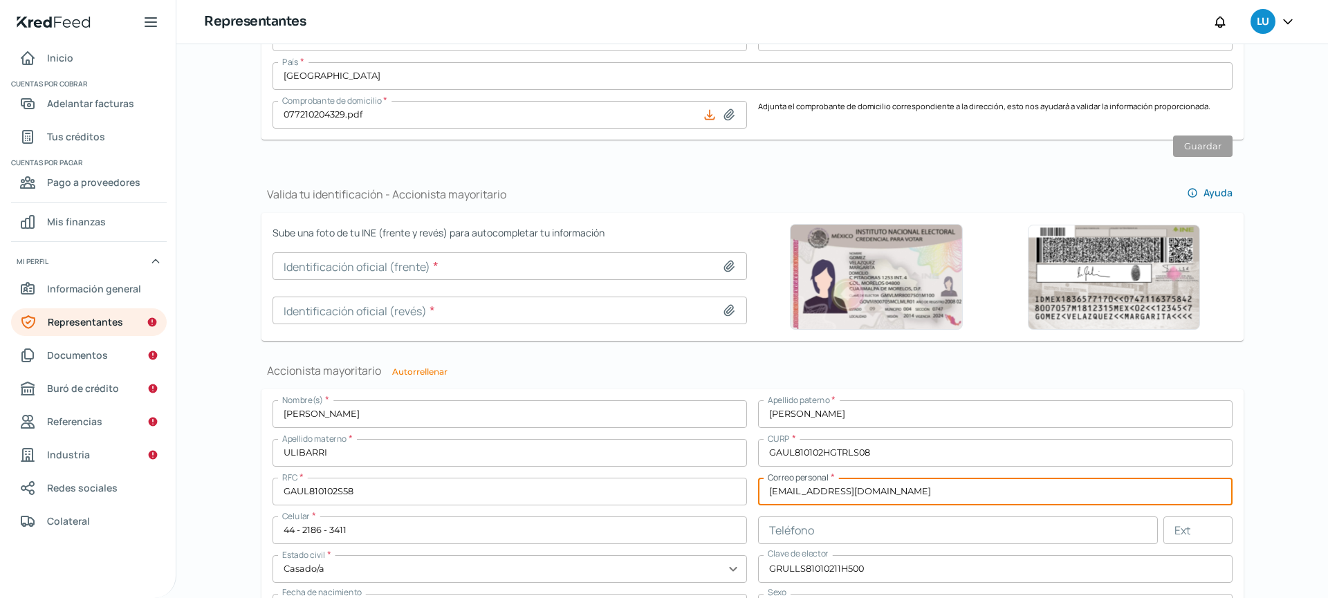
type input "[EMAIL_ADDRESS][DOMAIN_NAME]"
click at [732, 259] on icon at bounding box center [729, 266] width 14 height 14
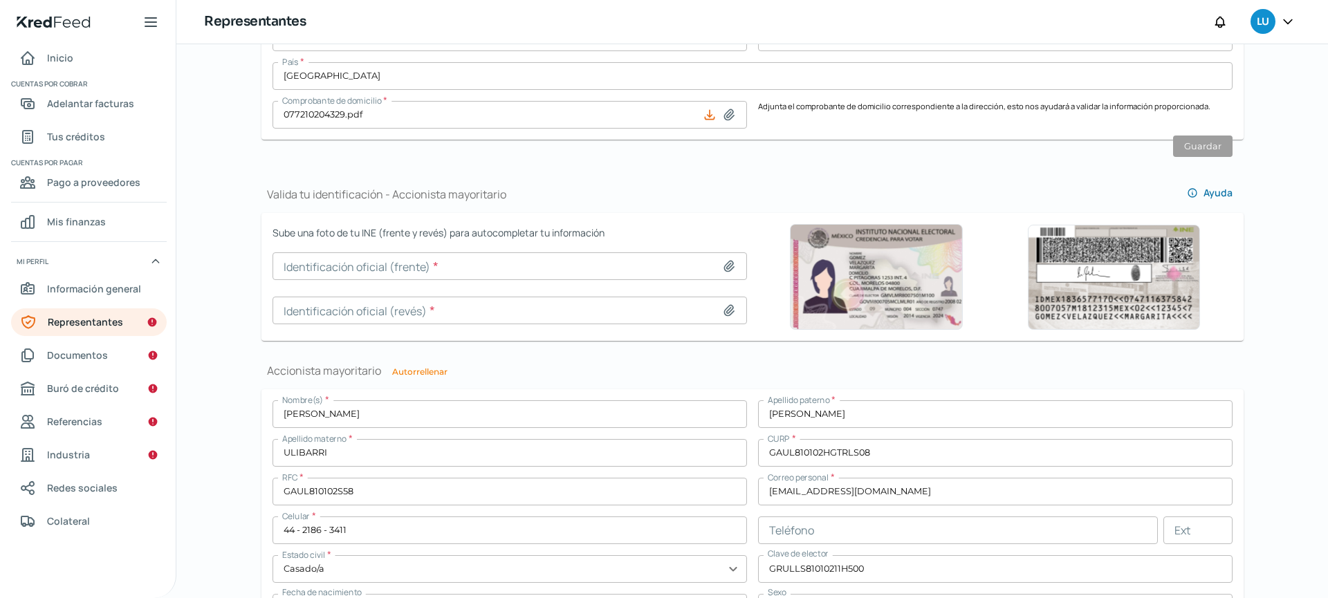
type input "C:\fakepath\INE_Frente_LFGU_06.jpg"
type input "INE_Frente_LFGU_06.jpg"
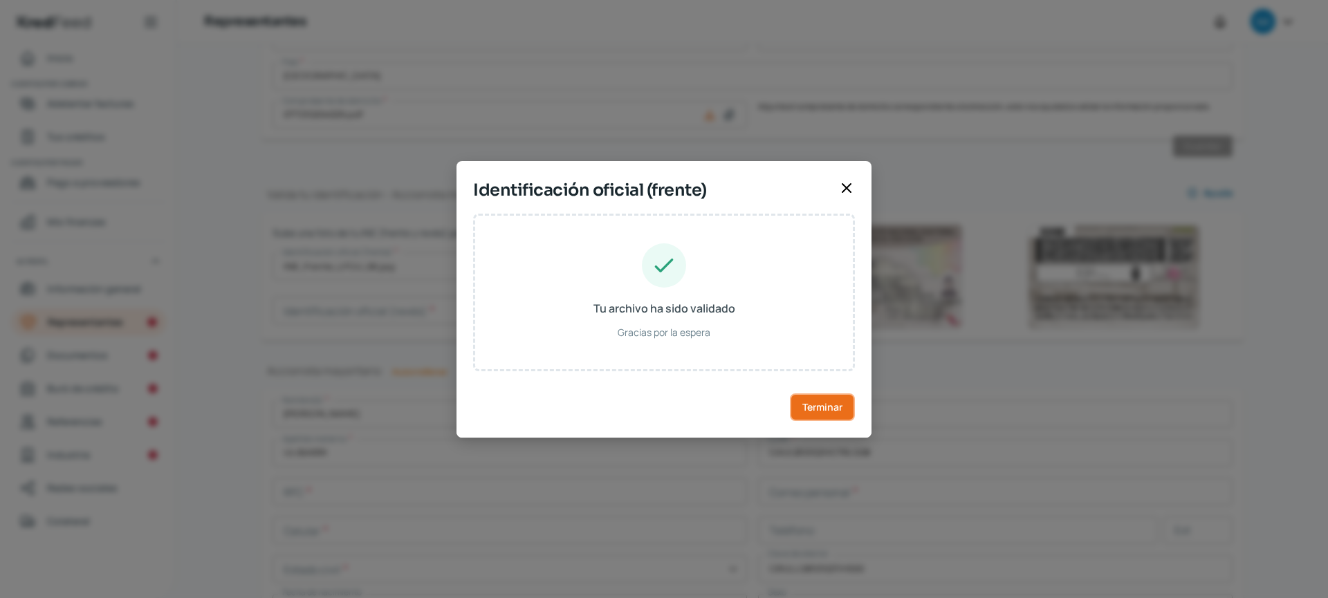
click at [840, 399] on button "Terminar" at bounding box center [822, 408] width 65 height 28
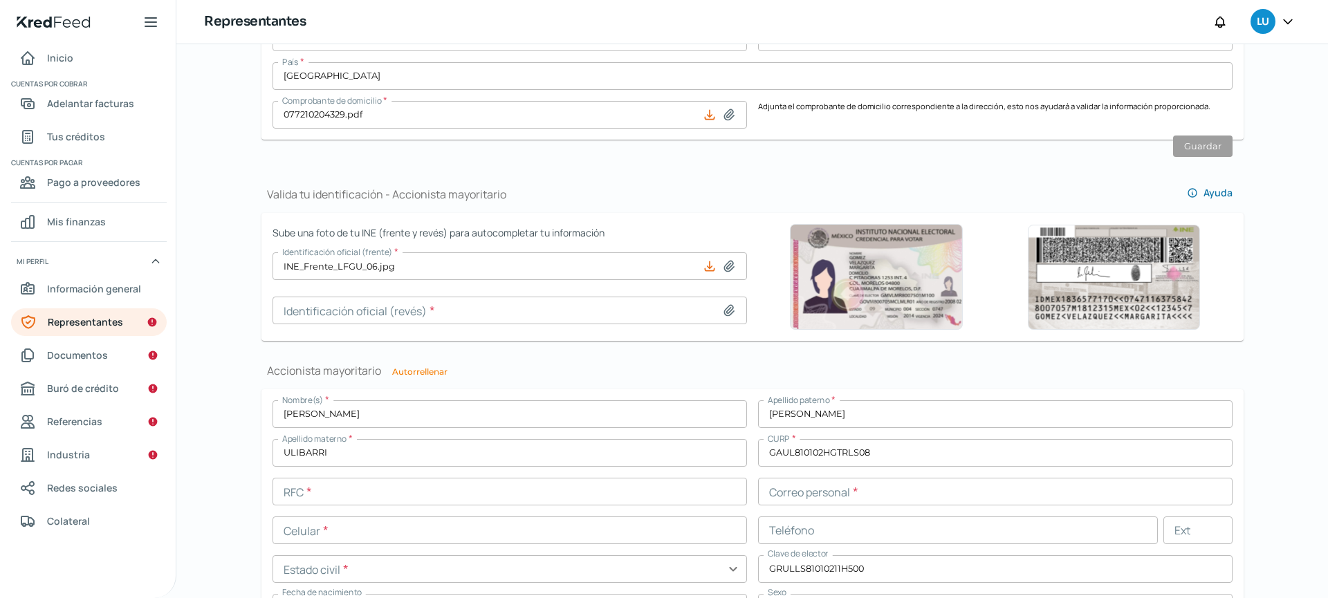
click at [728, 311] on icon at bounding box center [729, 311] width 14 height 14
type input "C:\fakepath\INE_Vuelta_LFGU_06.jpg"
type input "INE_Vuelta_LFGU_06.jpg"
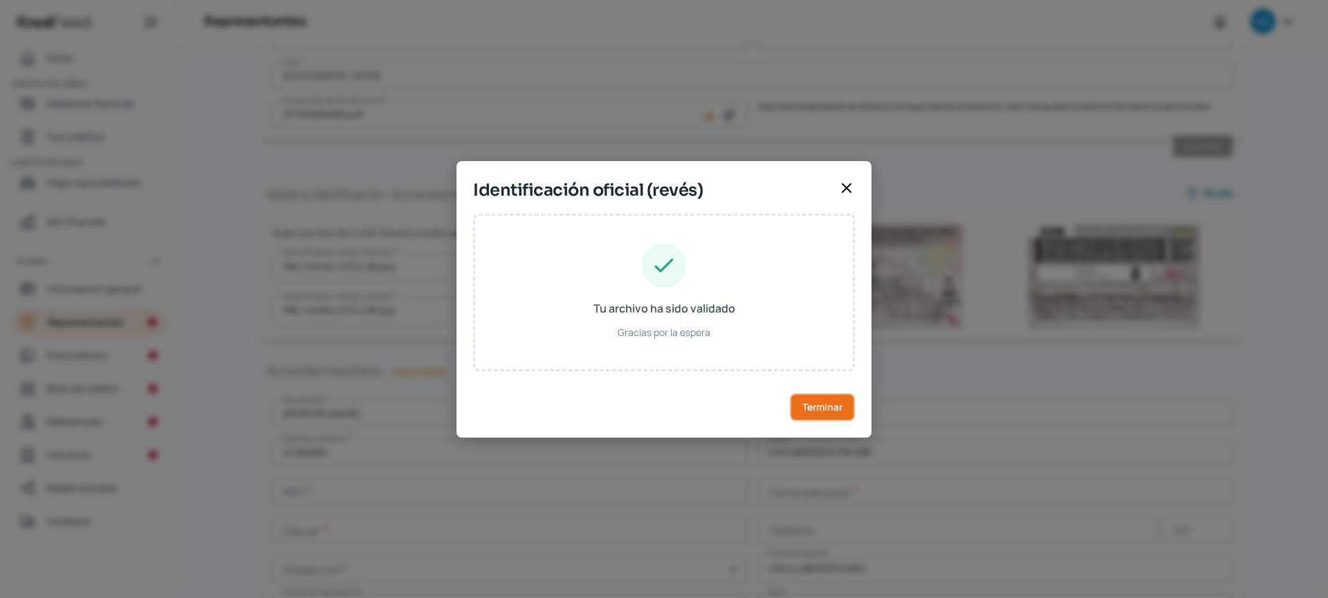
click at [819, 406] on span "Terminar" at bounding box center [822, 408] width 40 height 10
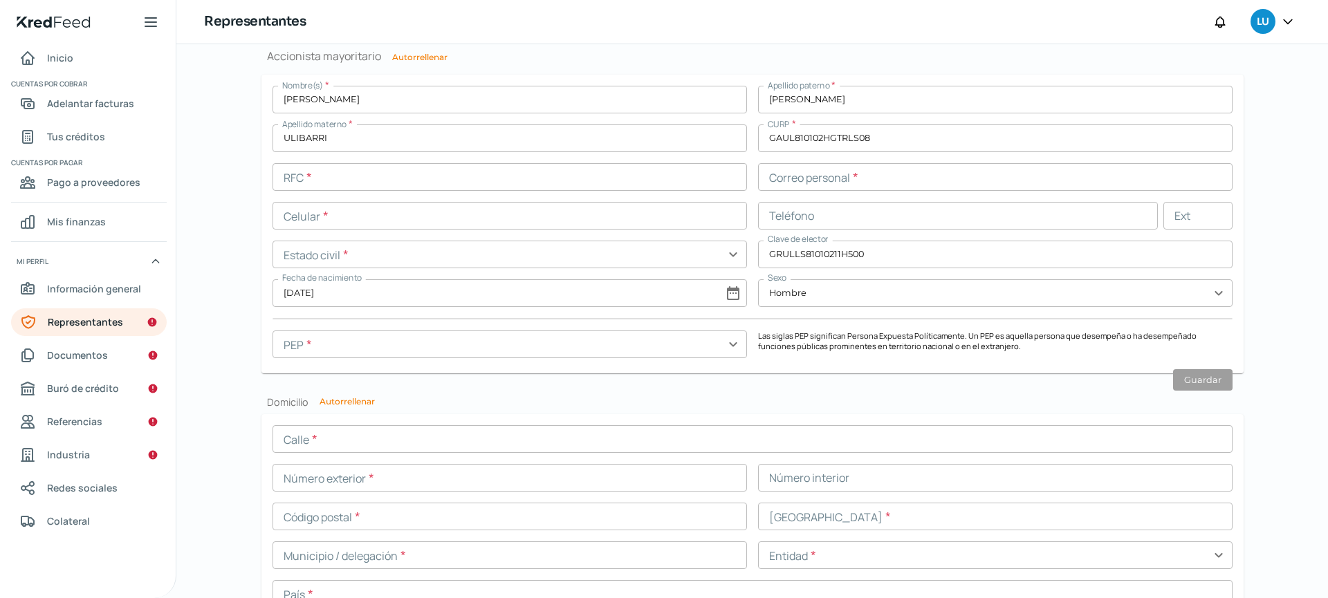
scroll to position [1119, 0]
click at [725, 334] on input "text" at bounding box center [510, 340] width 474 height 28
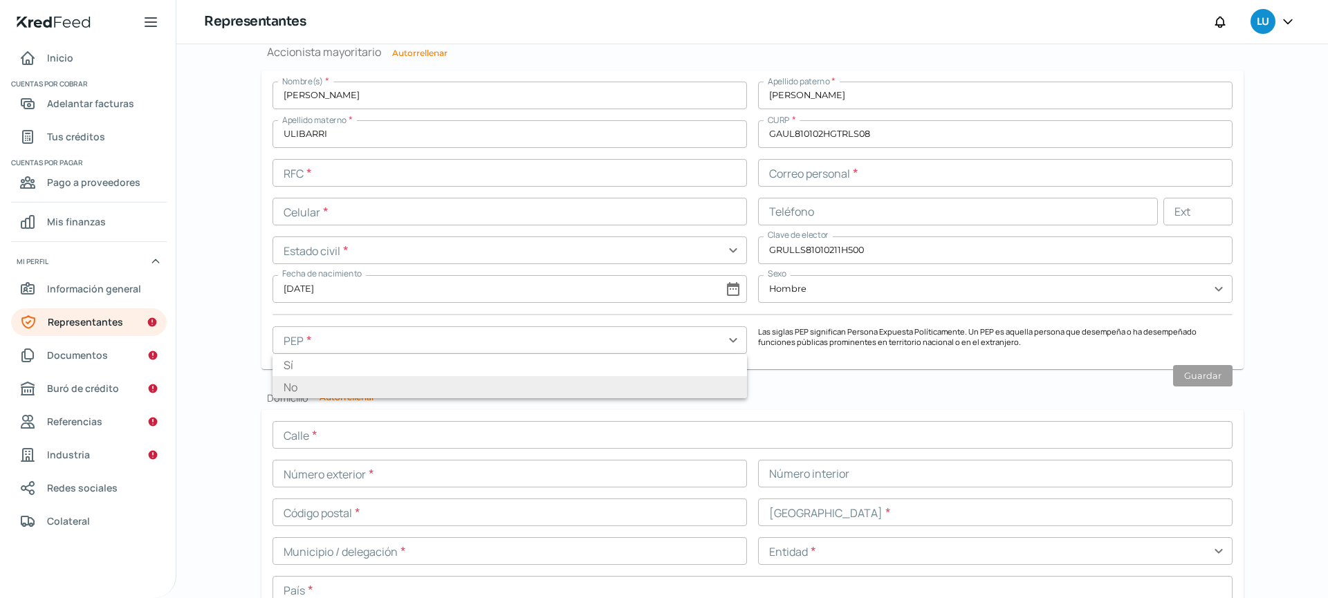
click at [503, 385] on li "No" at bounding box center [510, 387] width 474 height 22
type input "No"
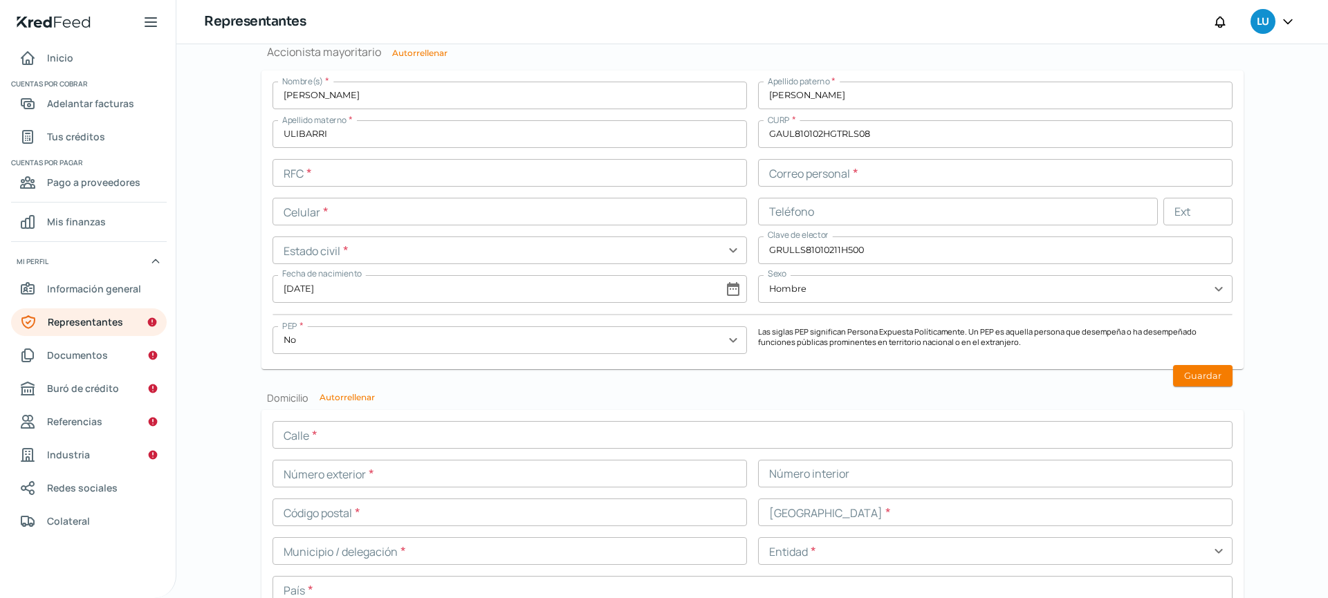
click at [797, 353] on div "Nombre(s) * [PERSON_NAME] paterno * [PERSON_NAME] materno * ULIBARRI CURP * GAU…" at bounding box center [753, 220] width 960 height 277
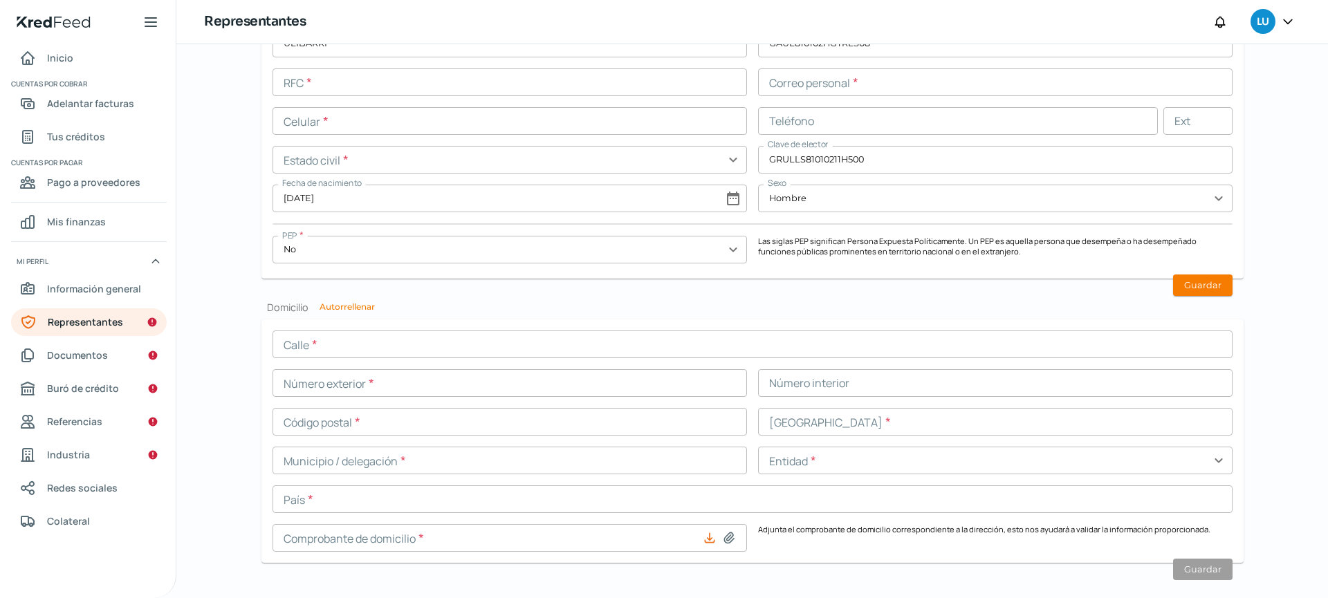
scroll to position [1230, 0]
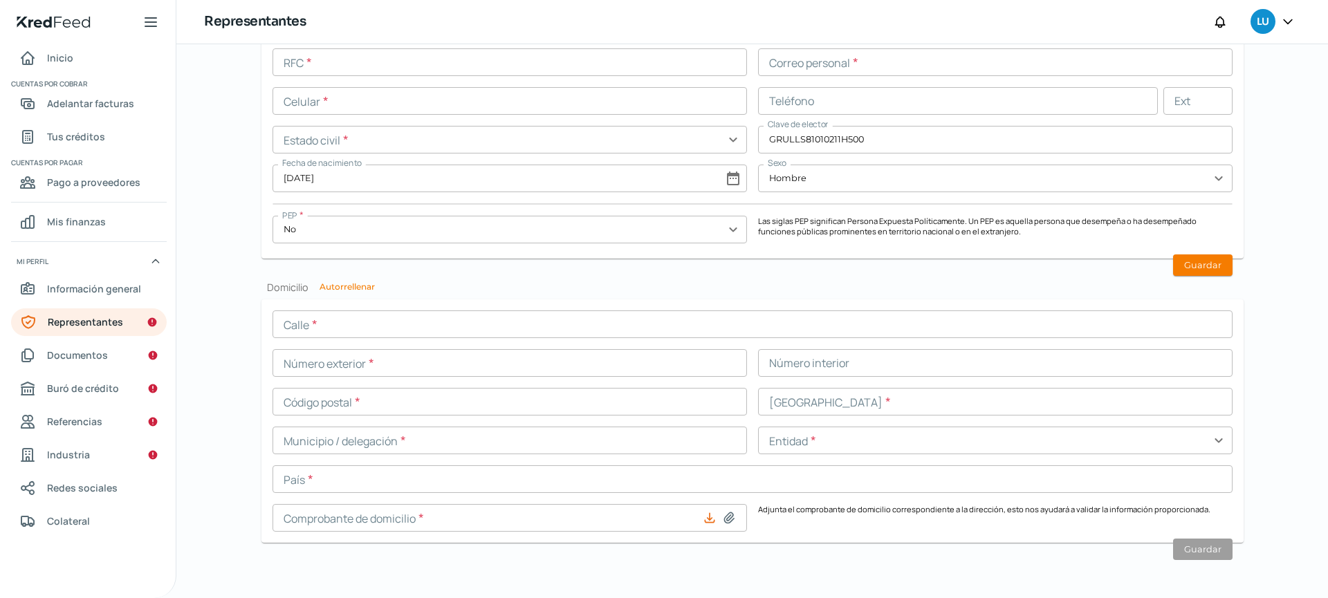
click at [351, 291] on button "Autorrellenar" at bounding box center [347, 287] width 55 height 8
type input "GAUL810102S58"
type input "[PERSON_NAME][EMAIL_ADDRESS][DOMAIN_NAME]"
type input "44 - 2186 - 3411"
type input "Casado/a"
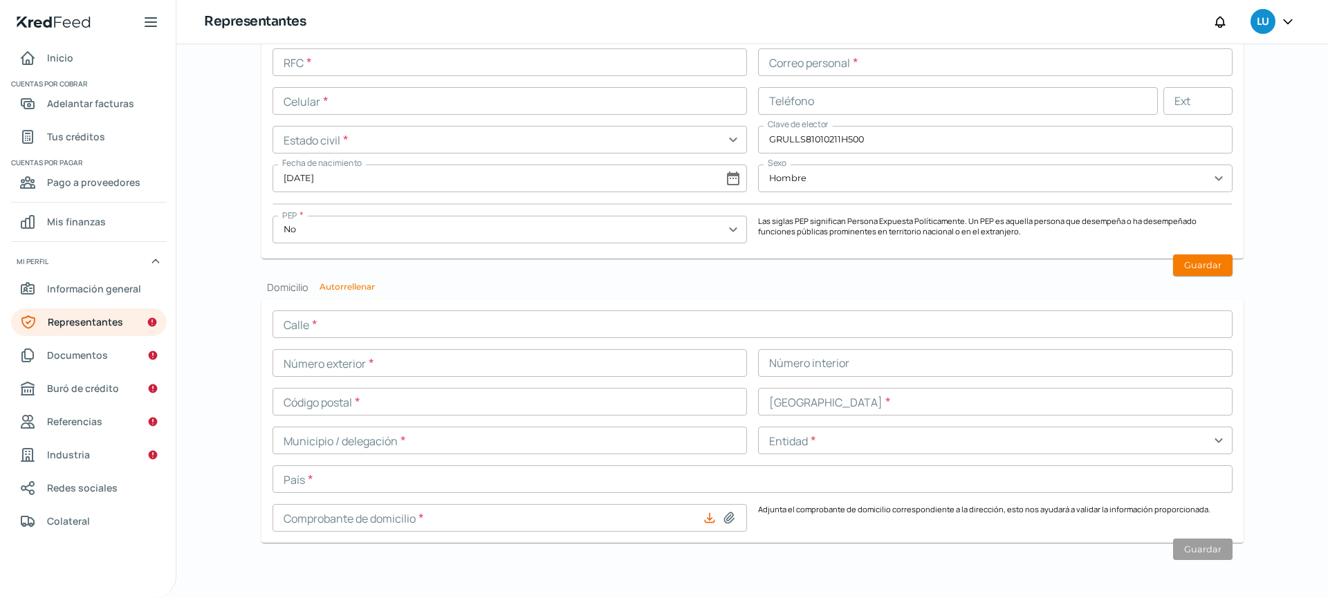
type input "Paseo Villa Carriedo"
type input "200"
type input "a29"
type input "76269"
type input "Villa Carriedo"
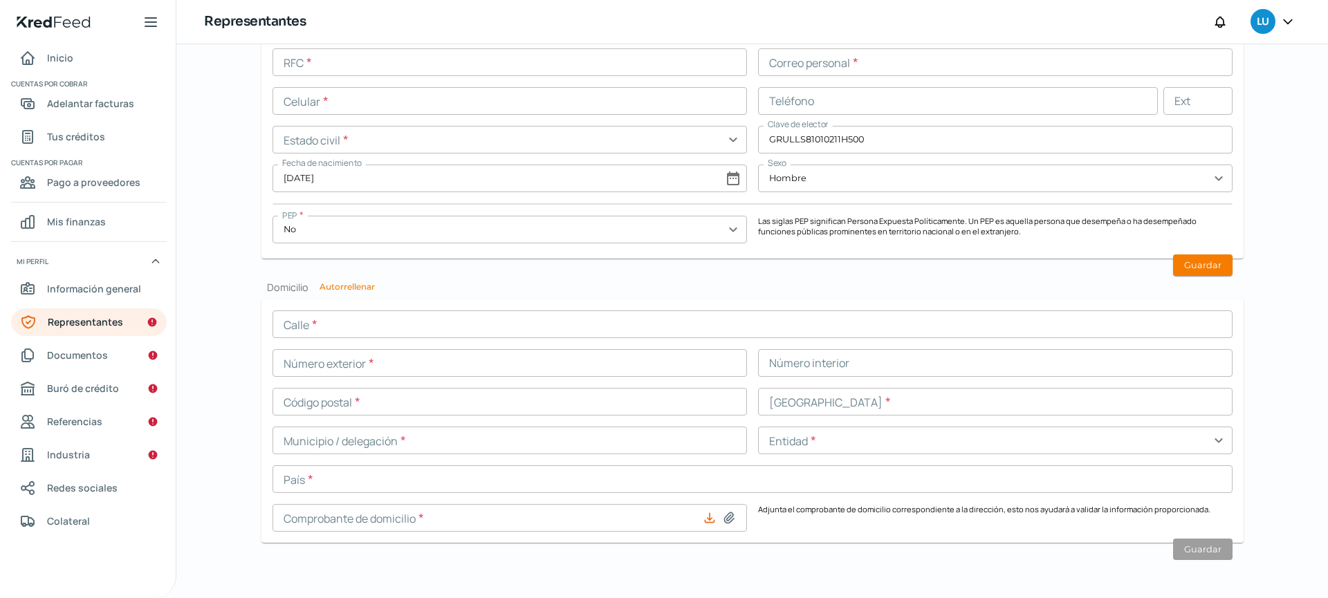
type input "El Marques"
type input "Querétaro"
type input "[GEOGRAPHIC_DATA]"
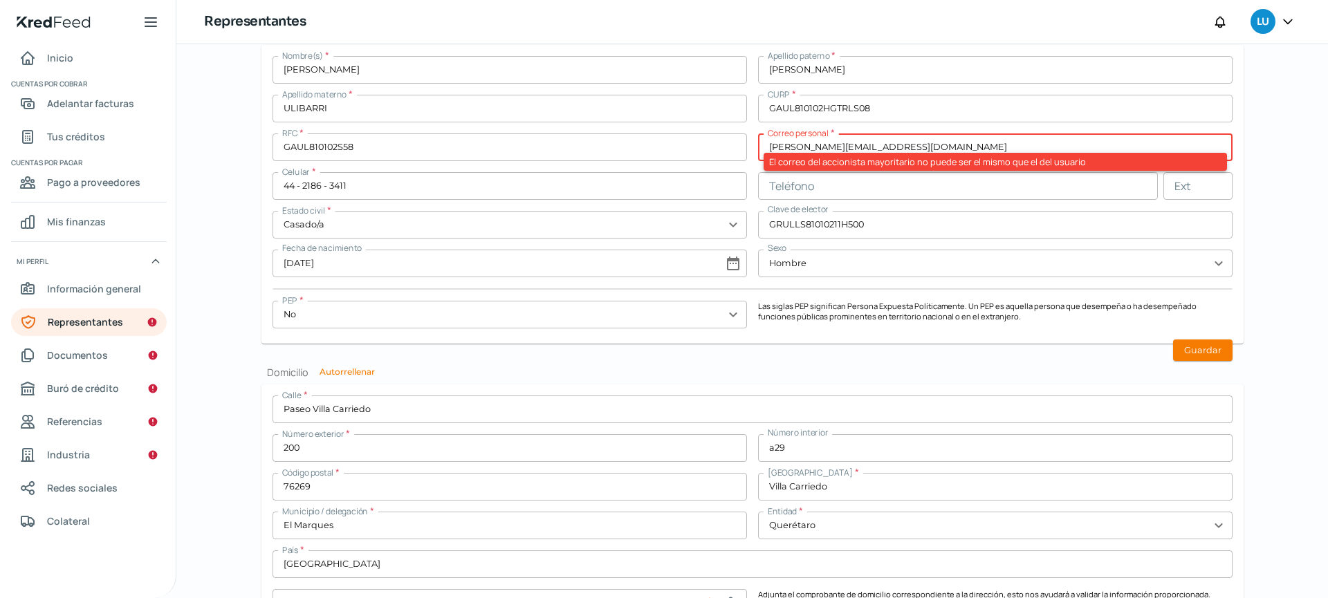
scroll to position [1094, 0]
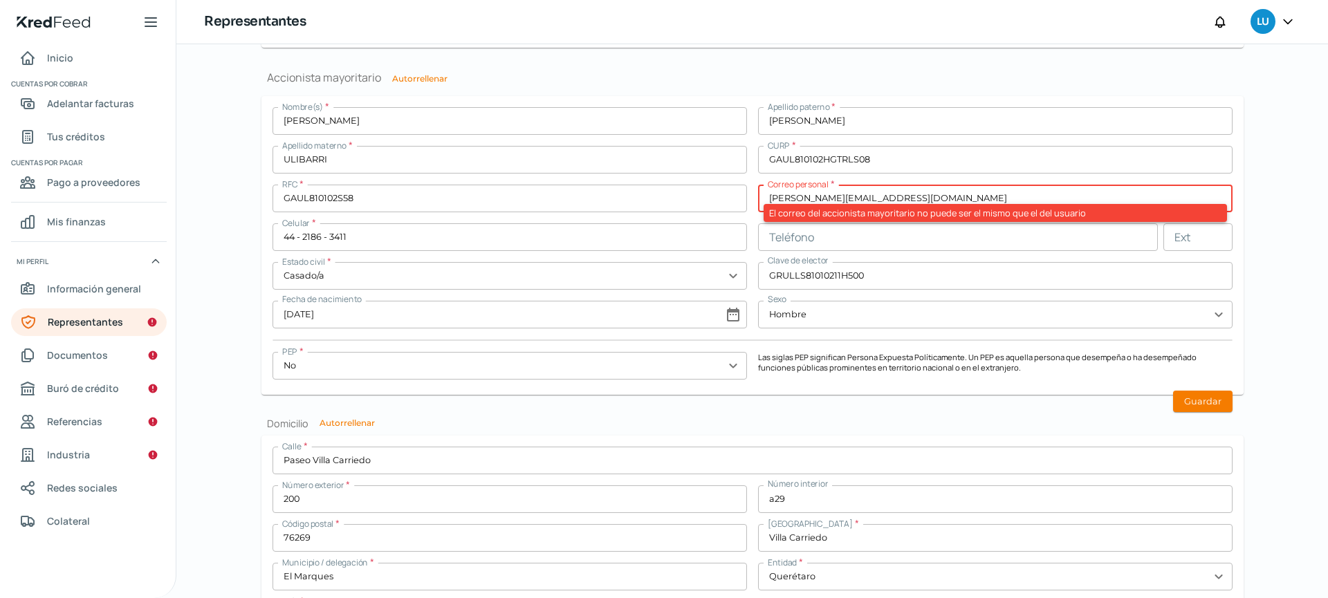
click at [919, 196] on input "[PERSON_NAME][EMAIL_ADDRESS][DOMAIN_NAME]" at bounding box center [995, 199] width 474 height 28
type input "l"
type input "f"
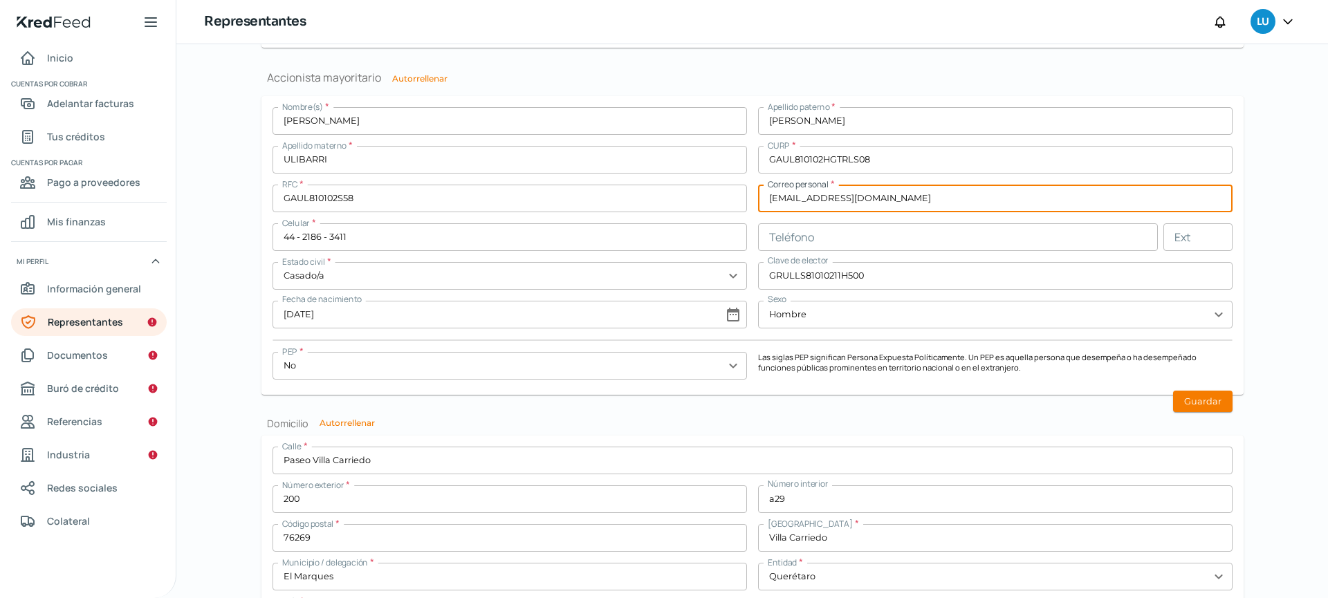
type input "[EMAIL_ADDRESS][DOMAIN_NAME]"
click at [909, 423] on h2 "Domicilio Autorrellenar" at bounding box center [752, 423] width 982 height 13
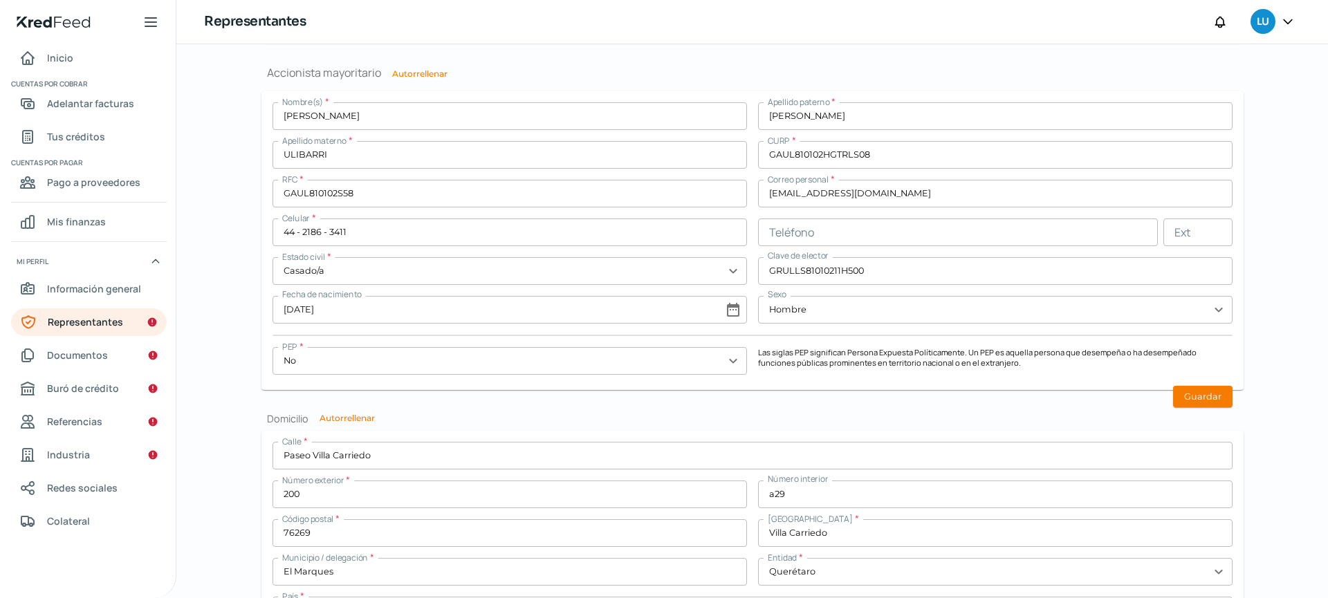
scroll to position [1099, 0]
click at [1193, 402] on button "Guardar" at bounding box center [1202, 395] width 59 height 21
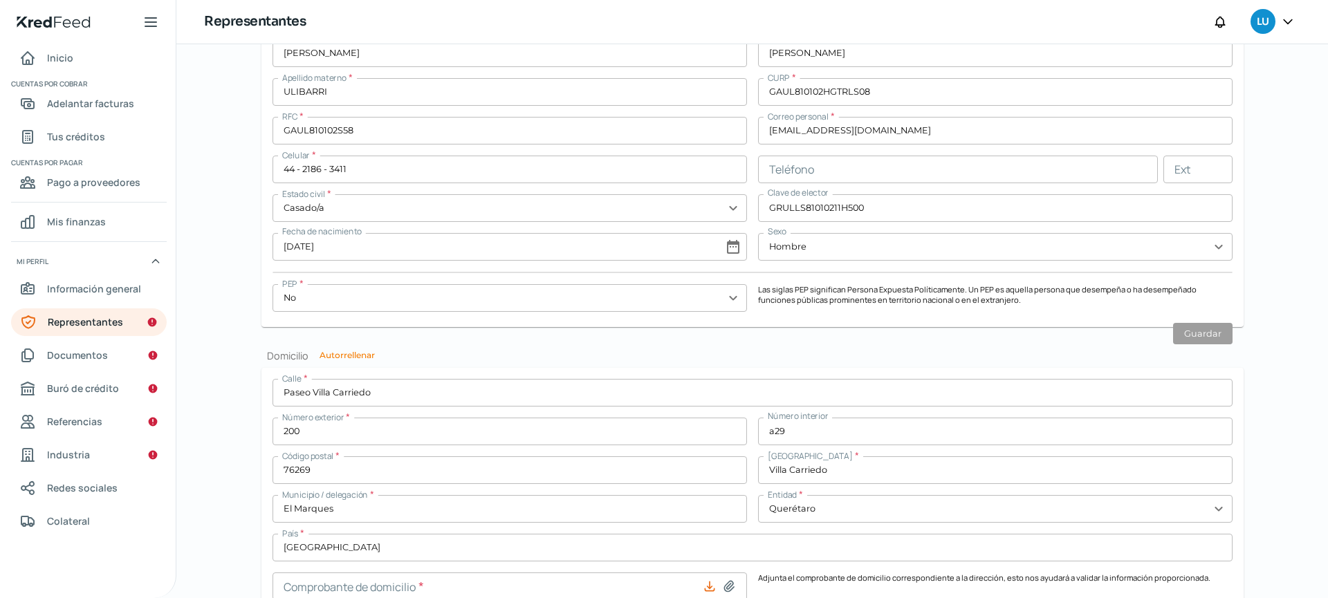
scroll to position [1230, 0]
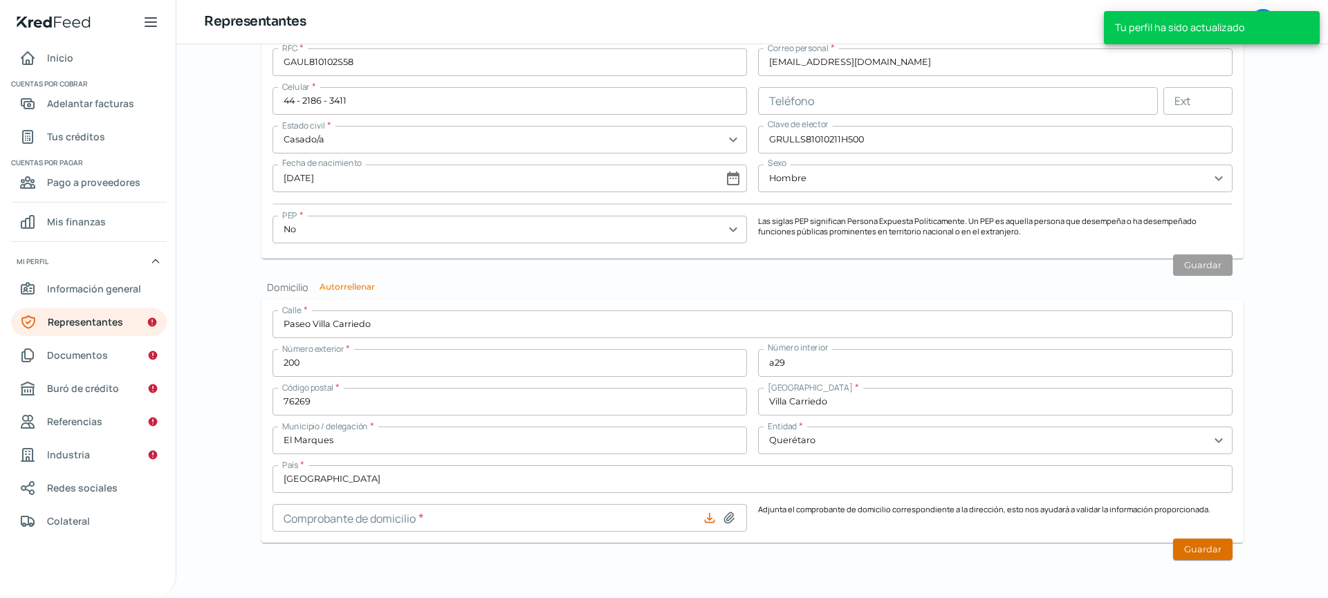
click at [1206, 547] on button "Guardar" at bounding box center [1202, 549] width 59 height 21
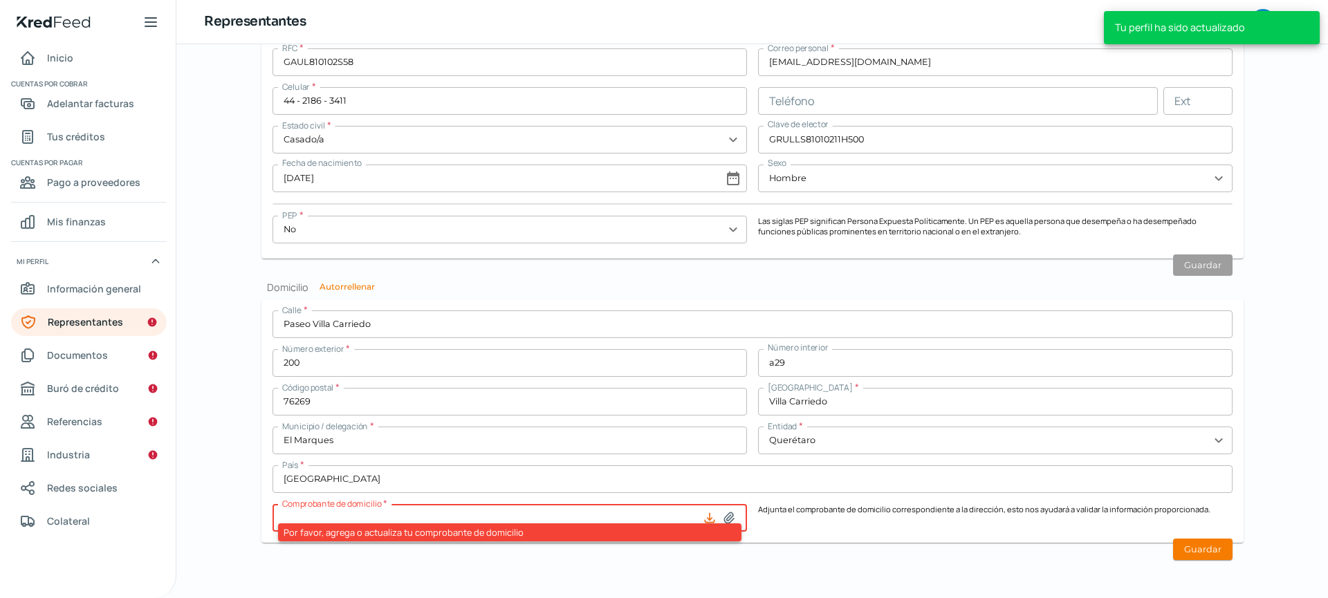
click at [724, 522] on icon at bounding box center [729, 518] width 10 height 10
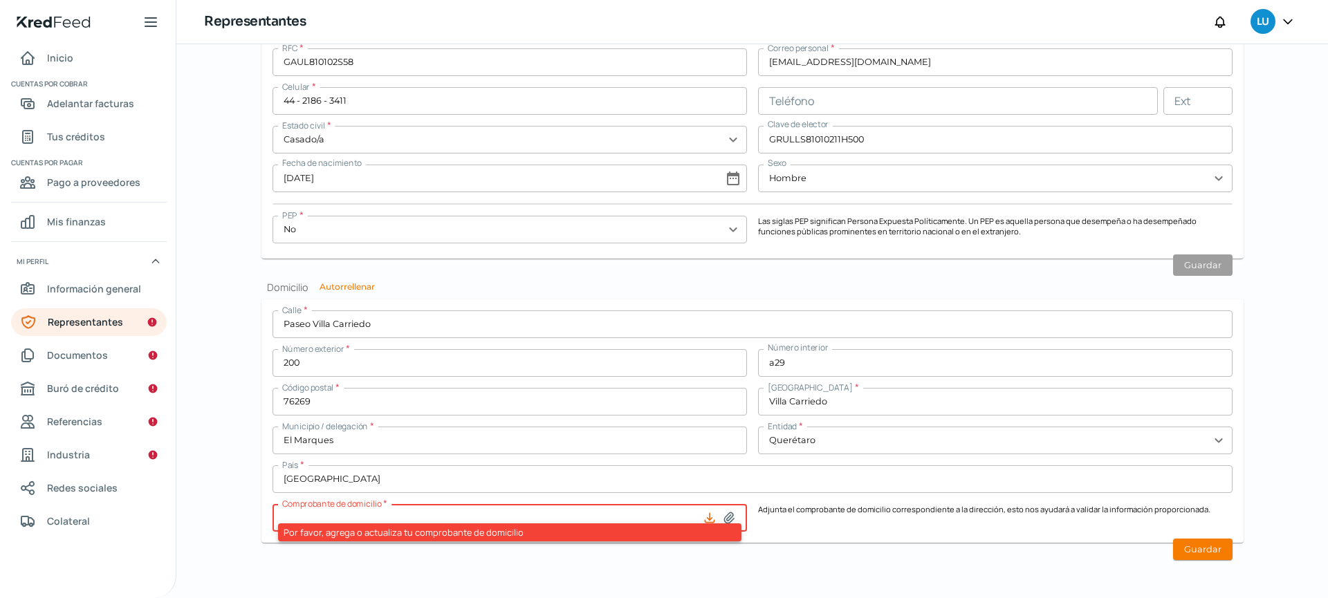
type input "C:\fakepath\077210204329.pdf"
type input "077210204329.pdf"
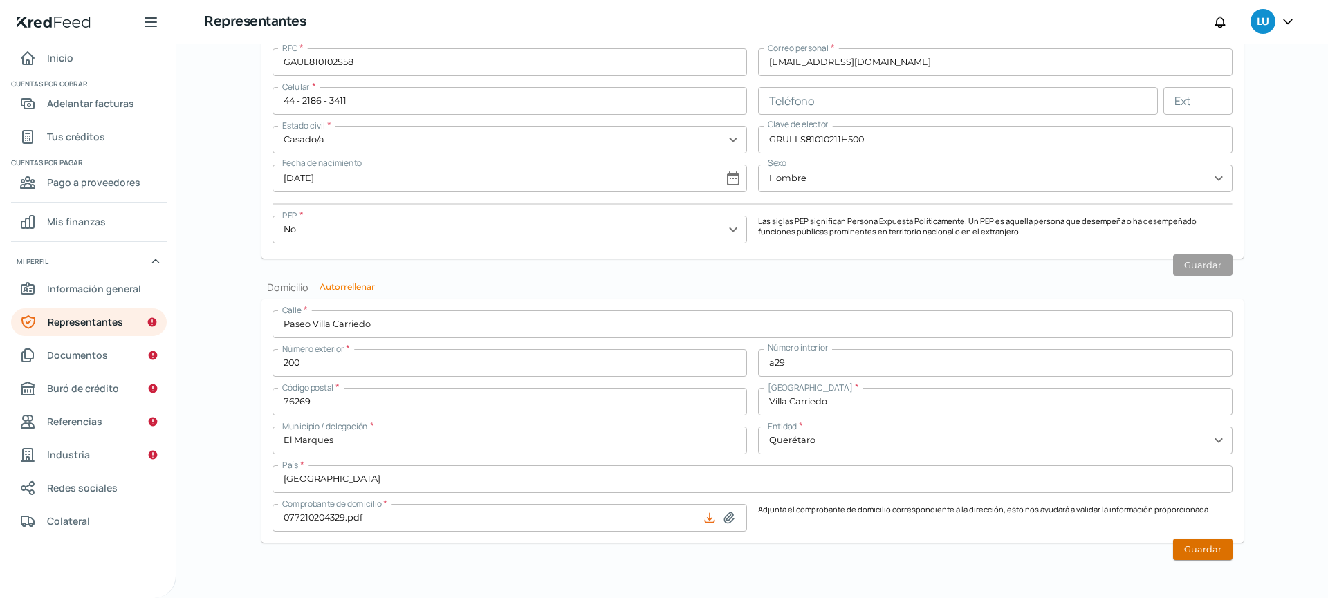
click at [1208, 549] on button "Guardar" at bounding box center [1202, 549] width 59 height 21
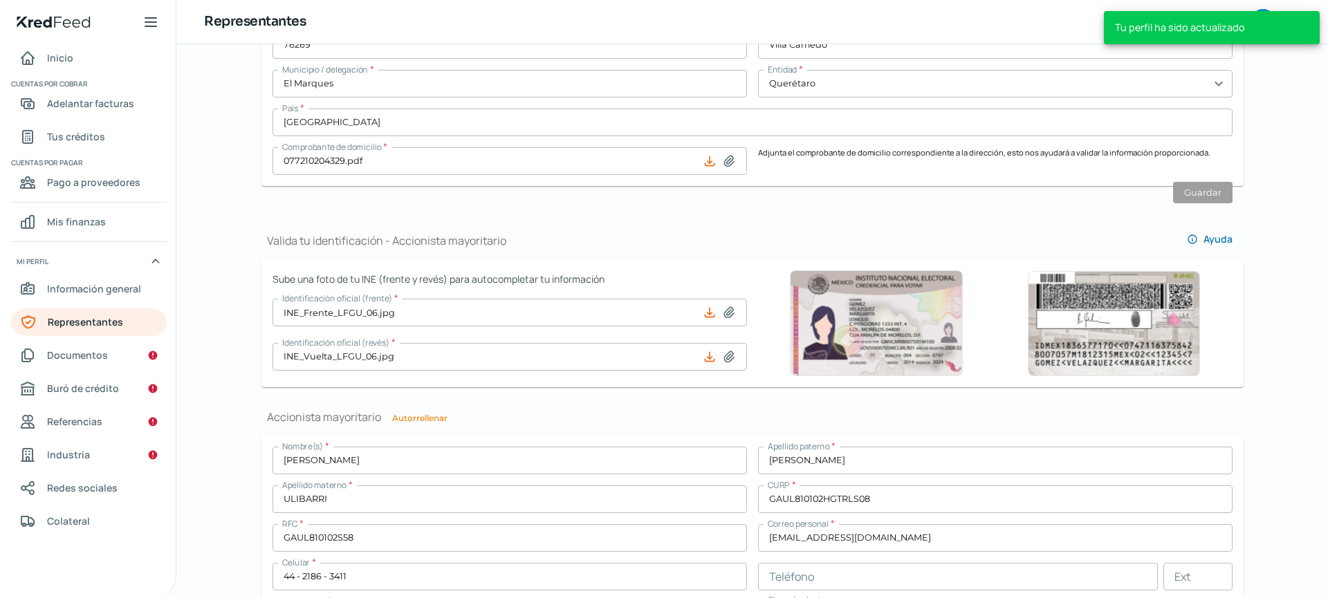
scroll to position [1190, 0]
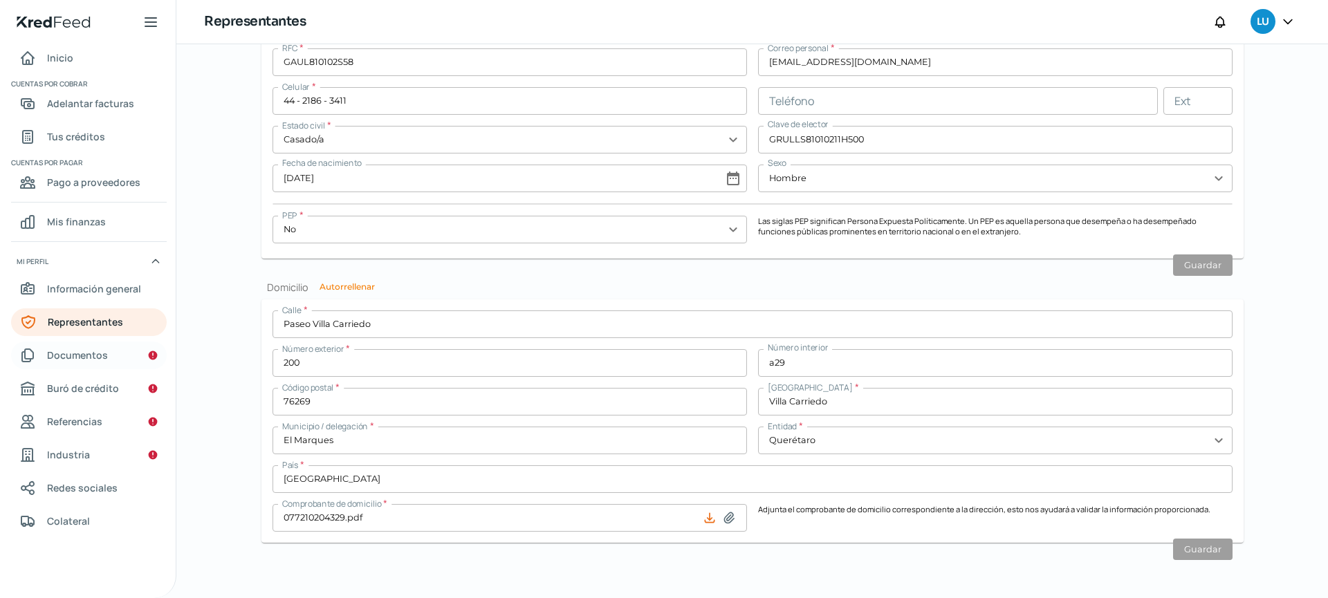
click at [135, 361] on link "Documentos" at bounding box center [89, 356] width 156 height 28
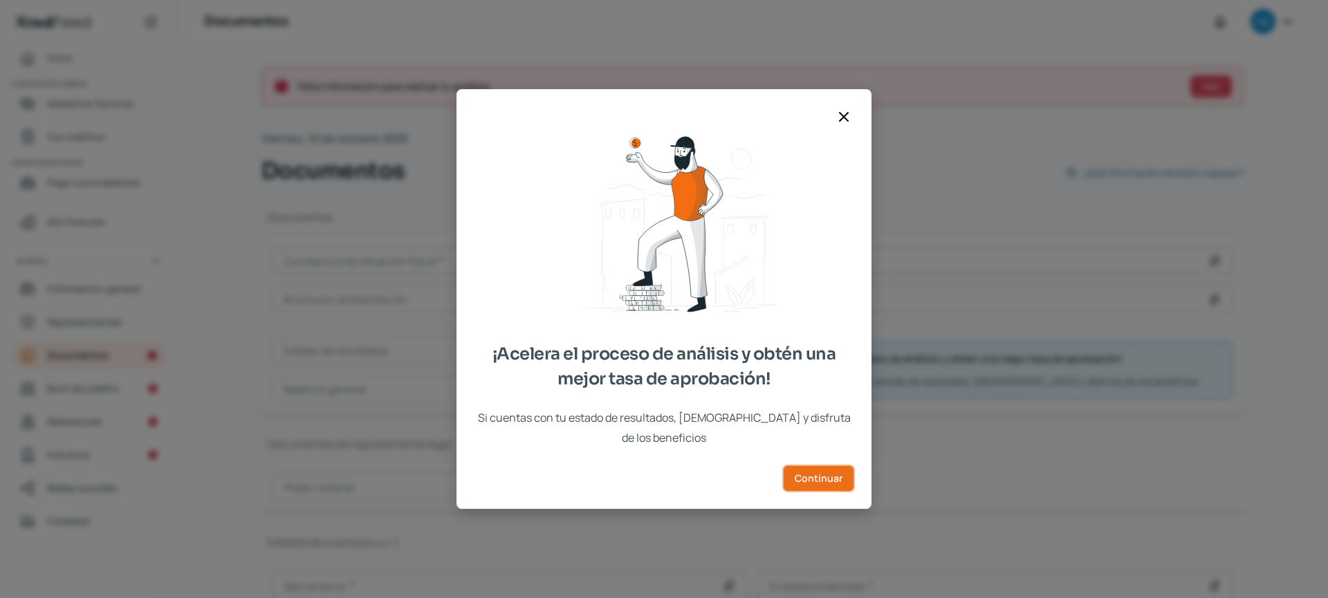
click at [833, 465] on button "Continuar" at bounding box center [818, 479] width 73 height 28
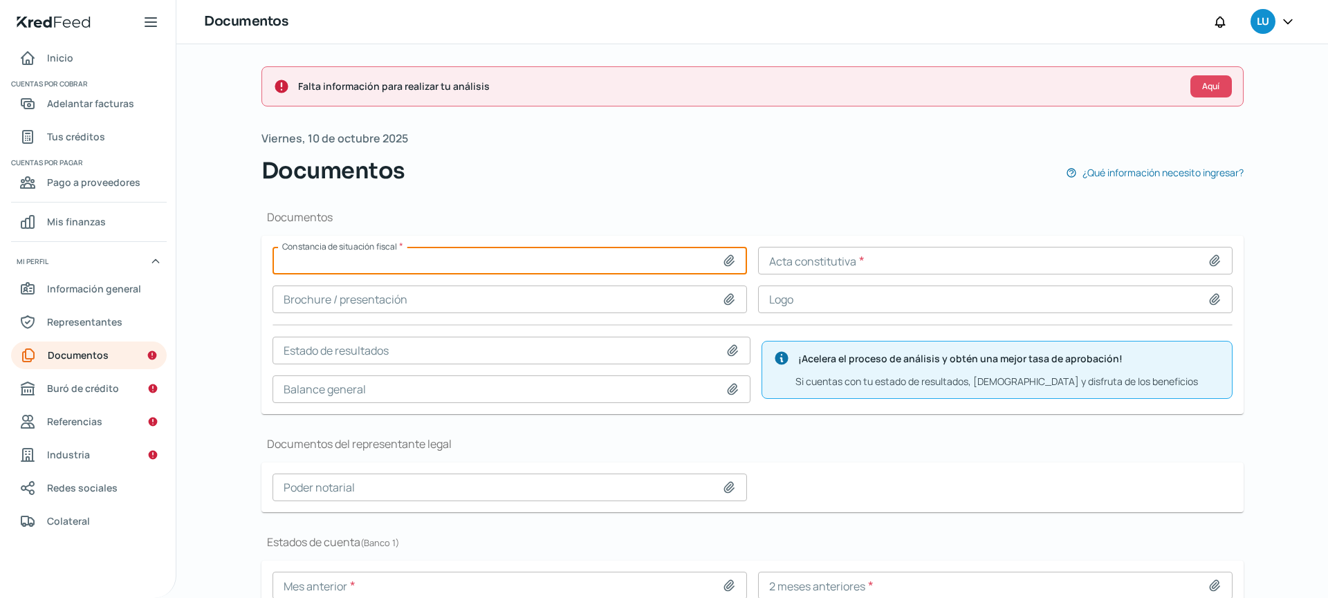
click at [623, 259] on input at bounding box center [510, 261] width 474 height 28
type input "C:\fakepath\CSF_TDS_2025_08.pdf"
type input "CSF_TDS_2025_08.pdf"
click at [1211, 257] on icon at bounding box center [1215, 261] width 14 height 14
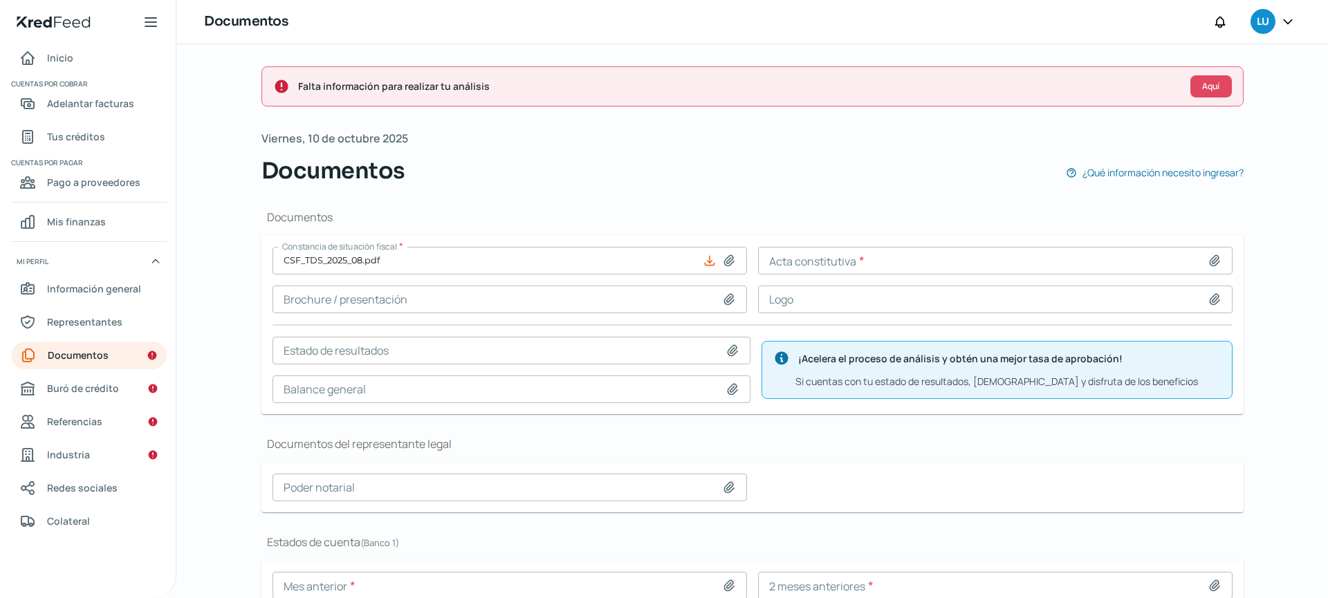
type input "C:\fakepath\Acta TS Data.pdf"
type input "Acta TS Data.pdf"
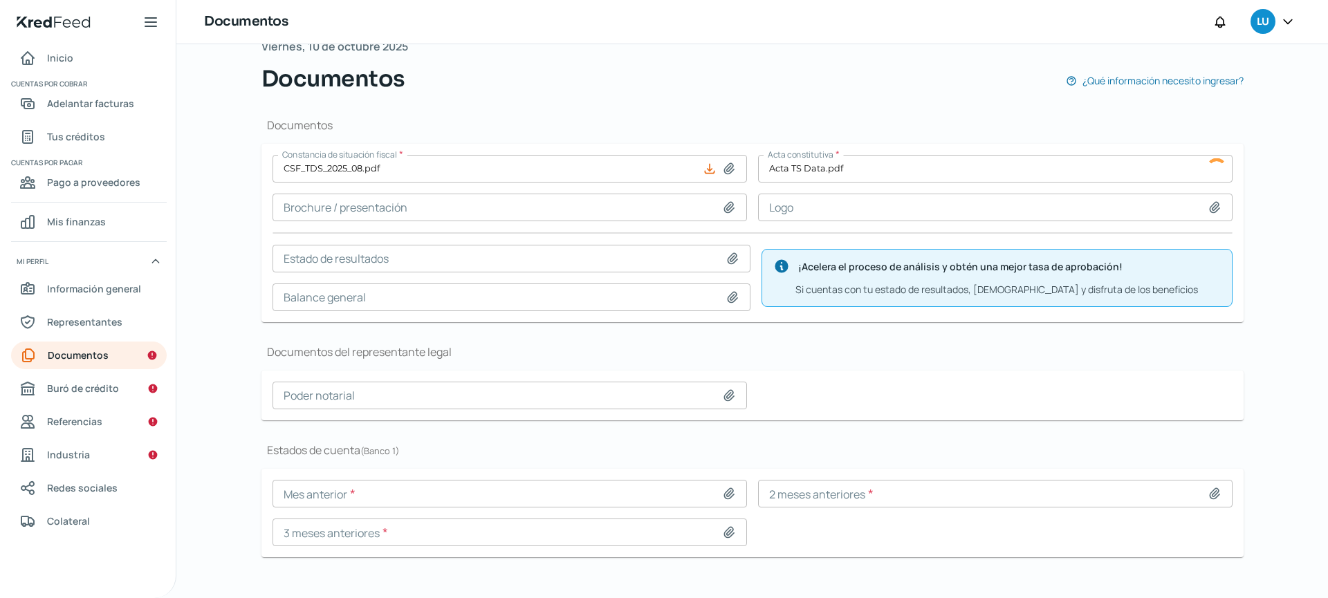
scroll to position [107, 0]
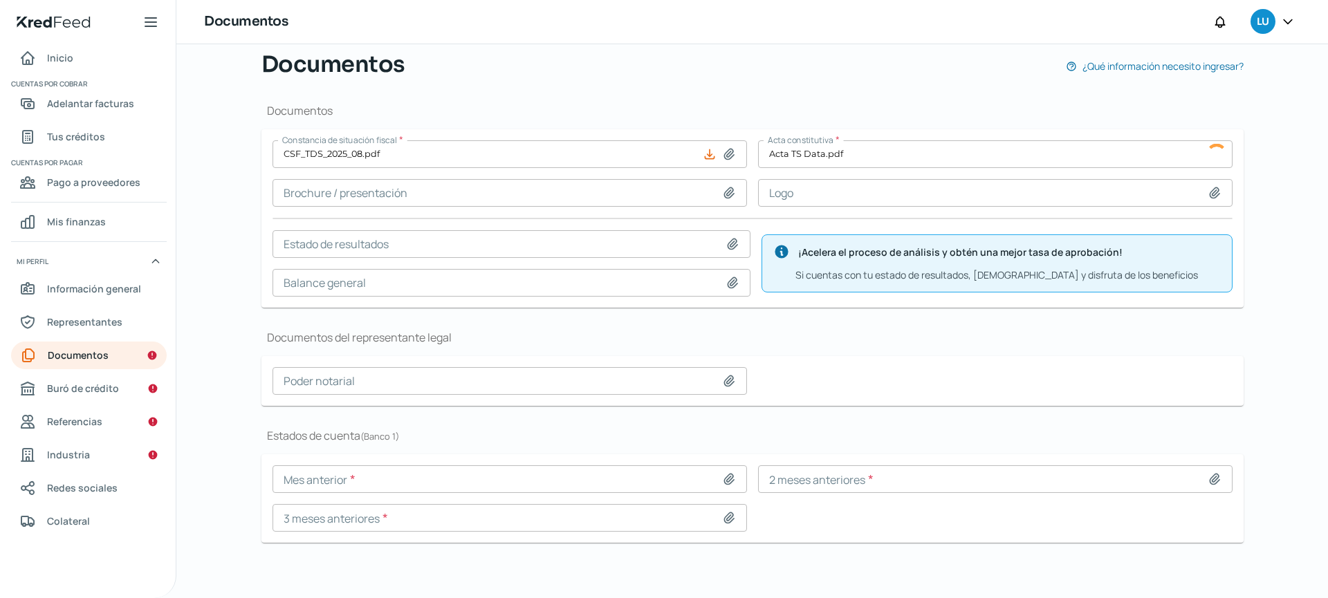
click at [727, 480] on icon at bounding box center [729, 479] width 10 height 10
type input "C:\fakepath\0125566746_202508.pdf"
type input "0125566746_202508.pdf"
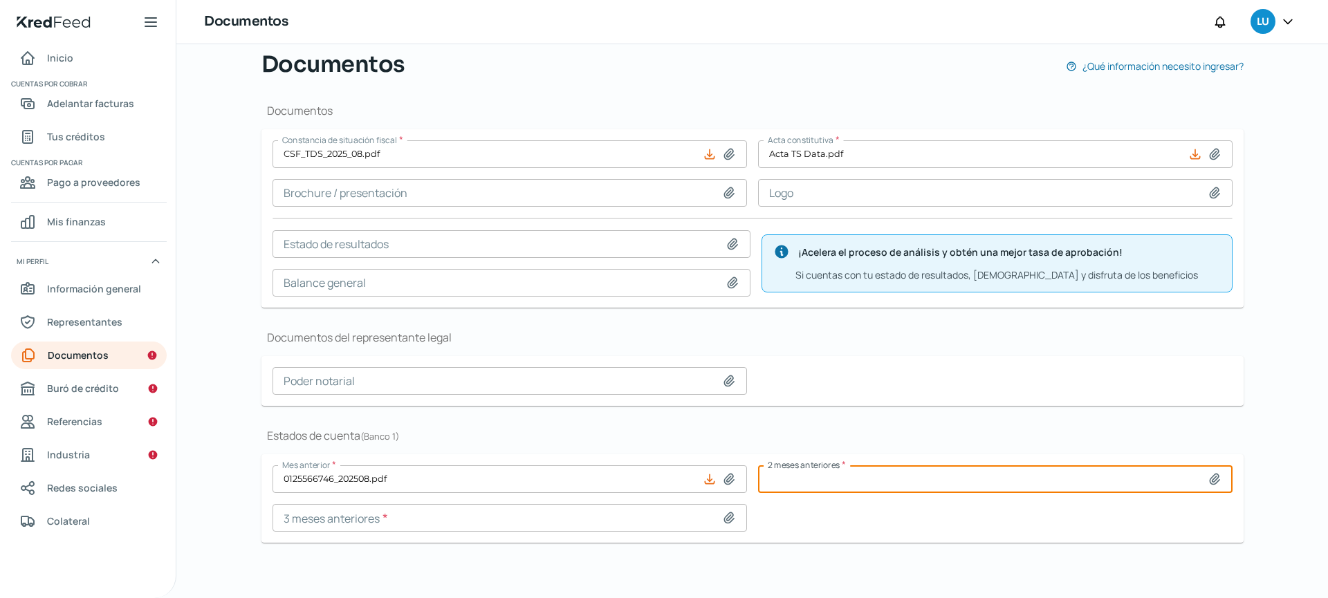
click at [1203, 480] on input at bounding box center [995, 479] width 474 height 28
type input "C:\fakepath\Estado de cuenta [DATE] (1).pdf"
type input "Estado de cuenta [DATE] (1).pdf"
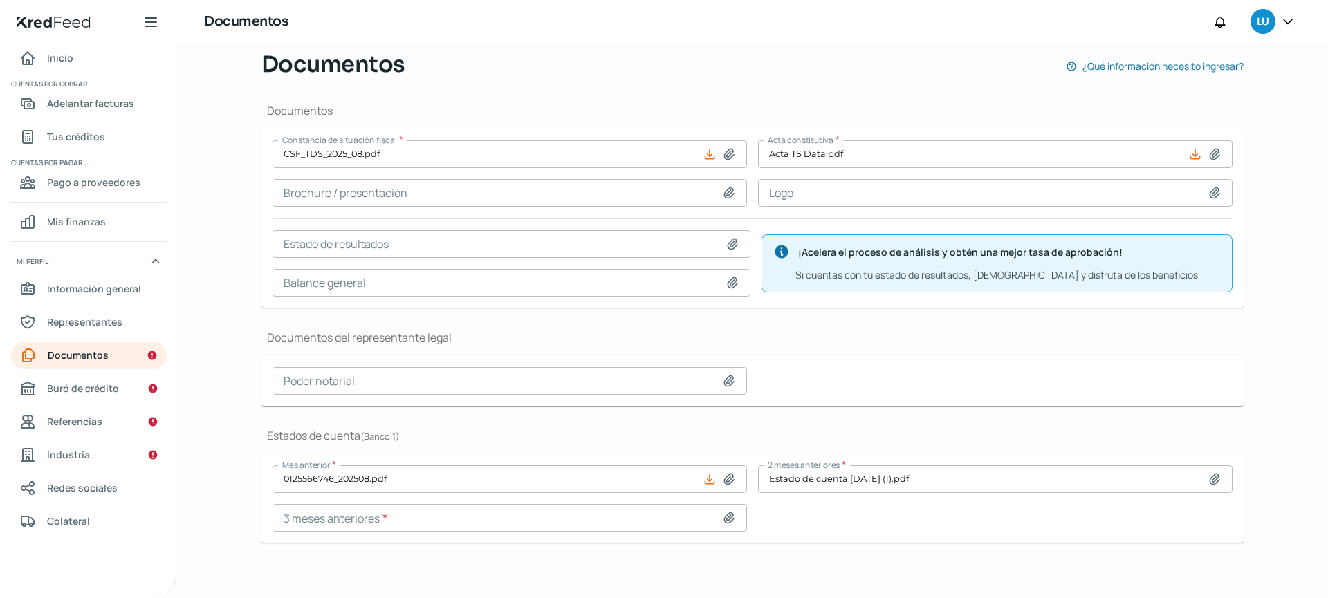
click at [726, 519] on icon at bounding box center [729, 518] width 10 height 10
type input "C:\fakepath\Estado de cuenta [DATE].pdf"
type input "Estado de cuenta [DATE].pdf"
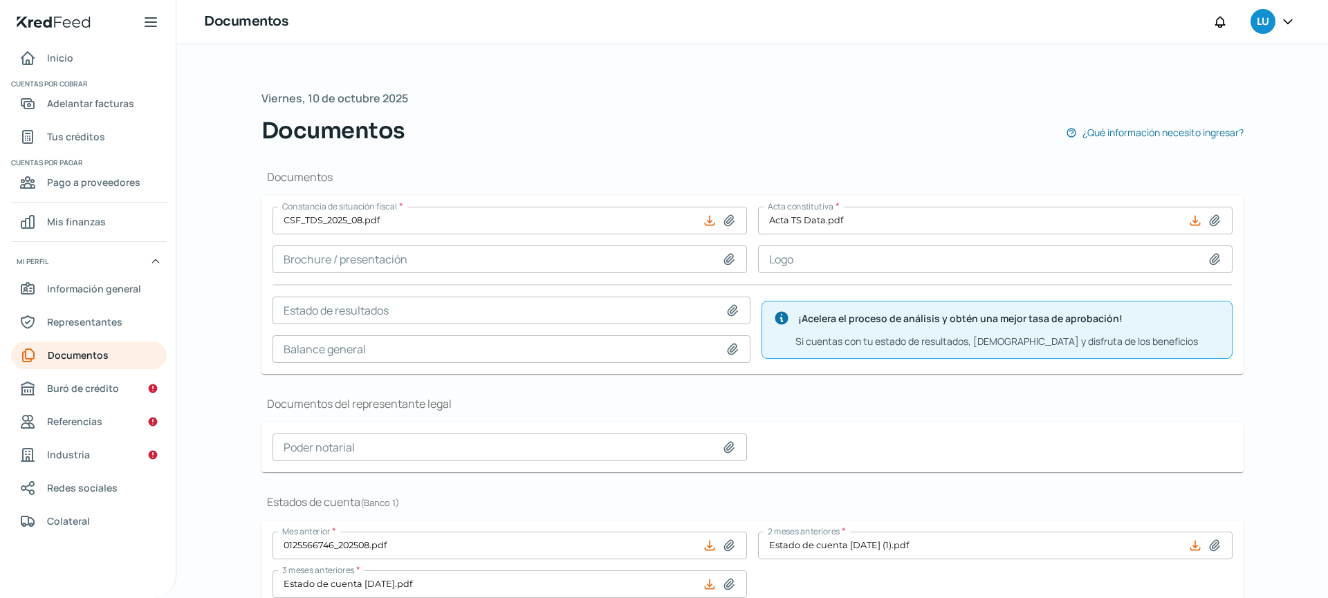
scroll to position [340, 0]
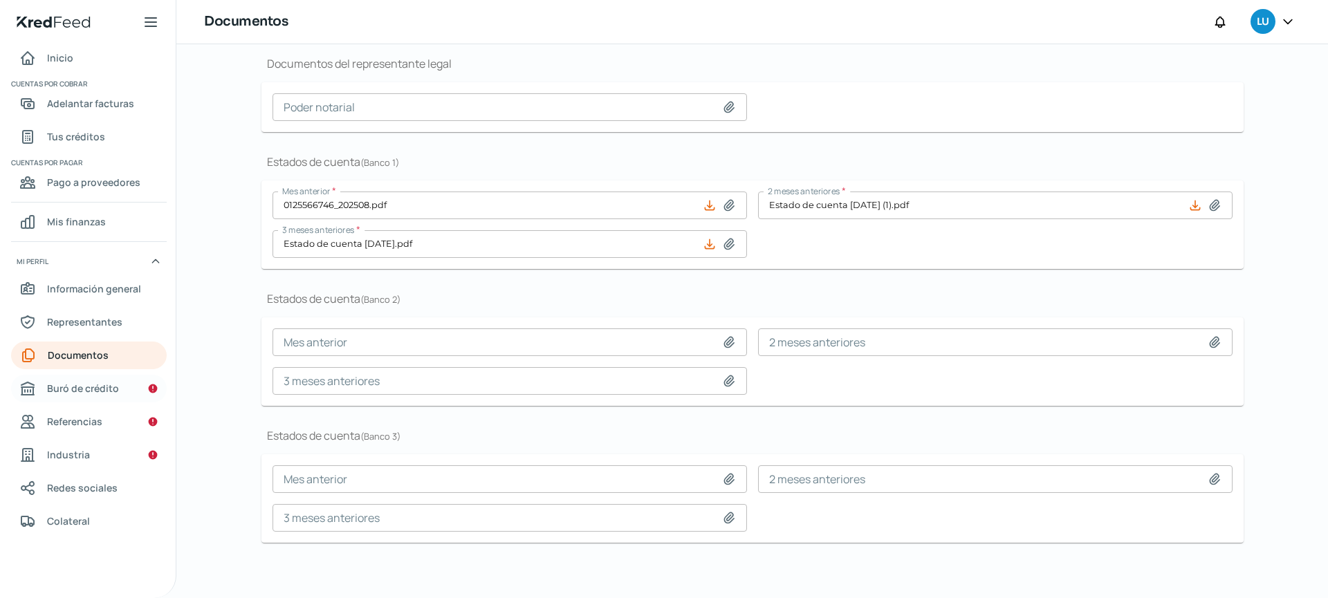
click at [113, 390] on span "Buró de crédito" at bounding box center [83, 388] width 72 height 17
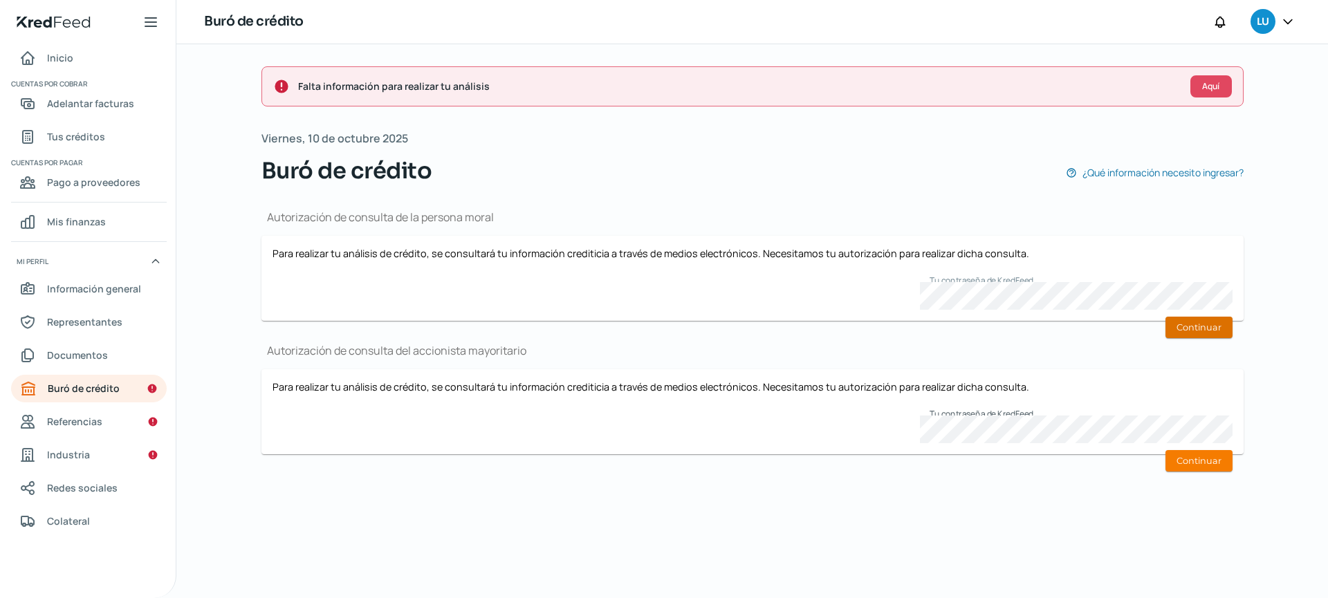
click at [1215, 333] on button "Continuar" at bounding box center [1198, 327] width 67 height 21
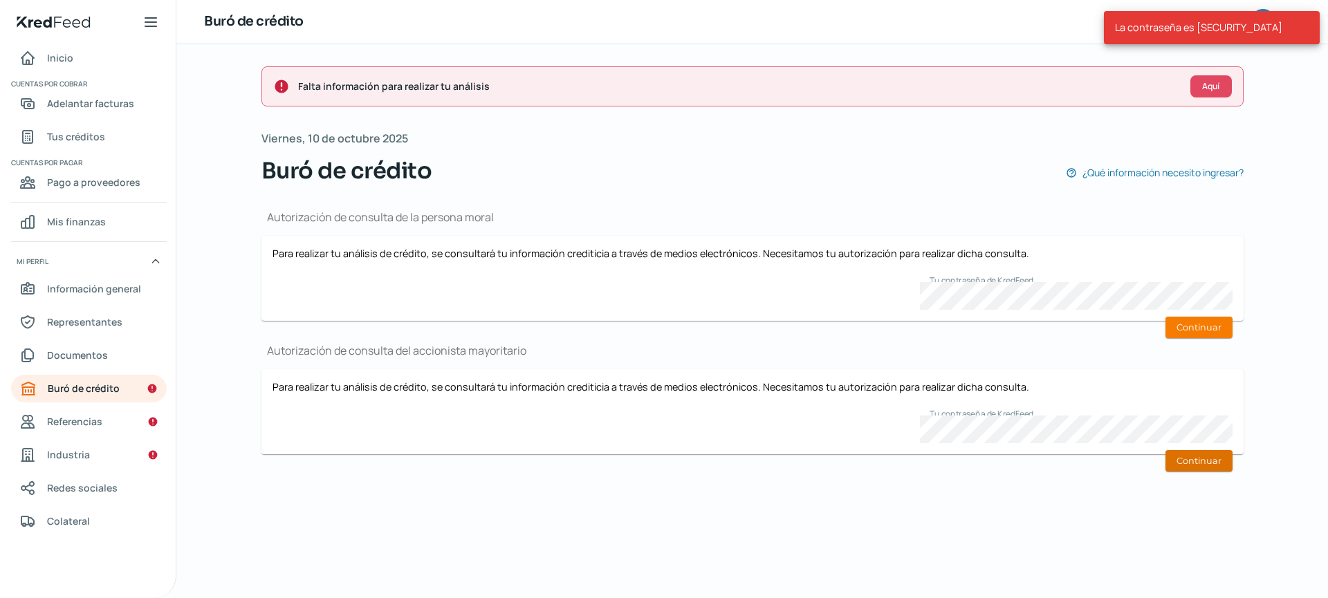
click at [1211, 459] on button "Continuar" at bounding box center [1198, 460] width 67 height 21
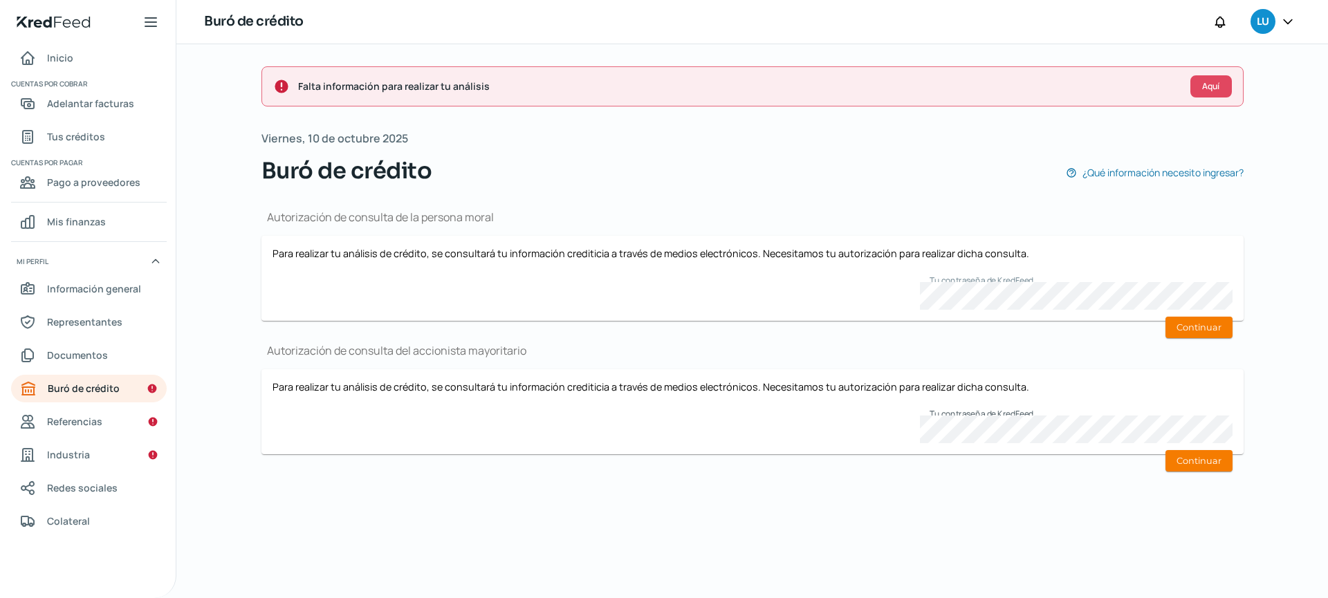
click at [1047, 384] on p "Para realizar tu análisis de crédito, se consultará tu información crediticia a…" at bounding box center [753, 386] width 960 height 13
click at [1192, 334] on button "Continuar" at bounding box center [1198, 327] width 67 height 21
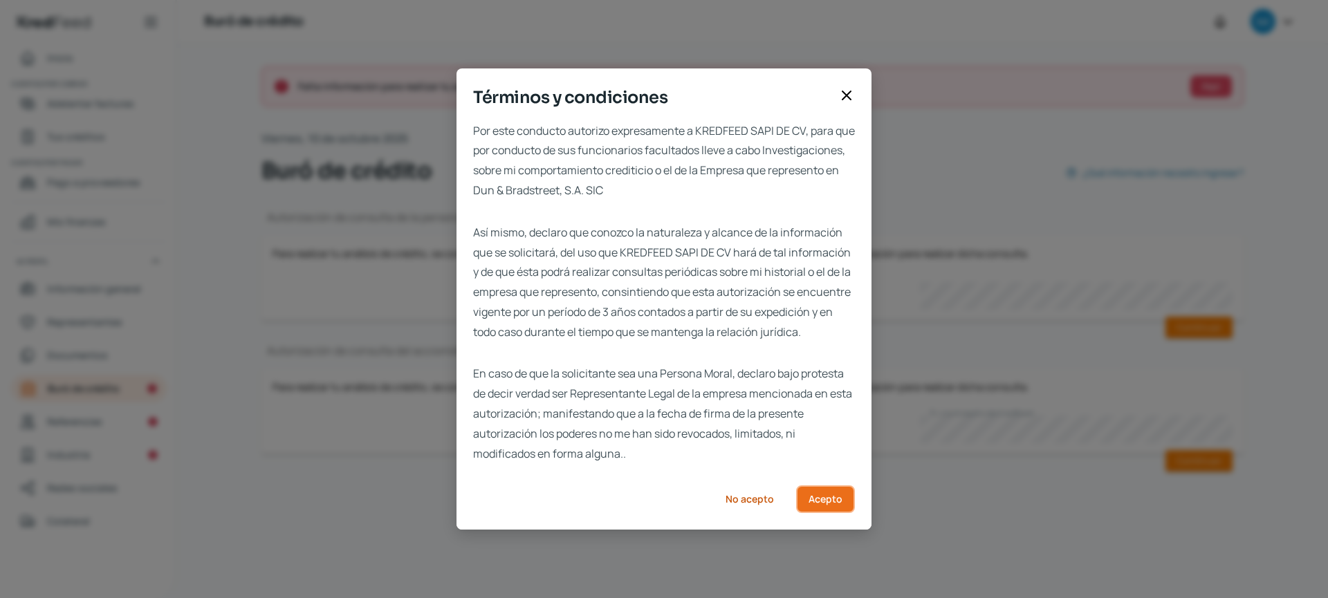
click at [824, 504] on span "Acepto" at bounding box center [826, 500] width 34 height 10
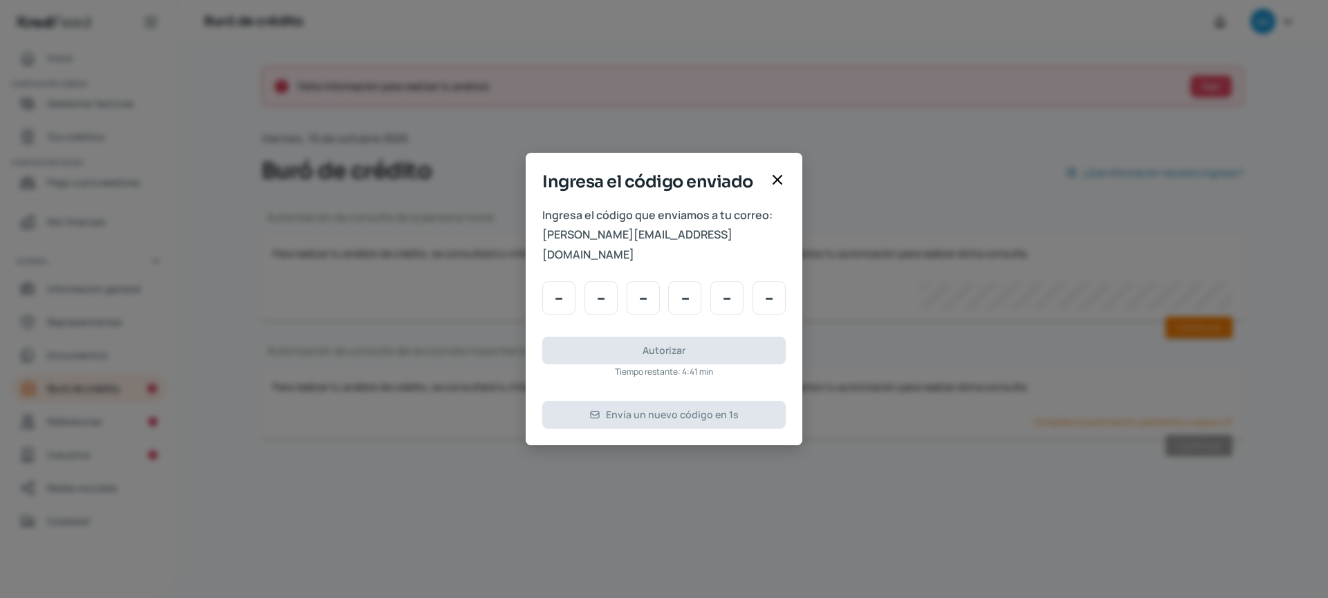
type input "6"
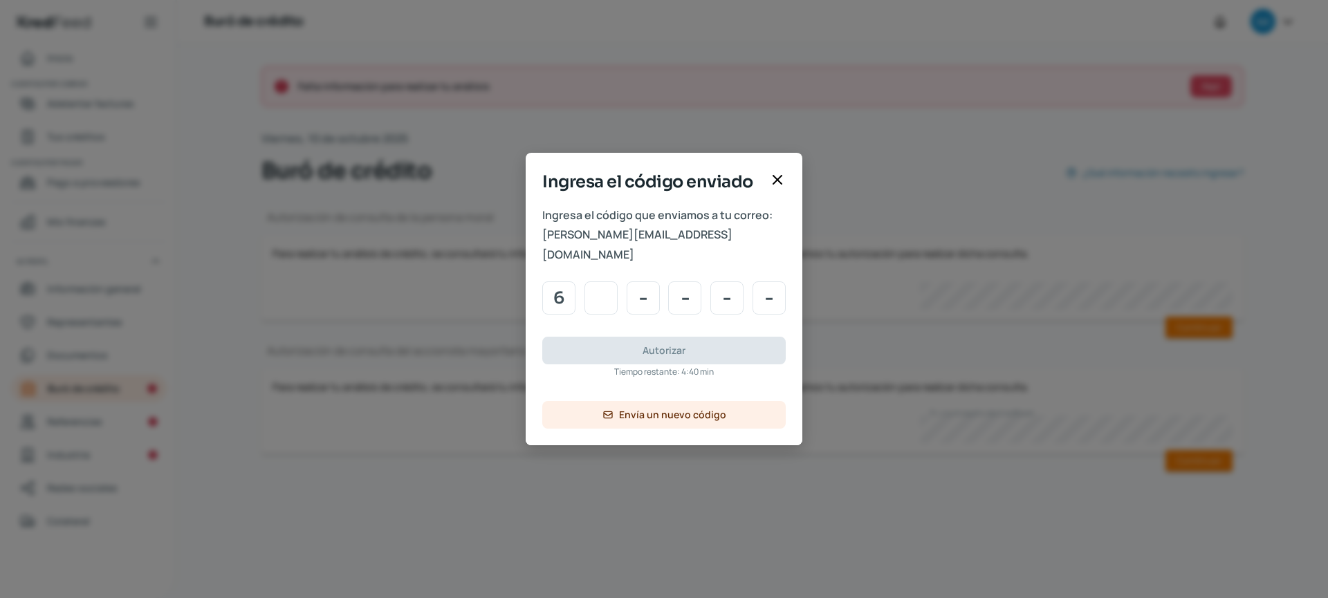
type input "4"
type input "0"
type input "8"
type input "7"
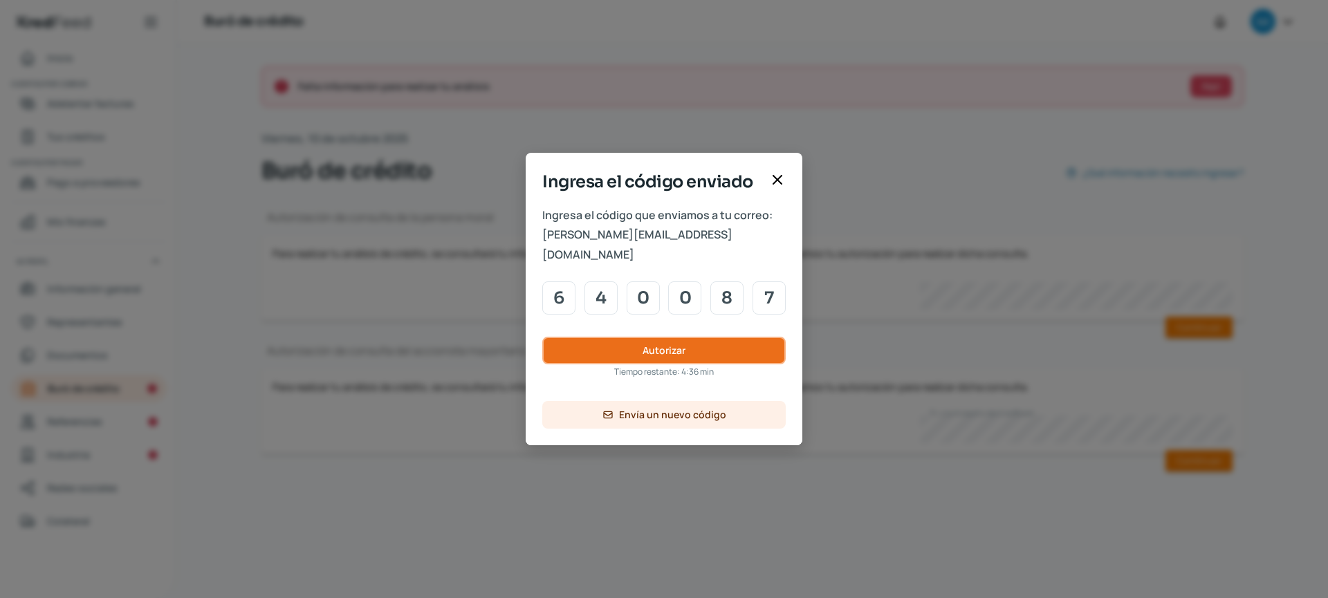
click at [661, 346] on span "Autorizar" at bounding box center [664, 351] width 43 height 10
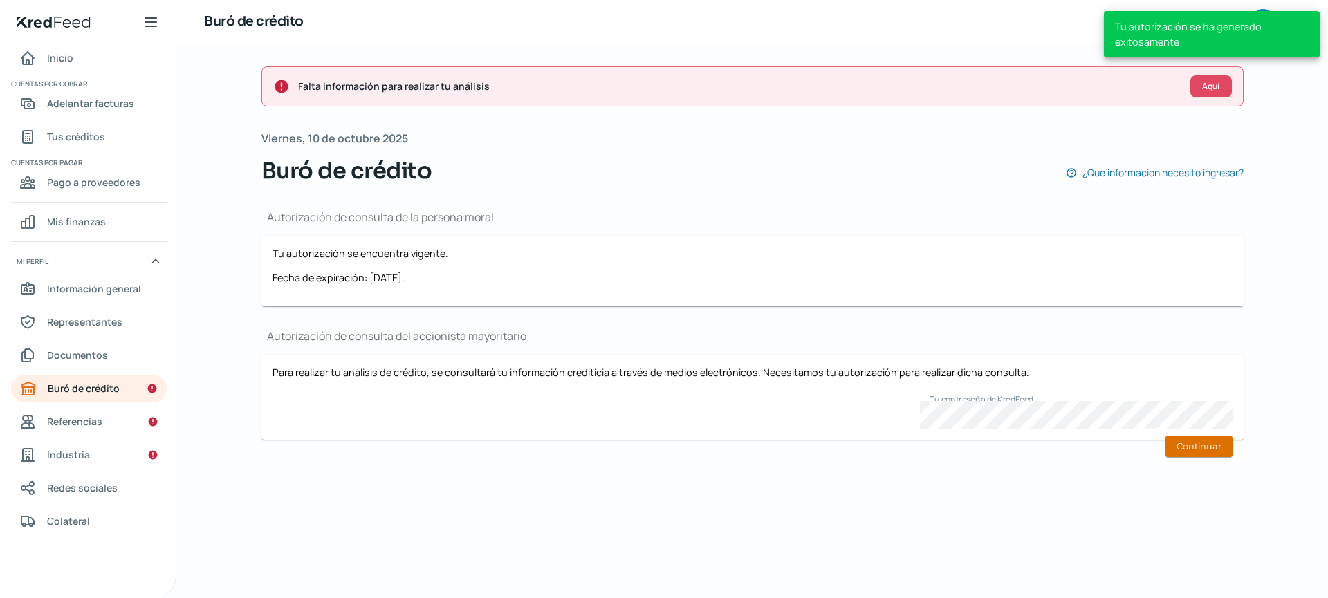
click at [1197, 445] on button "Continuar" at bounding box center [1198, 446] width 67 height 21
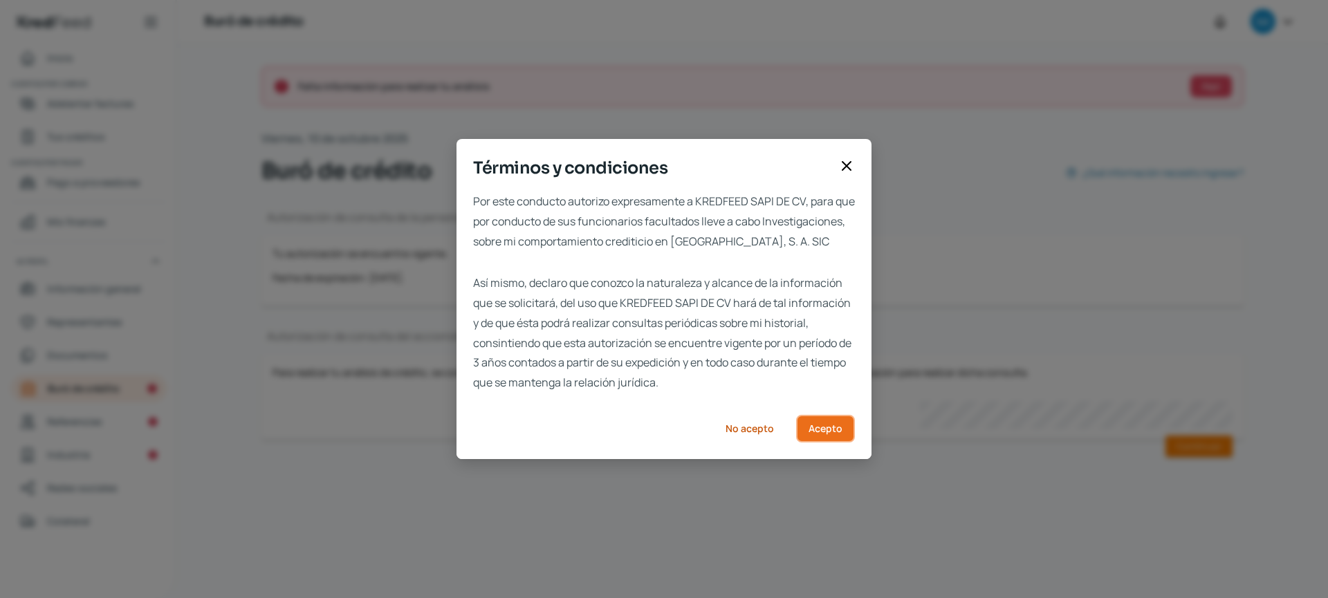
click at [815, 434] on span "Acepto" at bounding box center [826, 429] width 34 height 10
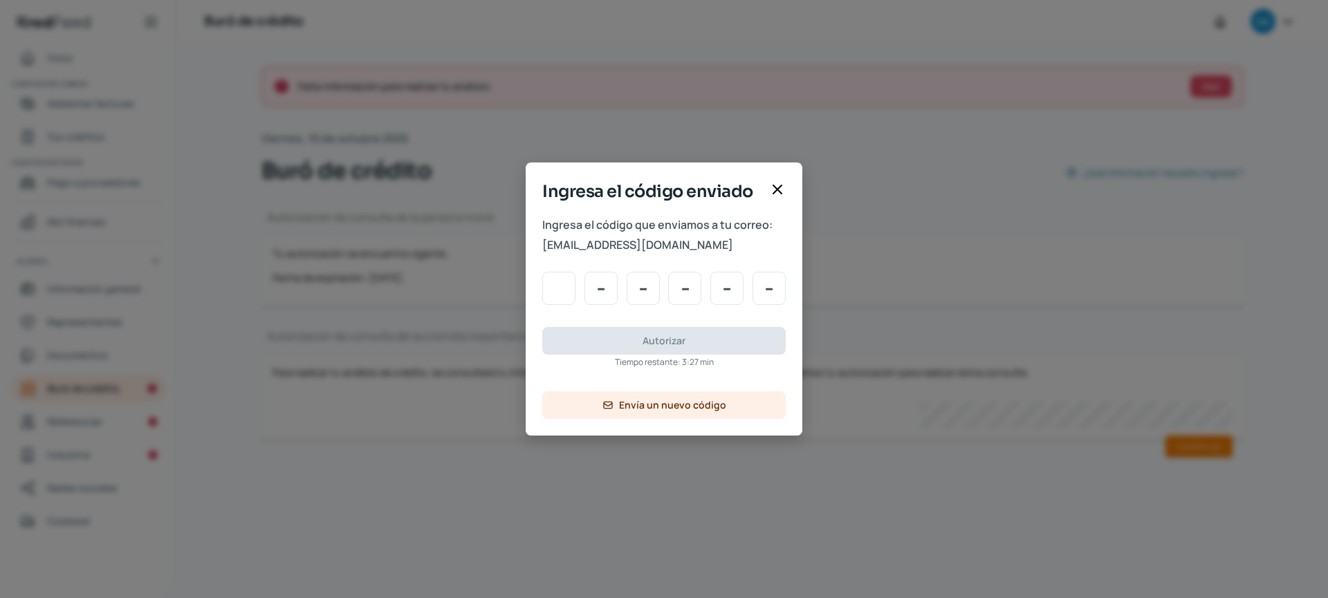
type input "4"
type input "2"
type input "0"
type input "7"
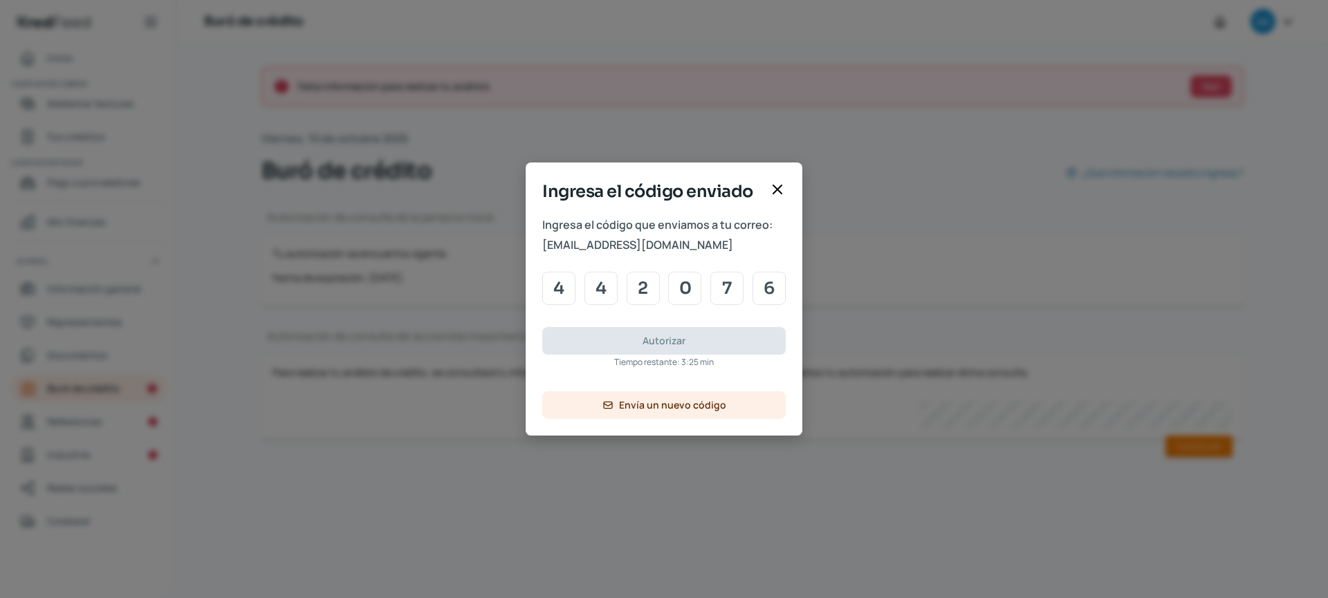
type input "6"
click at [661, 348] on button "Autorizar" at bounding box center [663, 341] width 243 height 28
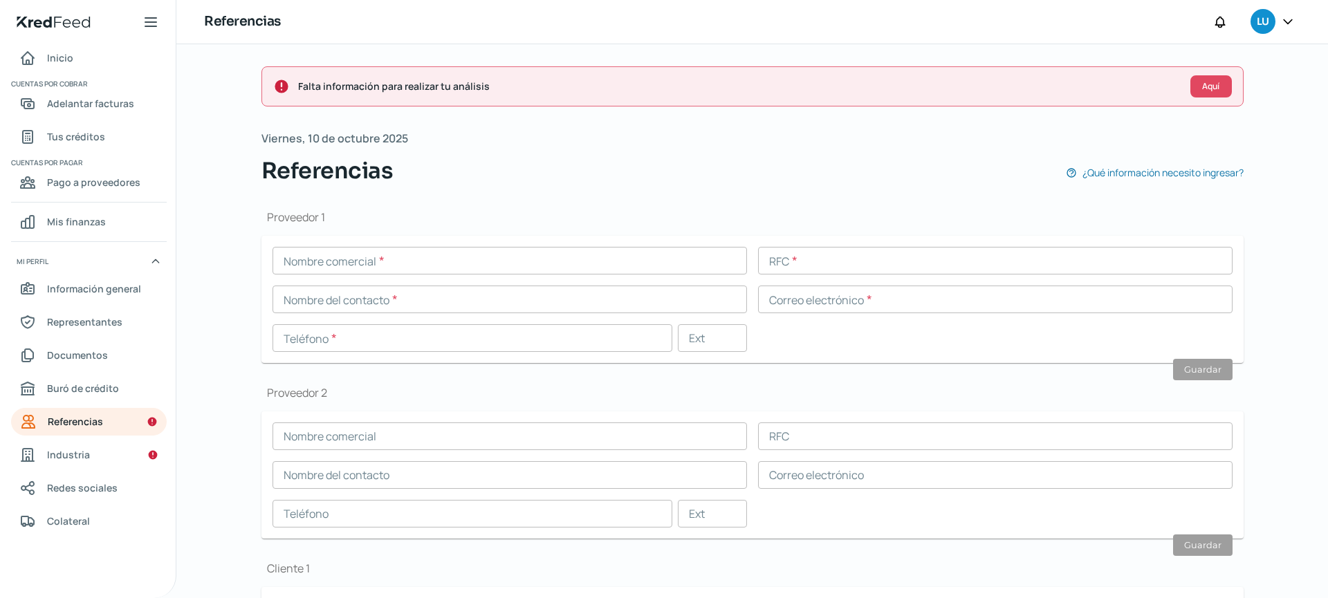
click at [490, 268] on input "text" at bounding box center [510, 261] width 474 height 28
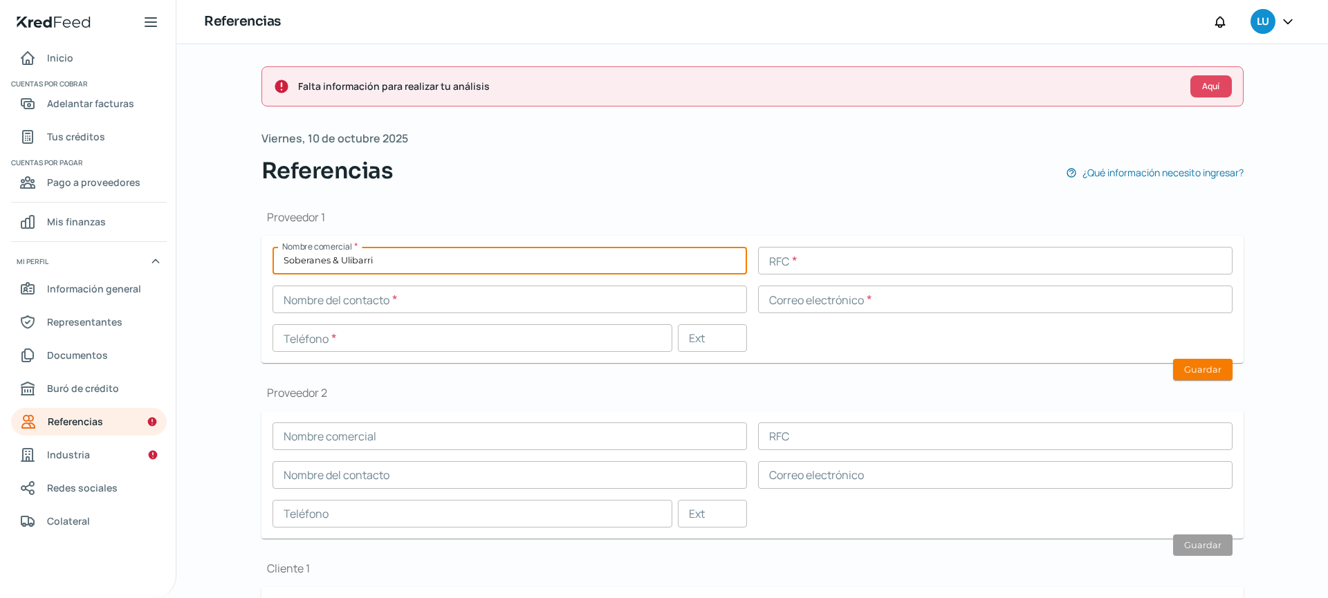
type input "Soberanes & Ulibarri"
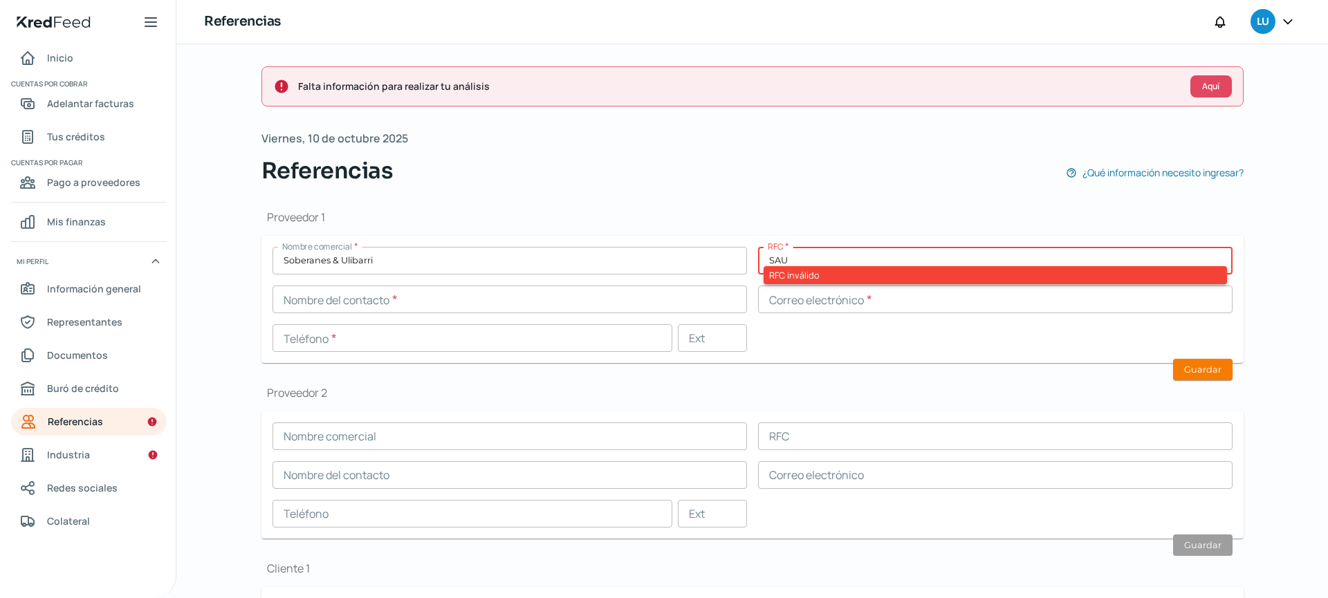
type input "SAU220310AL8"
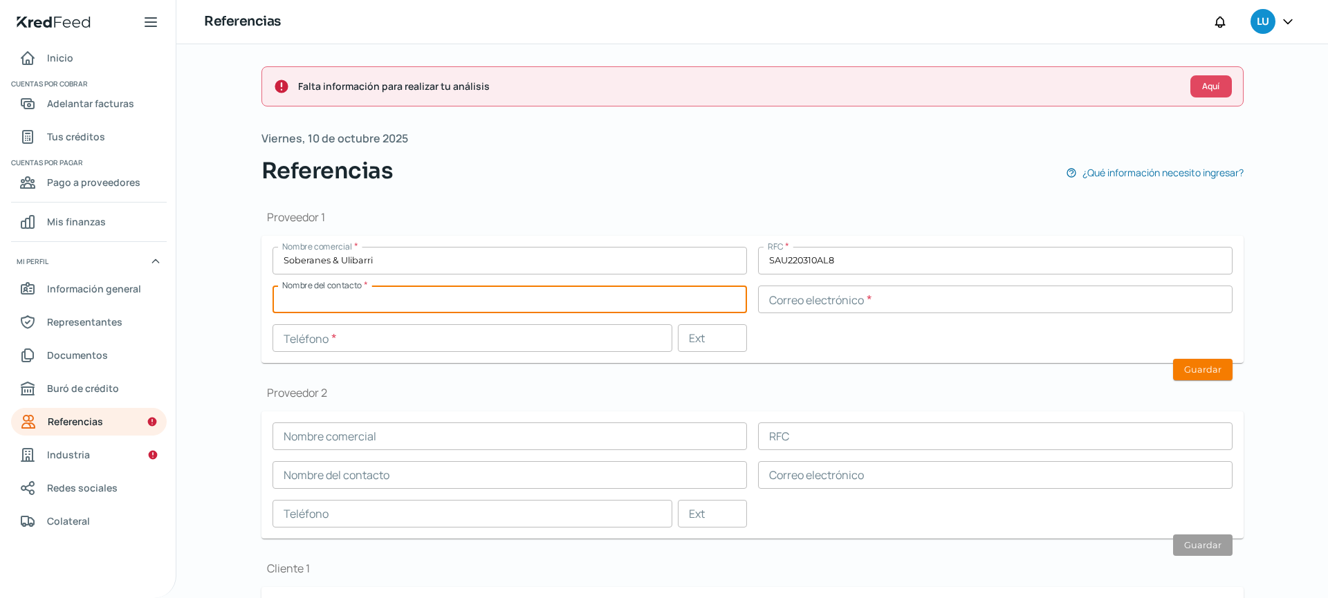
click at [478, 311] on input "text" at bounding box center [510, 300] width 474 height 28
type input "[PERSON_NAME]"
click at [845, 293] on input "text" at bounding box center [995, 300] width 474 height 28
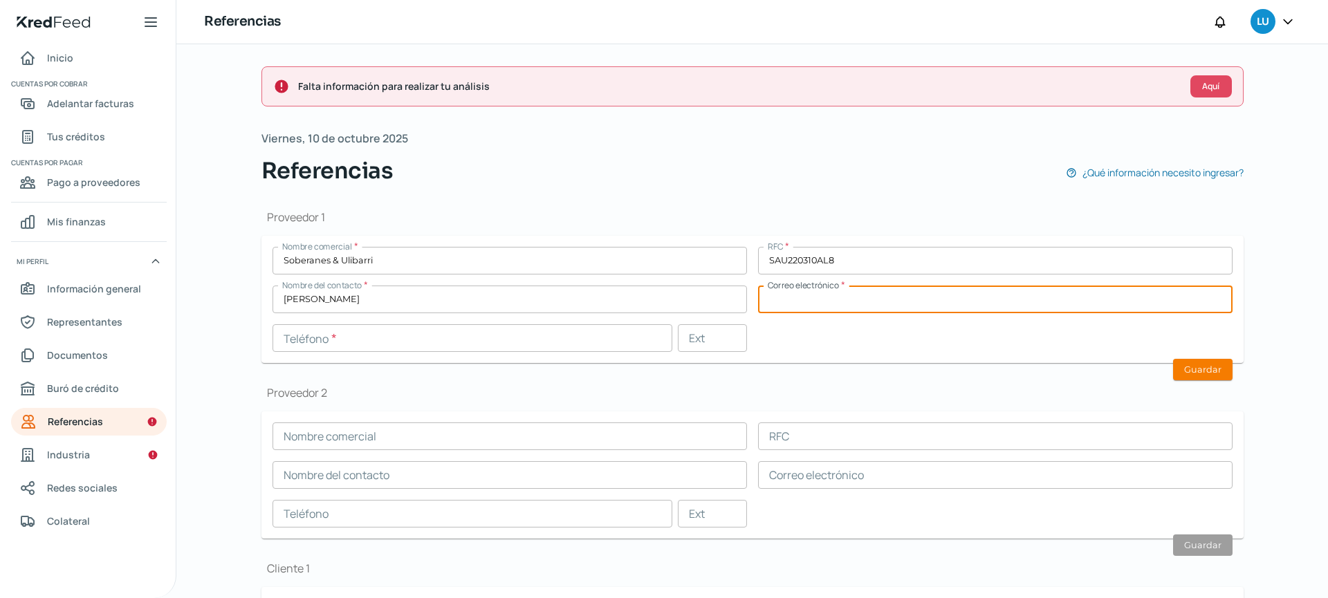
type input "[PERSON_NAME][EMAIL_ADDRESS][DOMAIN_NAME]"
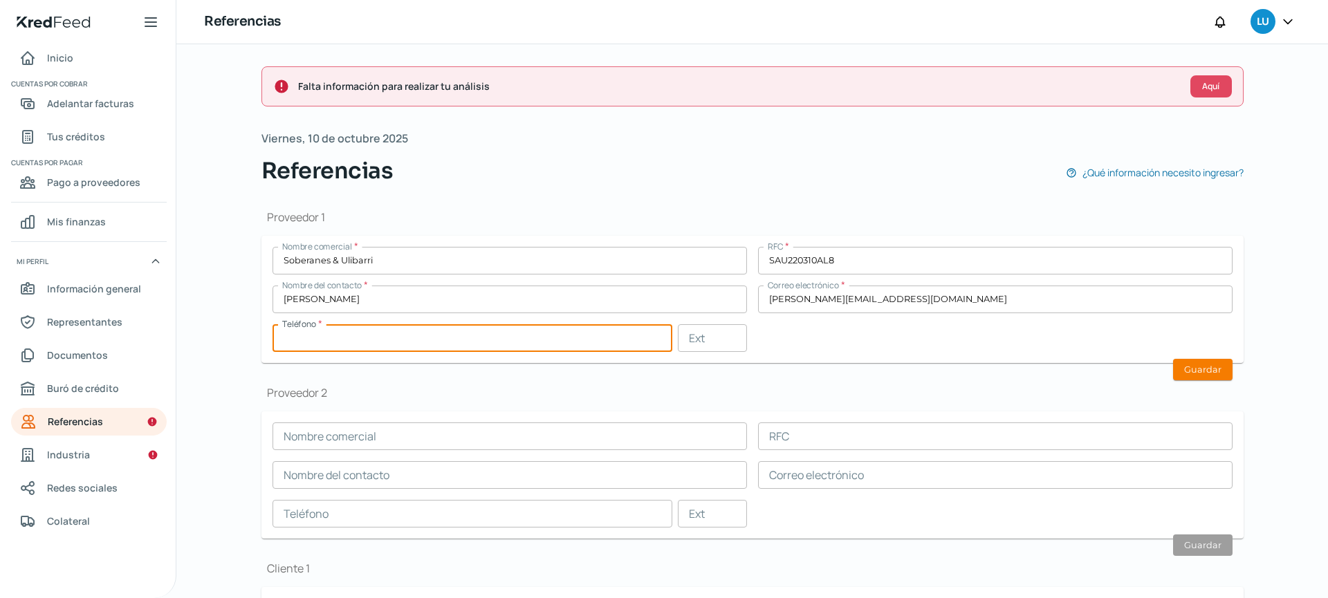
click at [542, 340] on input "text" at bounding box center [473, 338] width 400 height 28
type input "44 - 2186 - 3411"
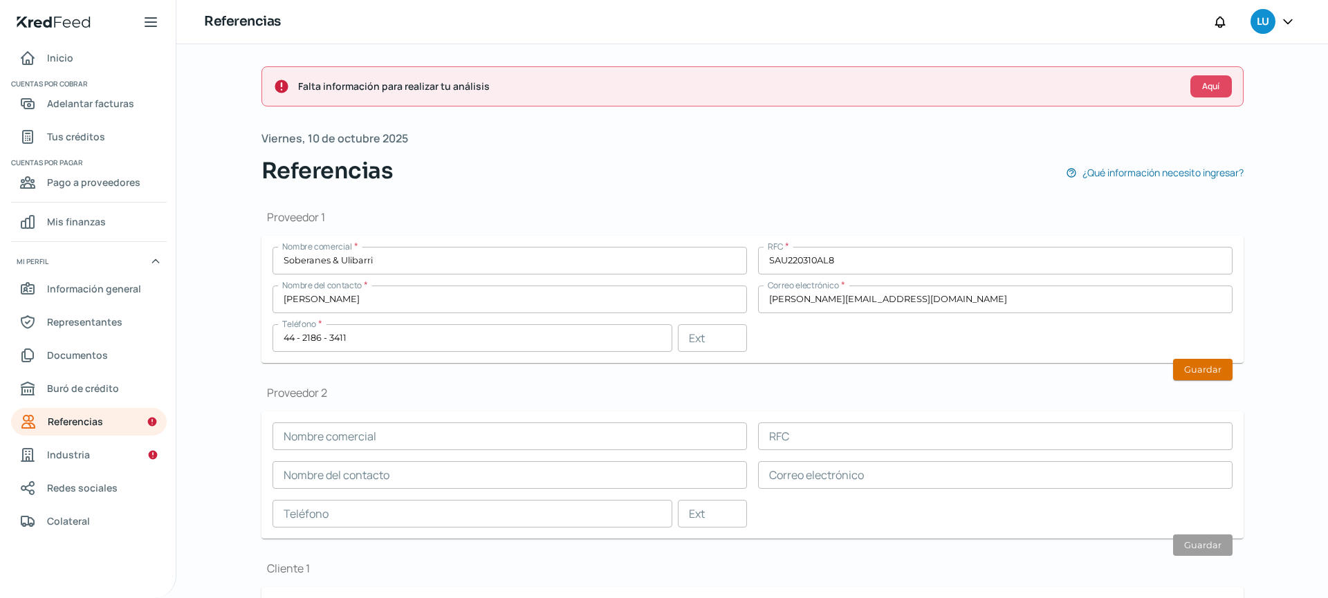
click at [1208, 366] on button "Guardar" at bounding box center [1202, 369] width 59 height 21
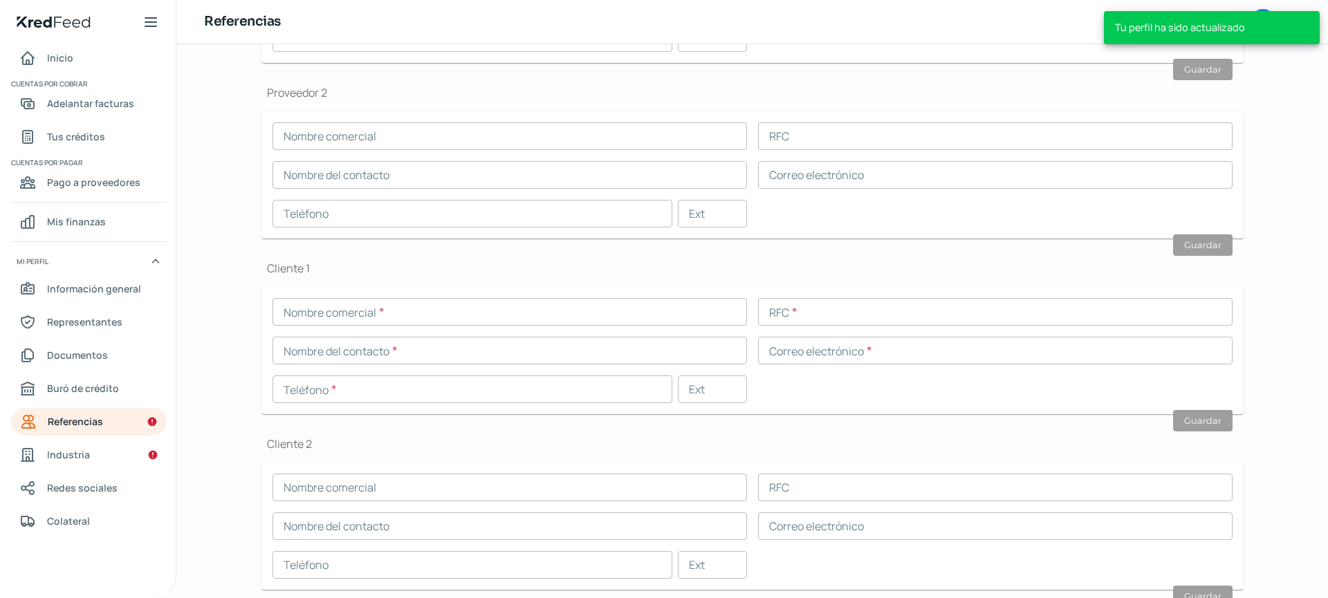
scroll to position [312, 0]
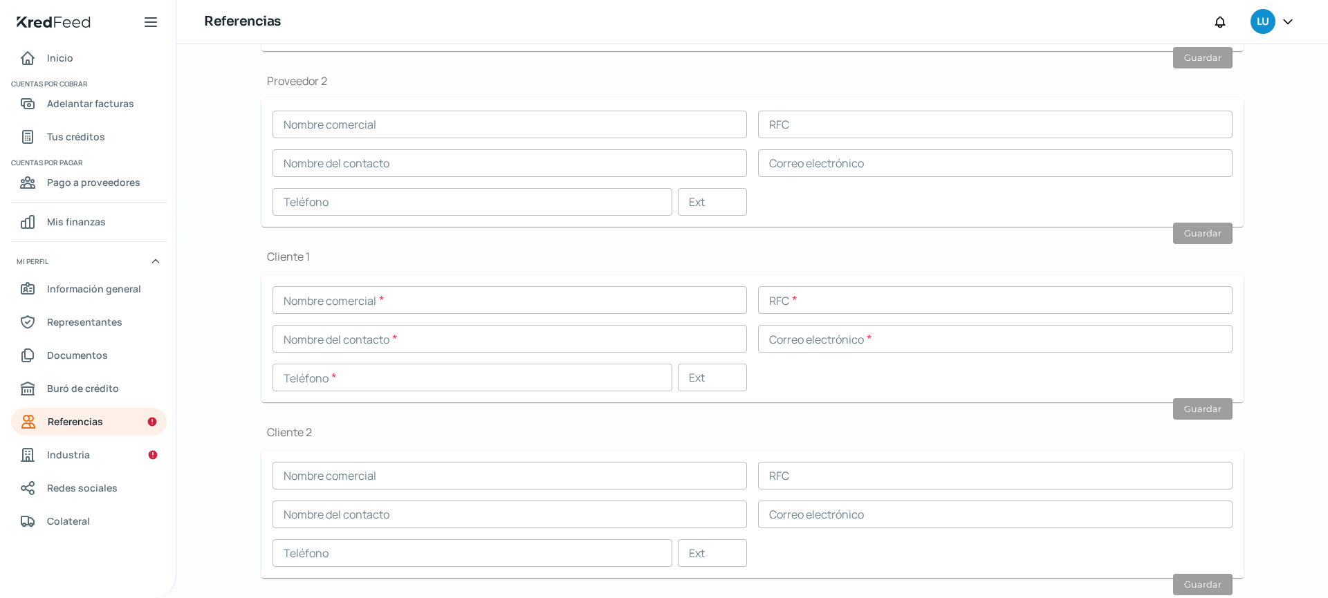
click at [445, 300] on input "text" at bounding box center [510, 300] width 474 height 28
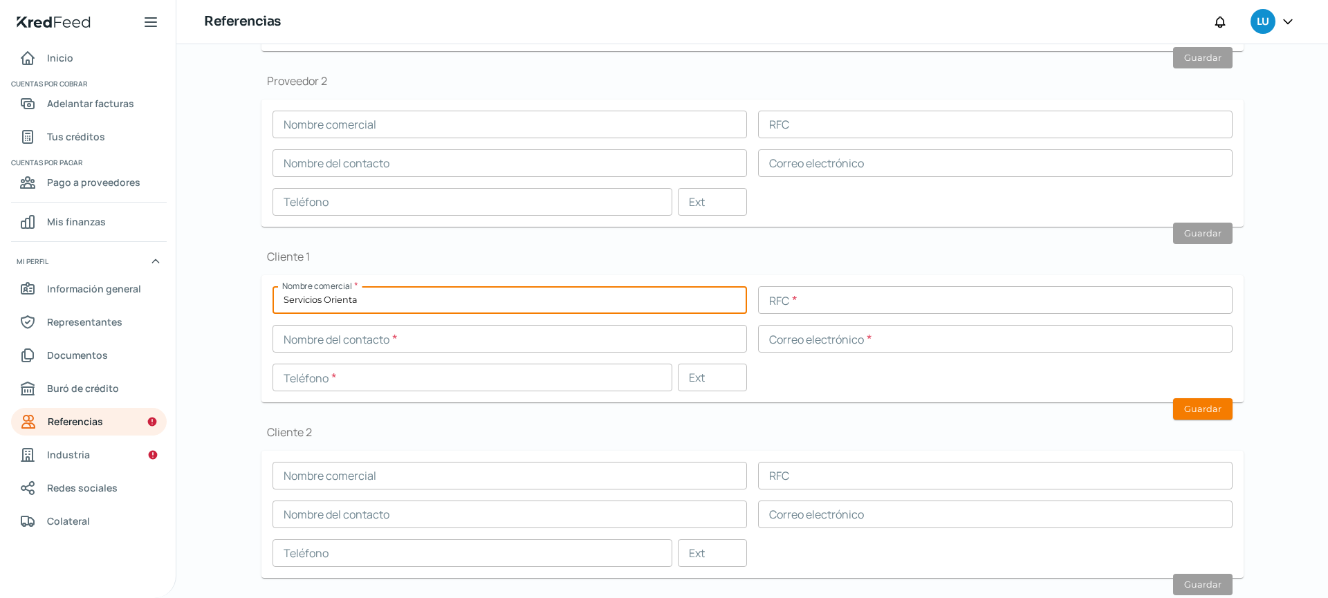
type input "Servicios Orienta"
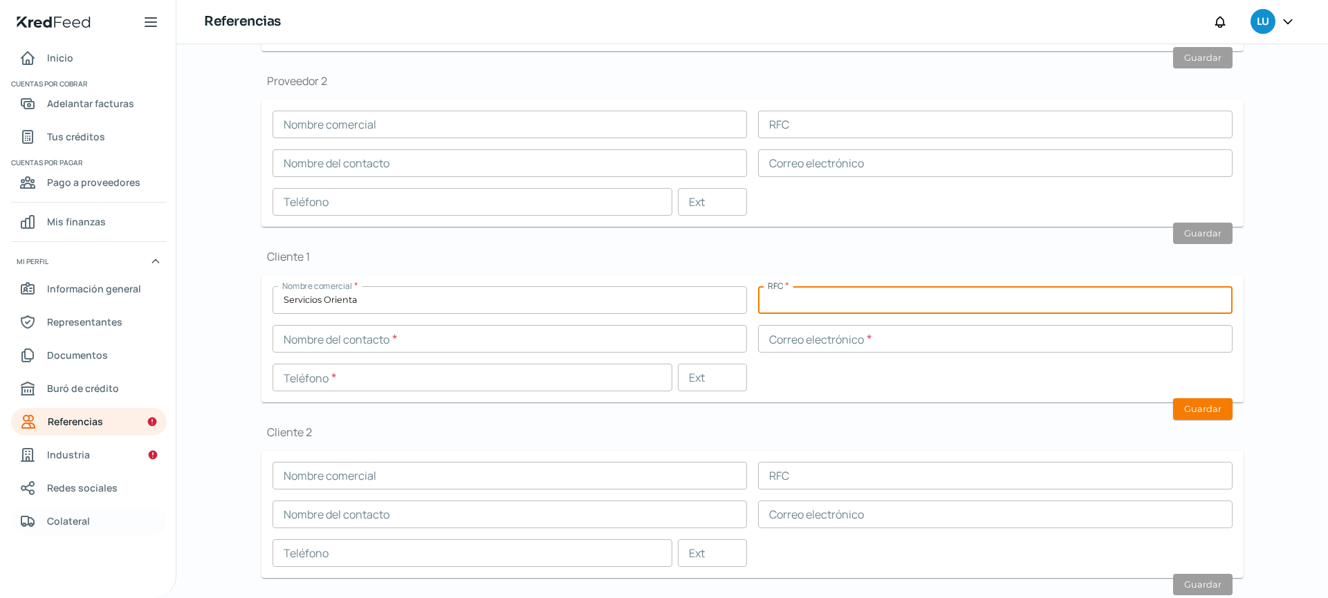
click at [57, 517] on span "Colateral" at bounding box center [68, 521] width 43 height 17
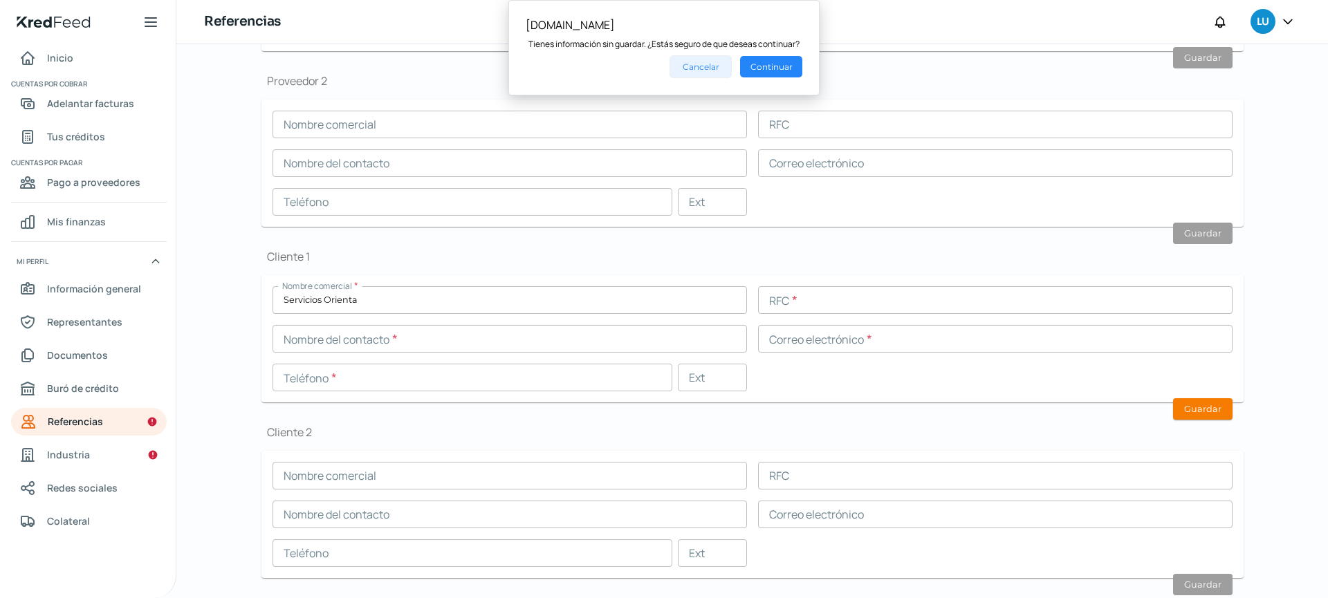
click at [706, 62] on button "Cancelar" at bounding box center [701, 66] width 62 height 23
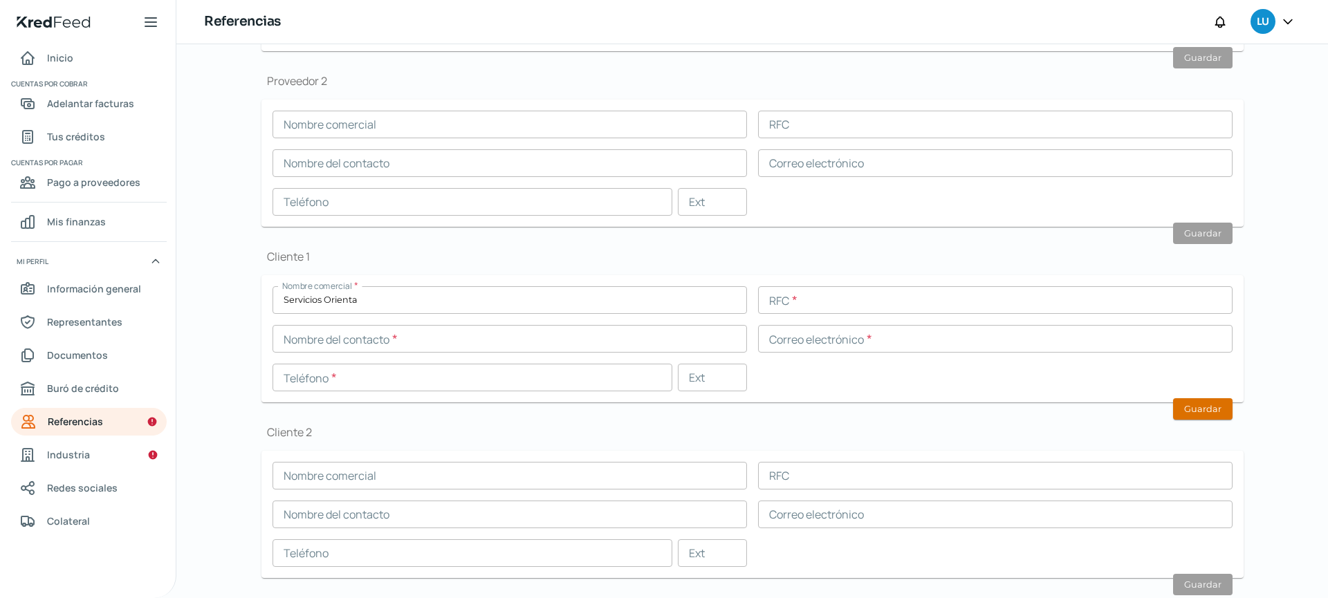
click at [1186, 414] on button "Guardar" at bounding box center [1202, 408] width 59 height 21
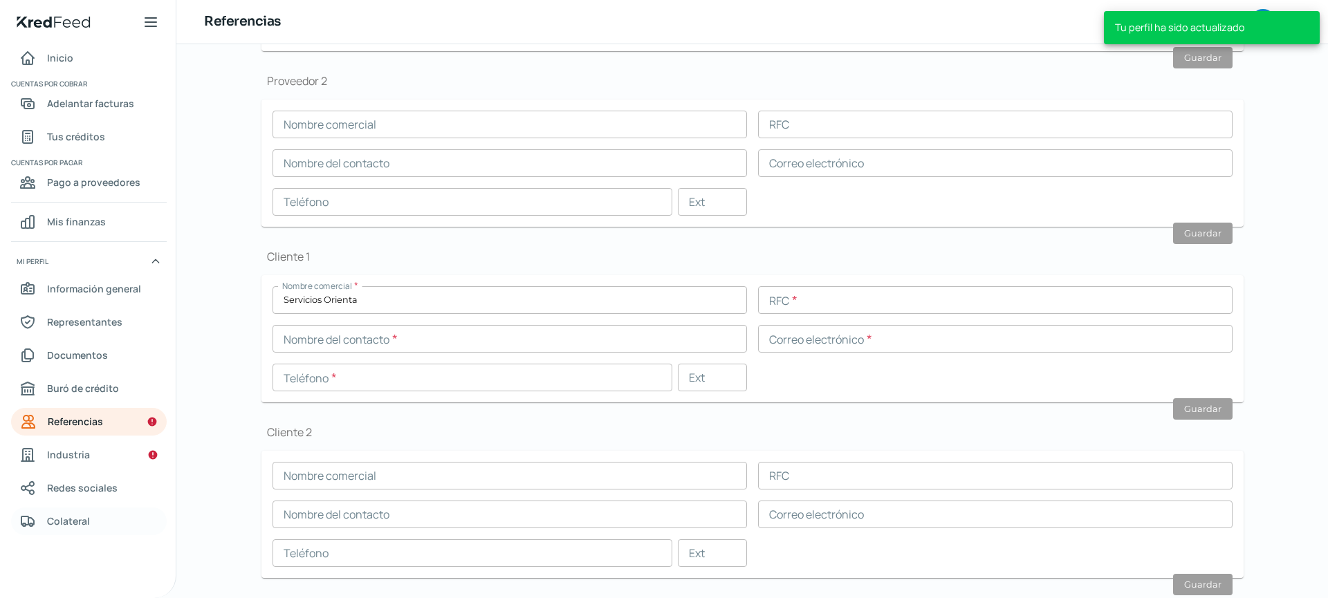
click at [76, 513] on span "Colateral" at bounding box center [68, 521] width 43 height 17
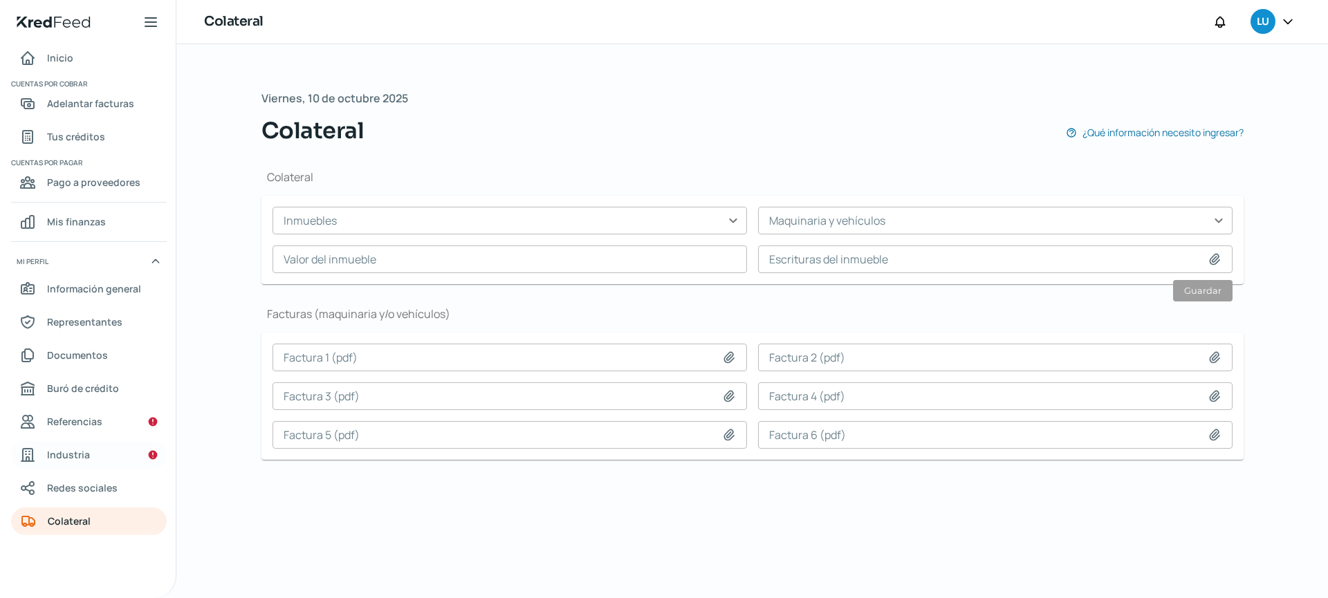
click at [91, 452] on link "Industria" at bounding box center [89, 455] width 156 height 28
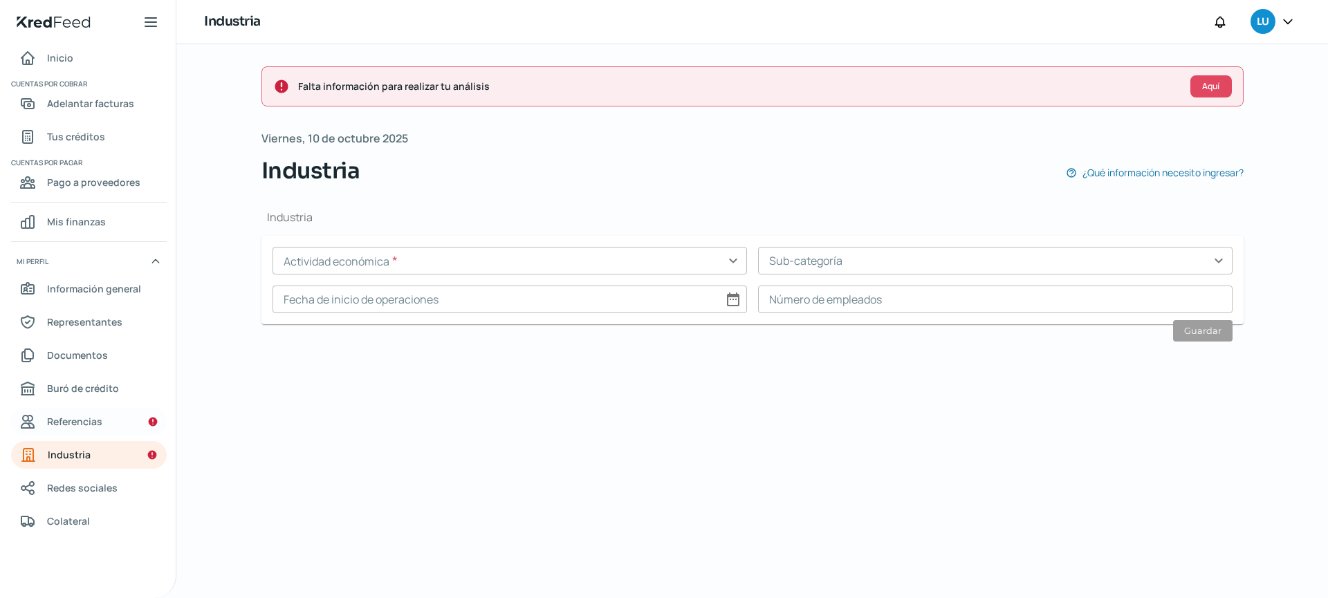
click at [86, 425] on span "Referencias" at bounding box center [74, 421] width 55 height 17
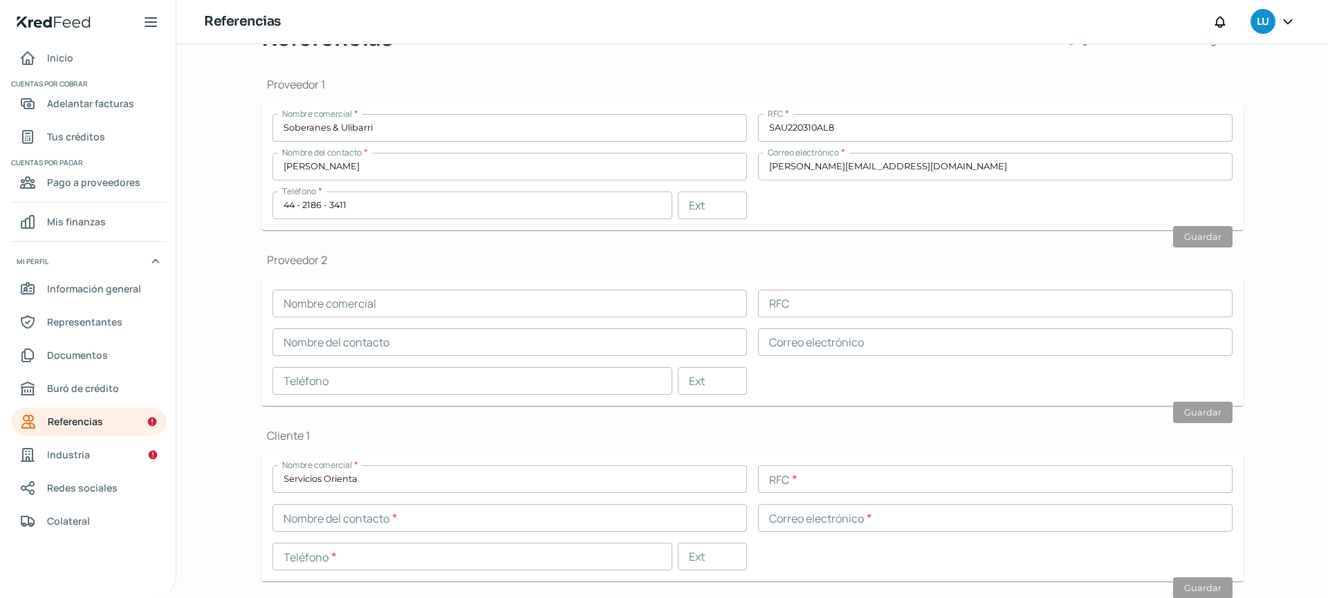
scroll to position [243, 0]
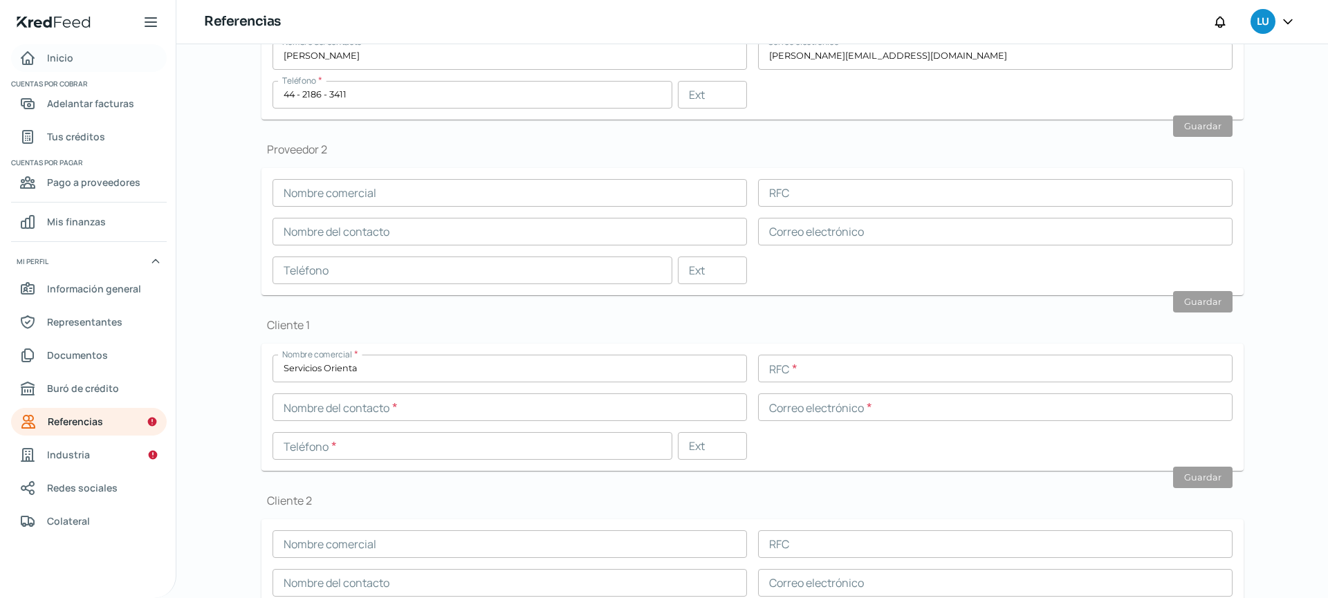
click at [52, 56] on span "Inicio" at bounding box center [60, 57] width 26 height 17
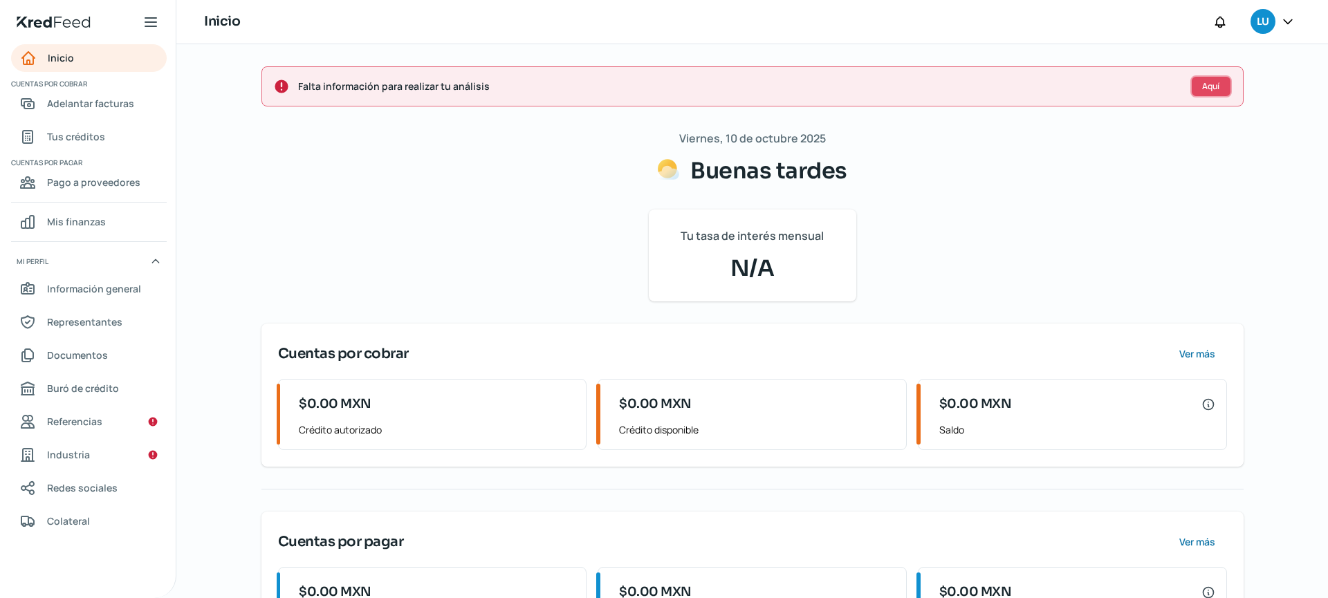
click at [1202, 88] on span "Aquí" at bounding box center [1210, 86] width 17 height 8
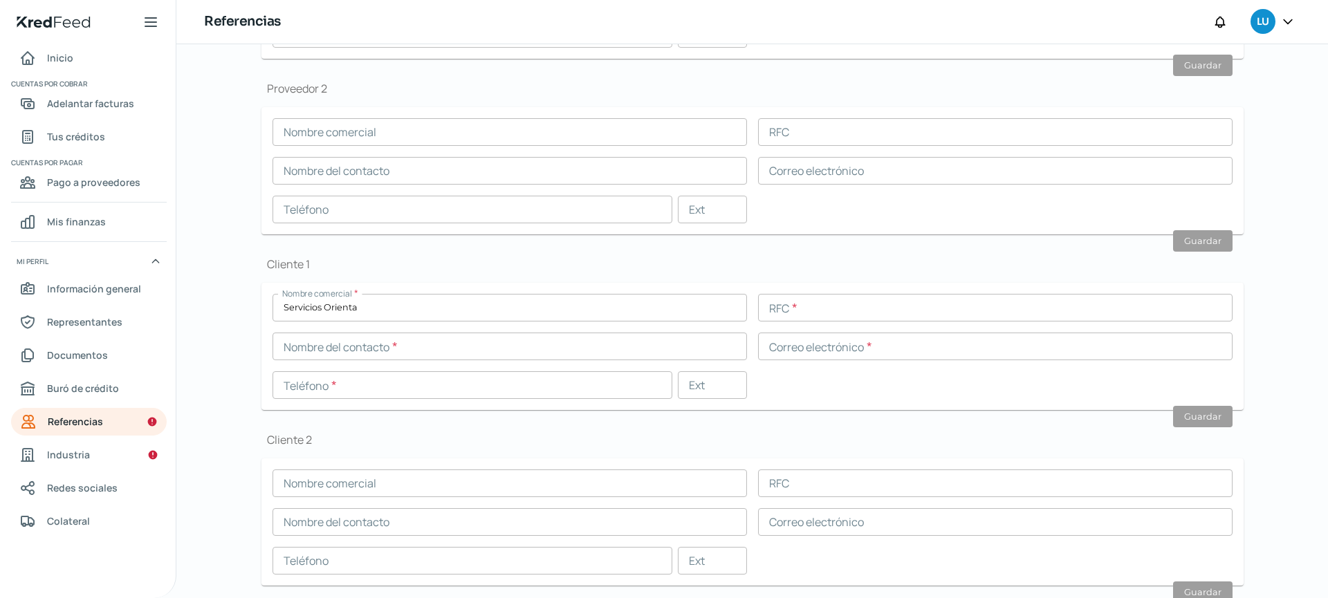
scroll to position [347, 0]
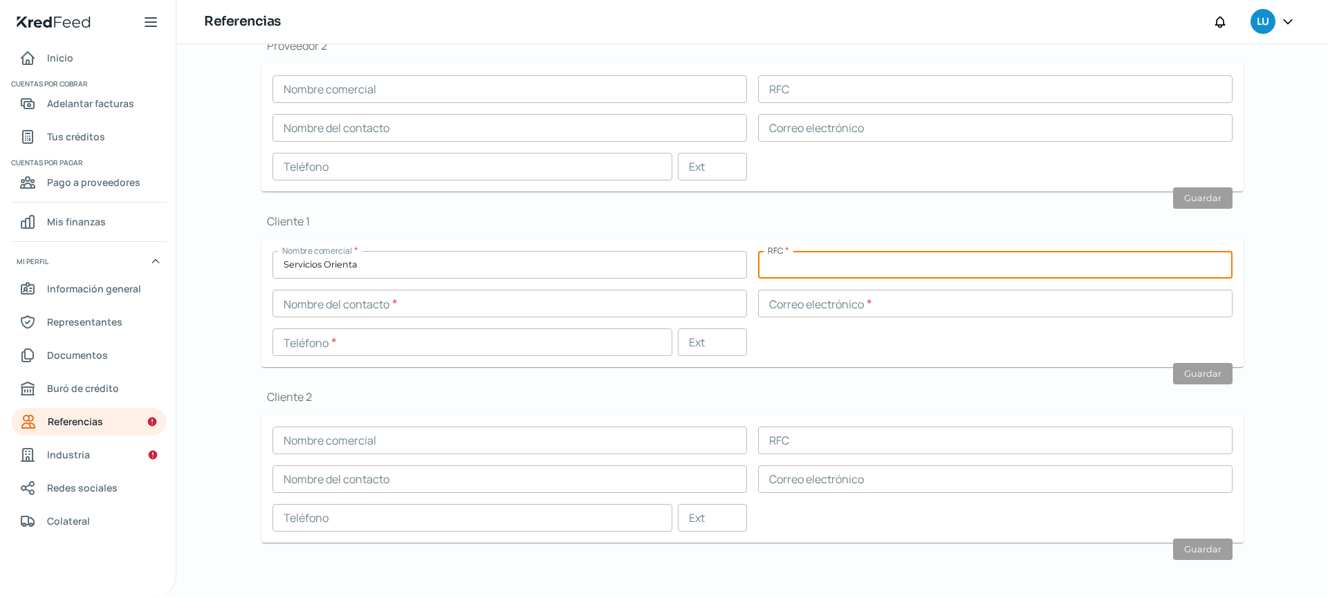
click at [819, 269] on input "text" at bounding box center [995, 265] width 474 height 28
paste input "SOR060309NN5"
type input "SOR060309NN5"
click at [491, 307] on input "text" at bounding box center [510, 304] width 474 height 28
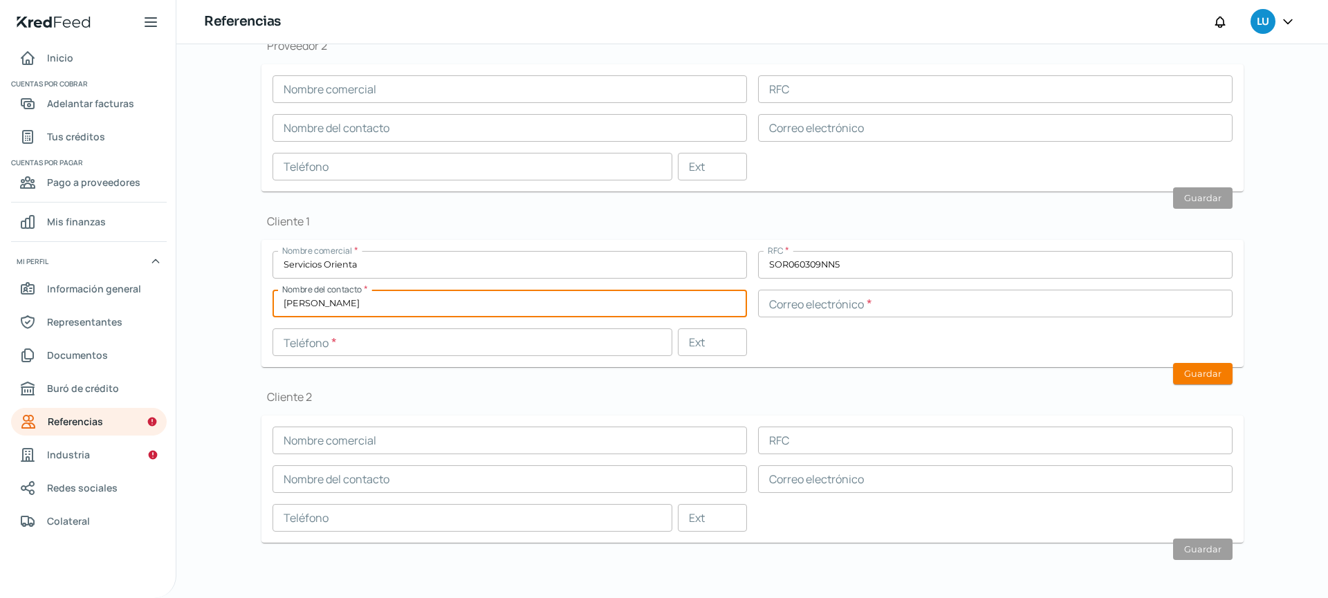
type input "[PERSON_NAME]"
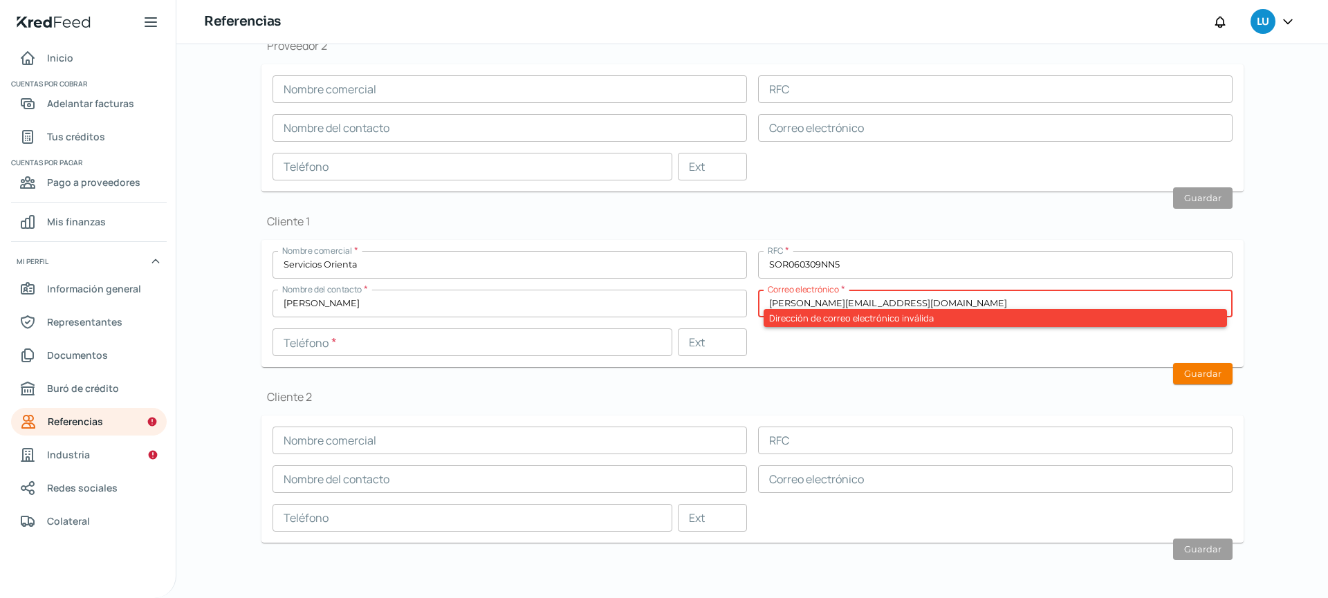
type input "[PERSON_NAME][EMAIL_ADDRESS][DOMAIN_NAME]"
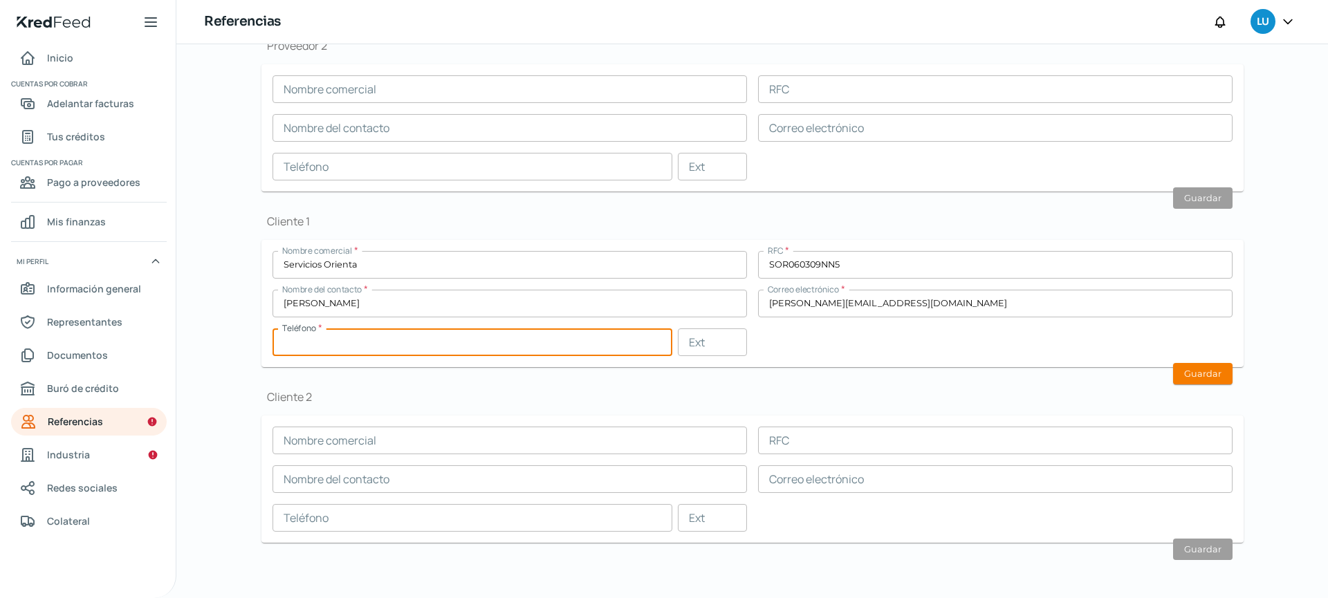
paste input "44 - 2295 - 3000"
type input "44 - 2295 - 3000"
click at [1209, 365] on button "Guardar" at bounding box center [1202, 373] width 59 height 21
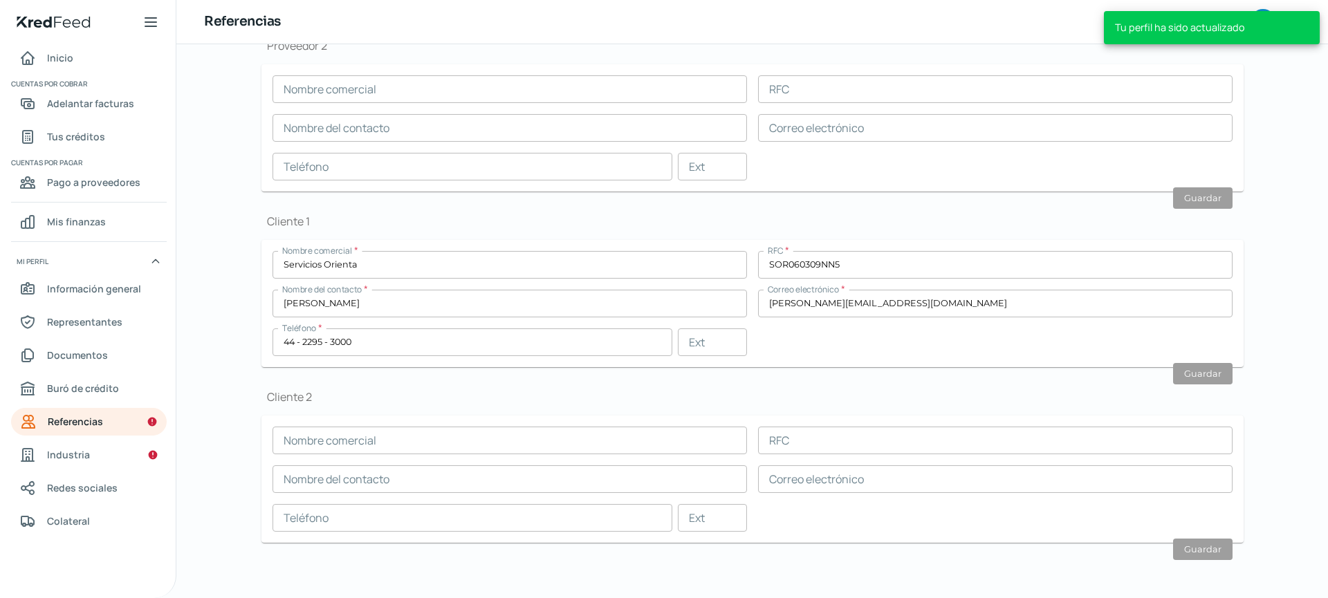
scroll to position [307, 0]
click at [75, 461] on span "Industria" at bounding box center [68, 454] width 43 height 17
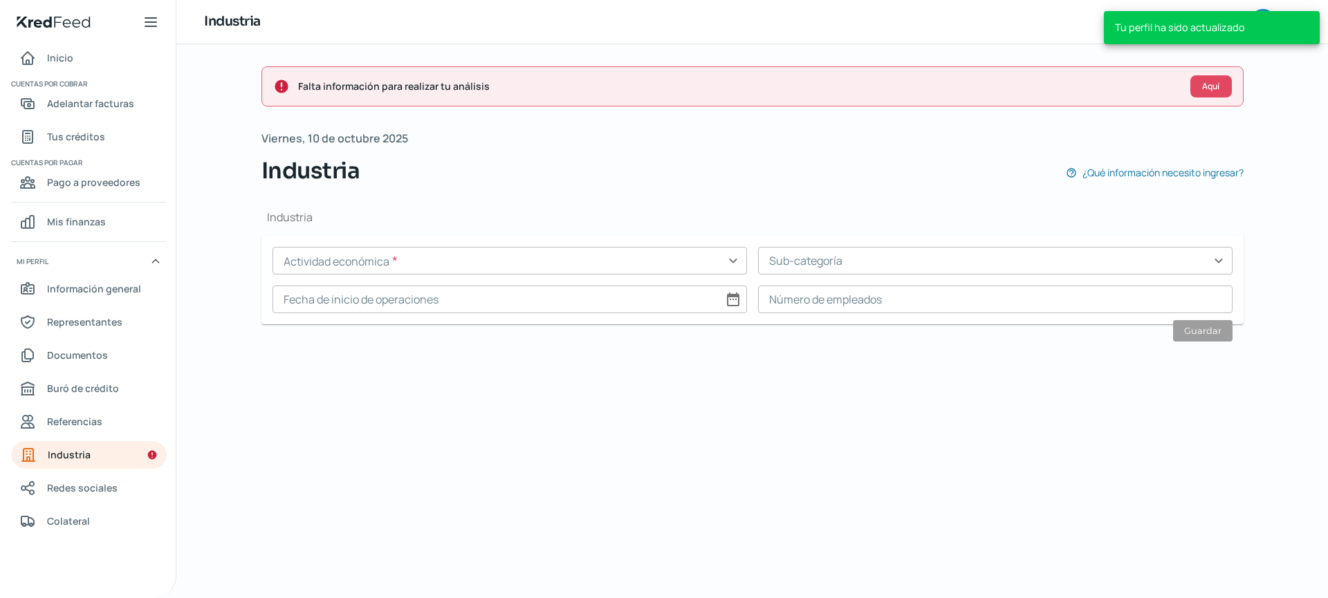
click at [565, 264] on input "text" at bounding box center [510, 261] width 474 height 28
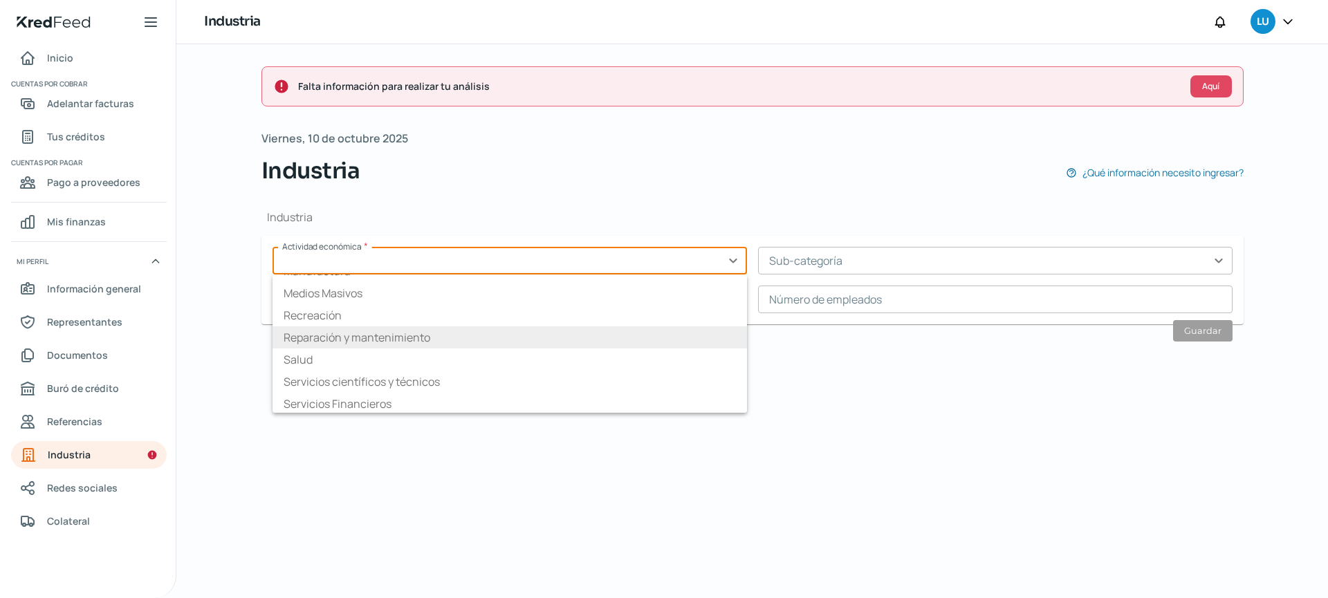
scroll to position [170, 0]
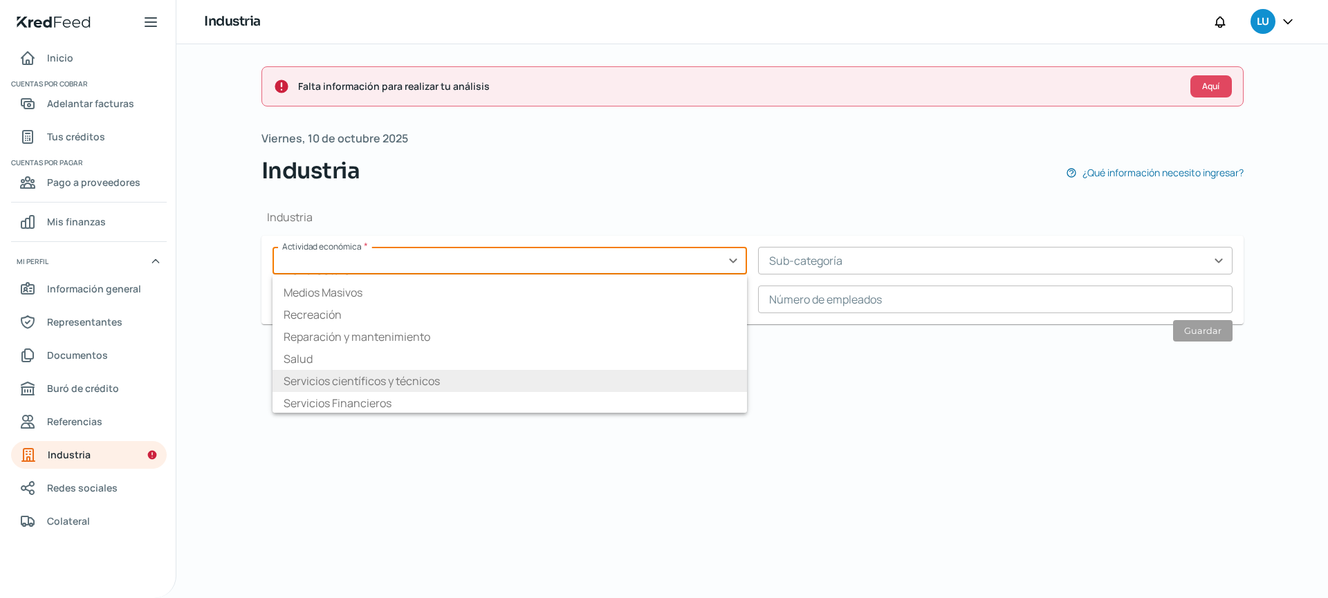
click at [443, 380] on li "Servicios científicos y técnicos" at bounding box center [510, 381] width 474 height 22
type input "Servicios científicos y técnicos"
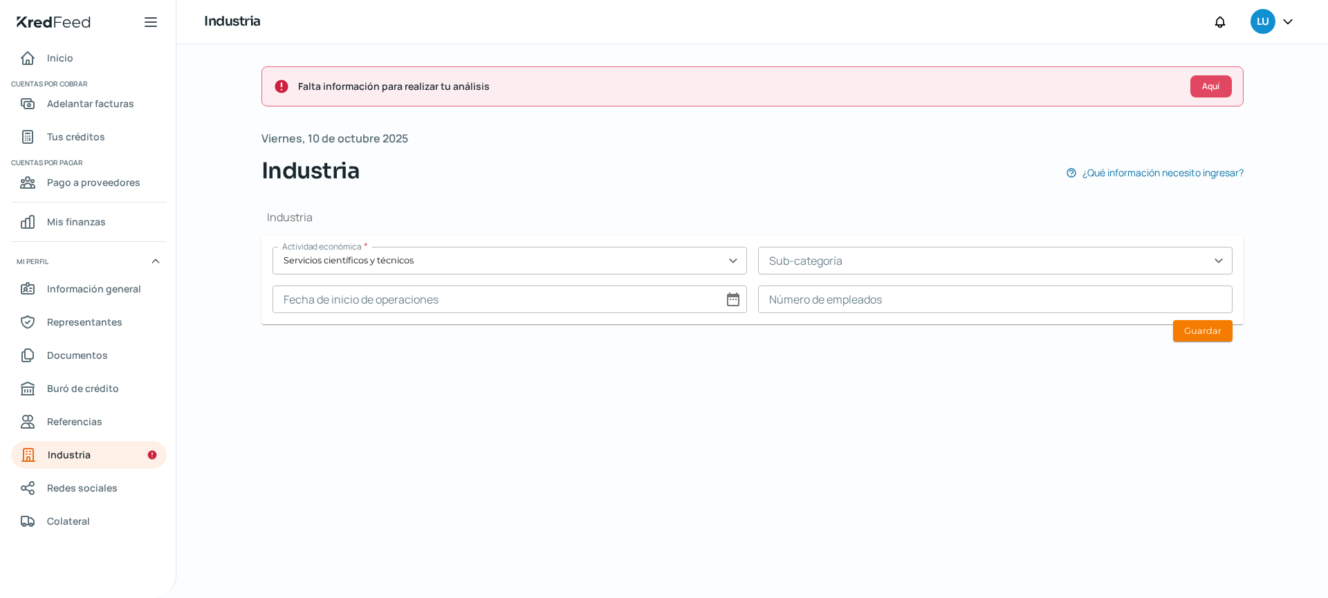
click at [860, 266] on input "text" at bounding box center [995, 261] width 474 height 28
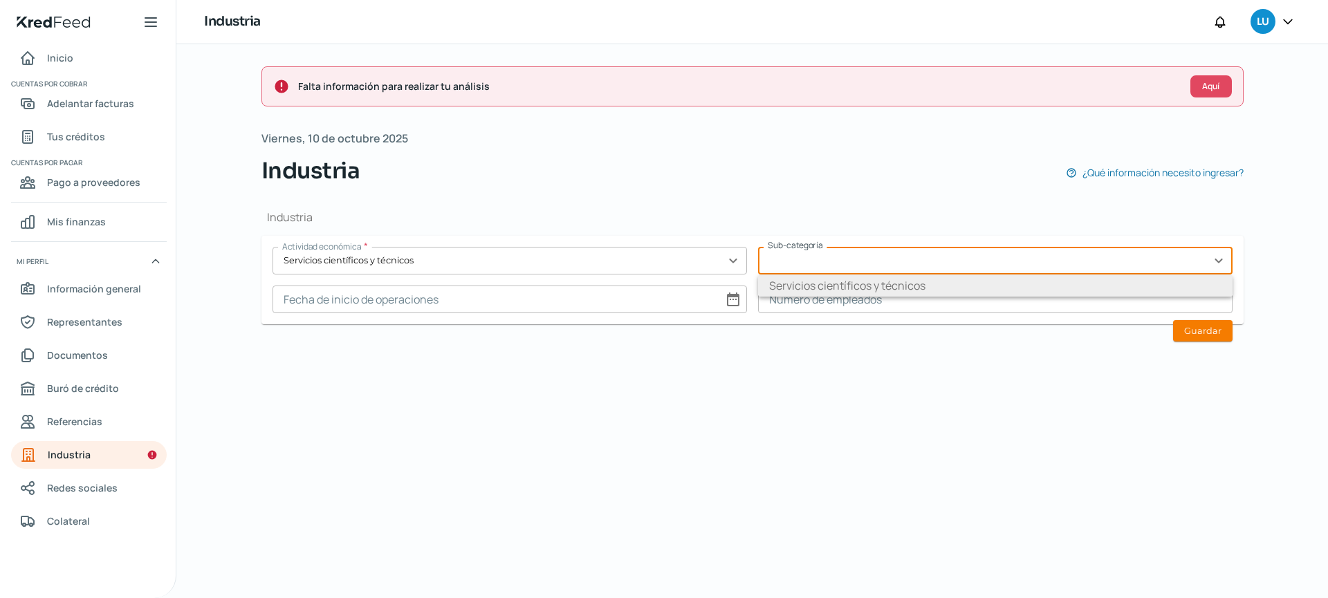
click at [863, 279] on li "Servicios científicos y técnicos" at bounding box center [995, 286] width 474 height 22
type input "Servicios científicos y técnicos"
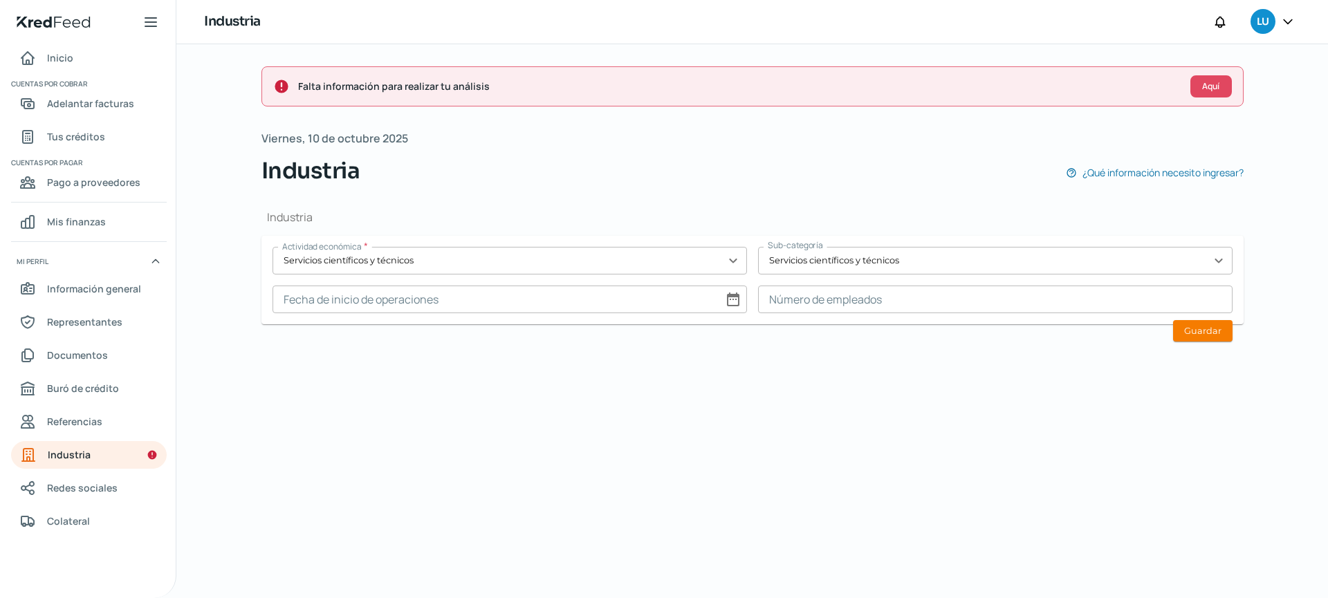
click at [736, 304] on input at bounding box center [510, 300] width 474 height 28
select select "9"
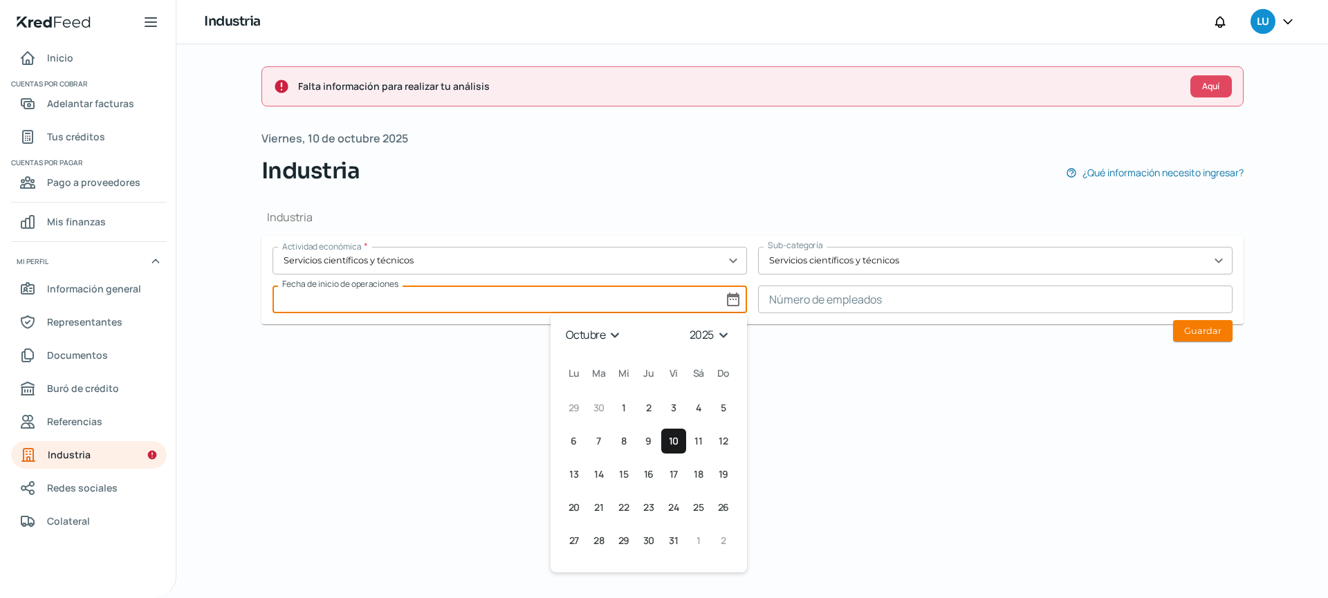
click at [704, 338] on select "1925 1926 1927 1928 1929 1930 1931 1932 1933 1934 1935 1936 1937 1938 1939 1940…" at bounding box center [711, 334] width 49 height 21
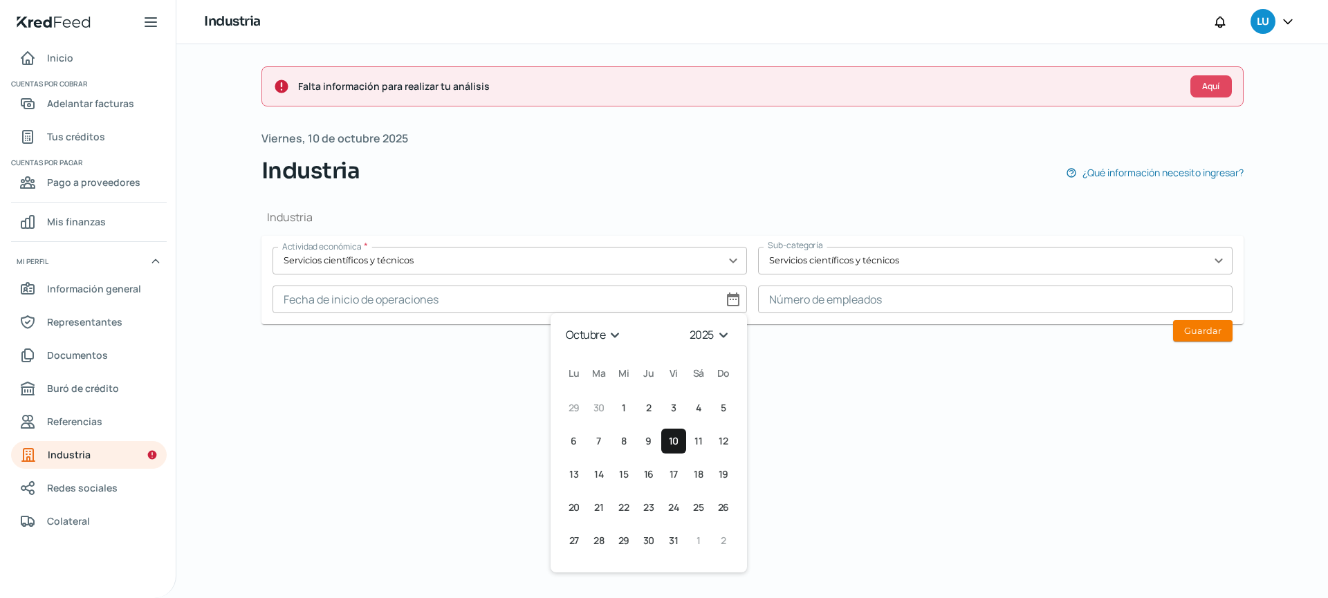
select select "2013"
click at [688, 324] on select "1925 1926 1927 1928 1929 1930 1931 1932 1933 1934 1935 1936 1937 1938 1939 1940…" at bounding box center [711, 334] width 49 height 21
click at [654, 439] on button "10 [DATE] (jueves)" at bounding box center [648, 441] width 25 height 25
type input "[DATE]"
click at [937, 306] on input at bounding box center [995, 300] width 474 height 28
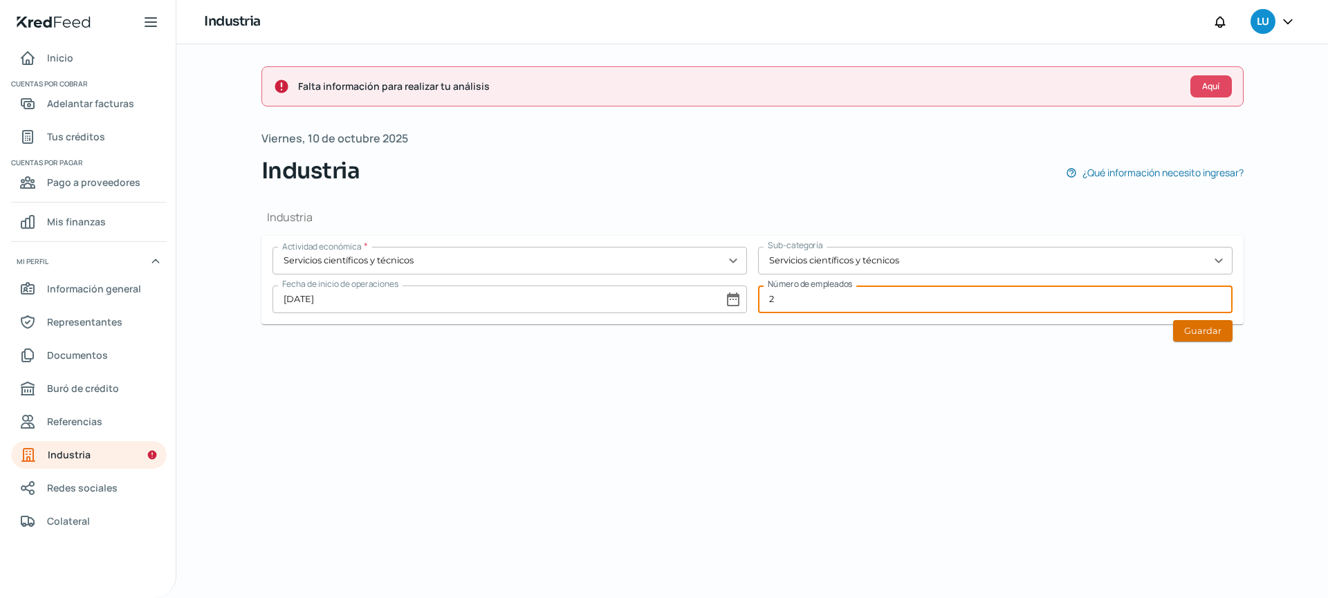
type input "2"
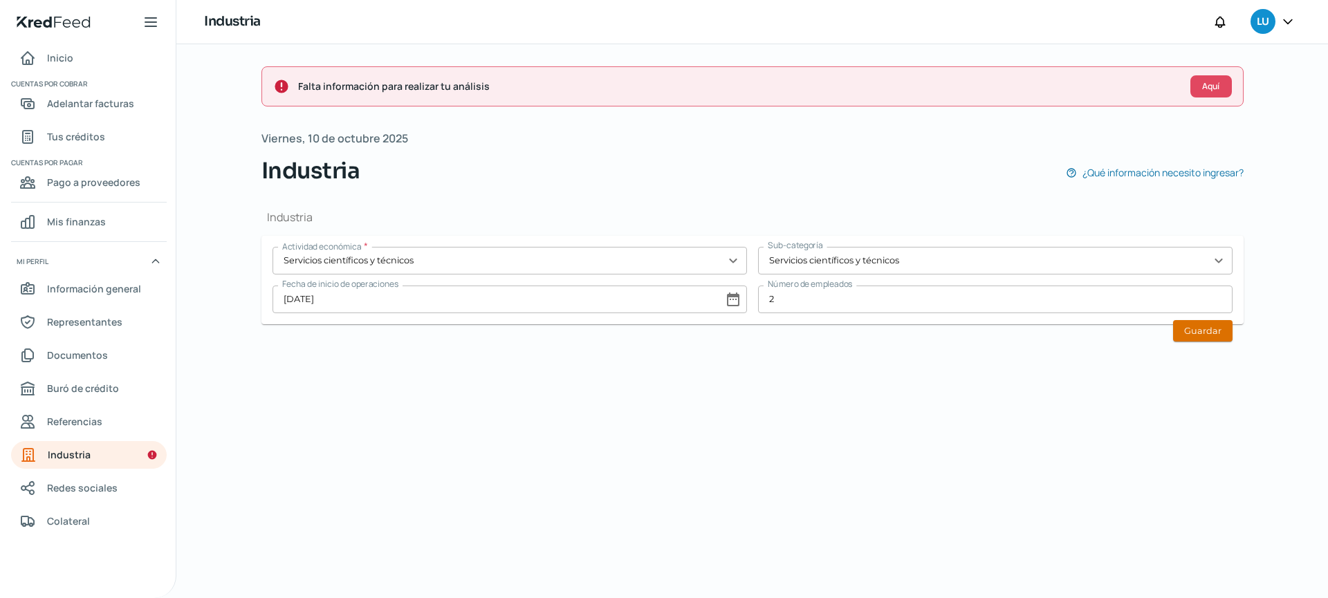
click at [1190, 334] on button "Guardar" at bounding box center [1202, 330] width 59 height 21
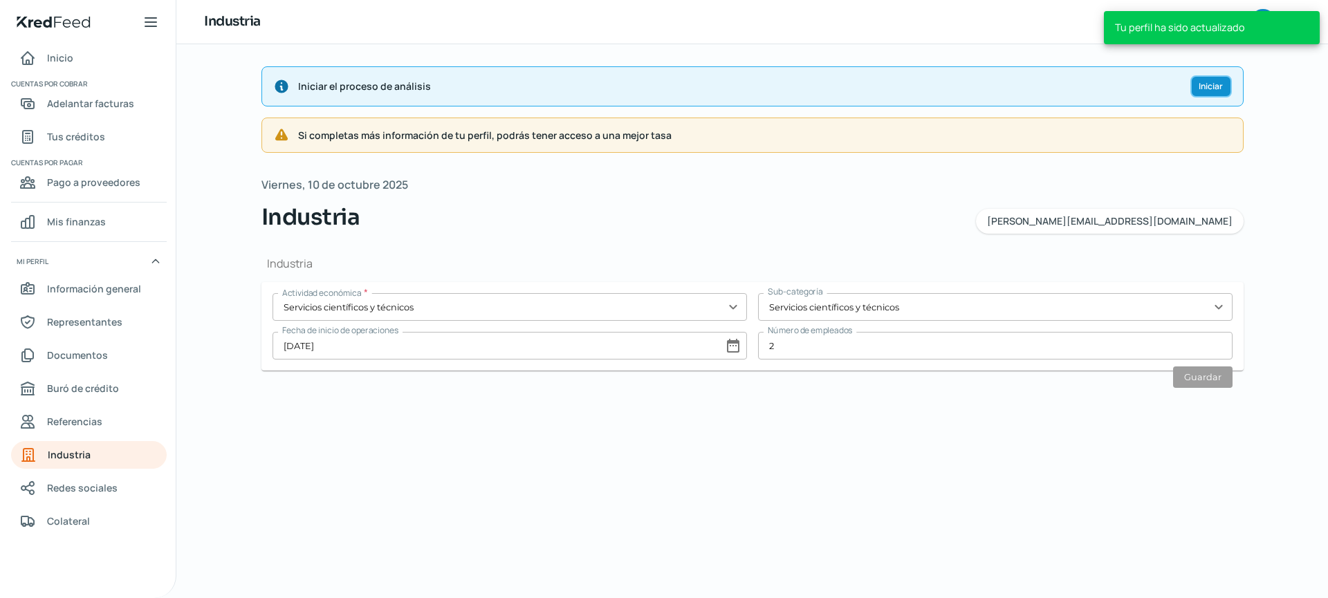
click at [1203, 90] on span "Iniciar" at bounding box center [1211, 86] width 24 height 8
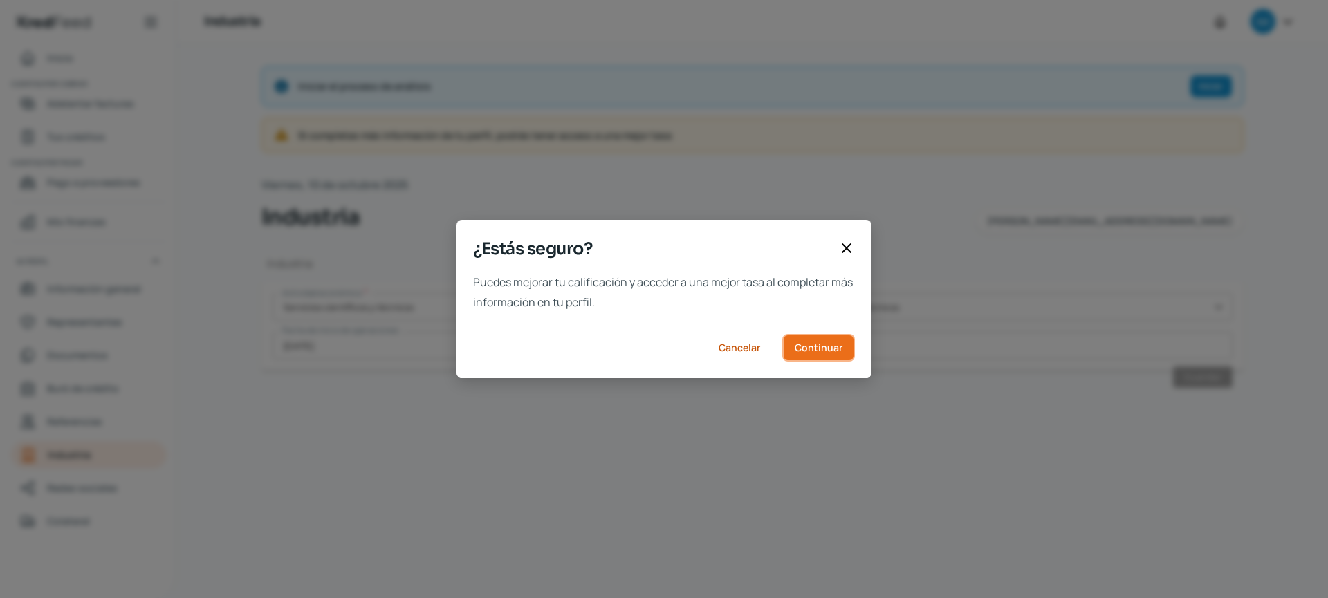
click at [817, 344] on span "Continuar" at bounding box center [819, 348] width 48 height 10
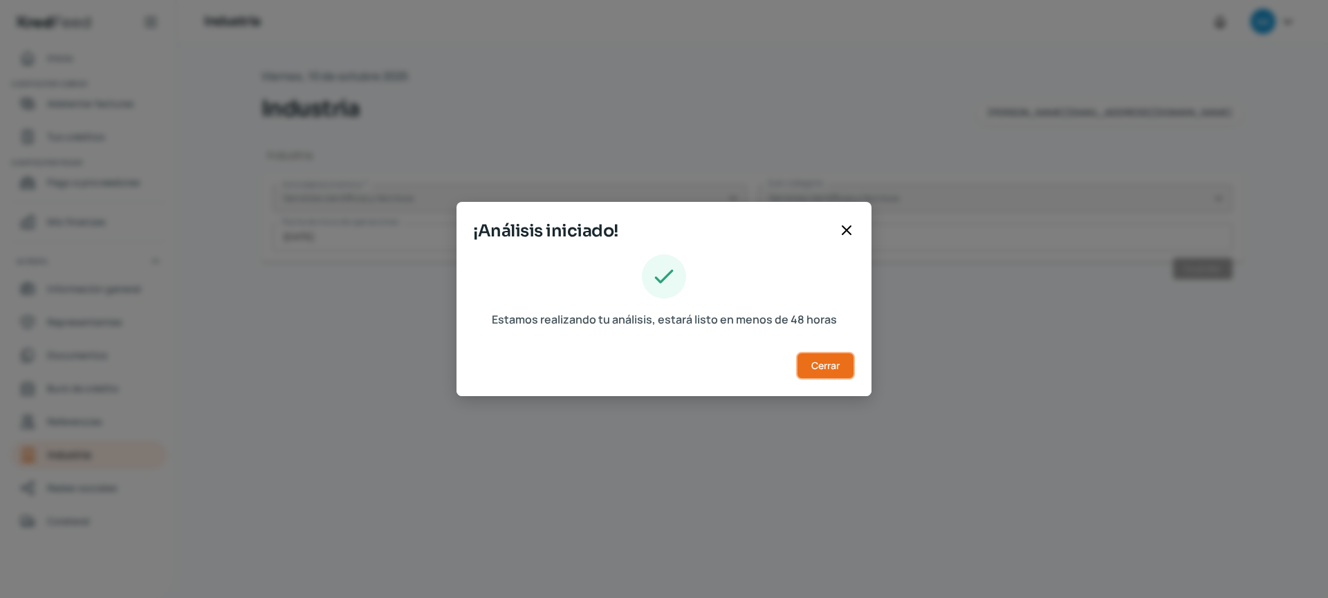
click at [842, 369] on button "Cerrar" at bounding box center [825, 366] width 59 height 28
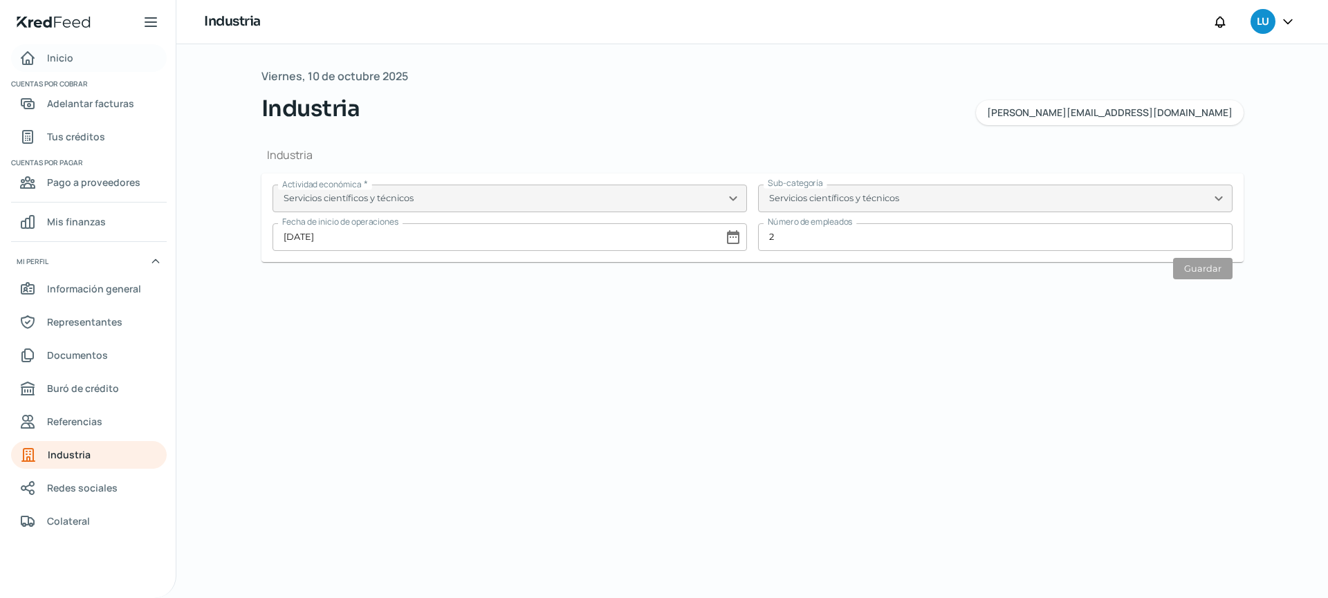
click at [61, 53] on span "Inicio" at bounding box center [60, 57] width 26 height 17
